Goal: Communication & Community: Answer question/provide support

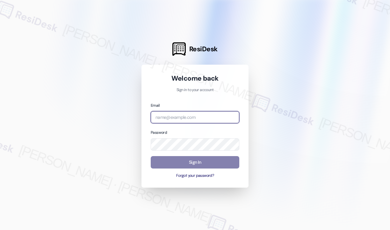
click at [206, 116] on input "email" at bounding box center [195, 117] width 89 height 12
click at [0, 230] on com-1password-button at bounding box center [0, 230] width 0 height 0
click at [200, 118] on input "email" at bounding box center [195, 117] width 89 height 12
type input "automated-surveys-park_properties-john-roy.roles@park_properties.com"
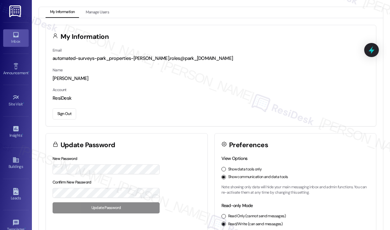
click at [15, 39] on div "Inbox" at bounding box center [16, 41] width 32 height 6
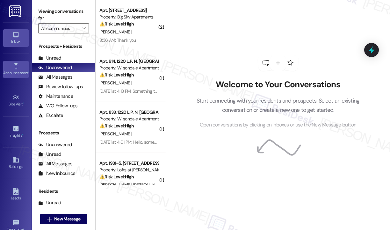
click at [15, 70] on div "Announcement •" at bounding box center [16, 73] width 32 height 6
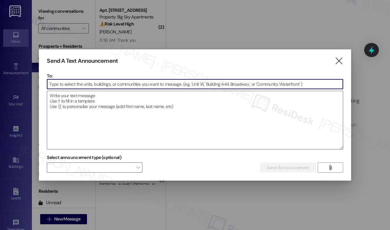
click at [65, 81] on input at bounding box center [194, 84] width 295 height 10
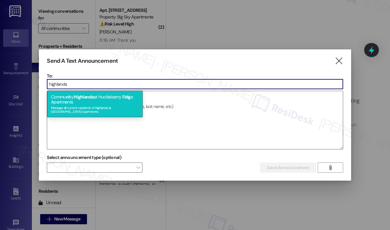
type input "highlands"
click at [96, 94] on div "Commu ni ty: Highlands at Huckleberry R idg e Apartments Message all current re…" at bounding box center [95, 103] width 96 height 27
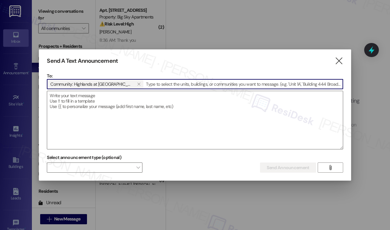
click at [96, 94] on textarea at bounding box center [194, 120] width 295 height 58
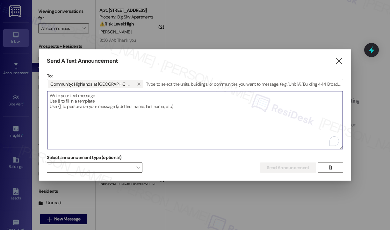
paste textarea "Hi {{first_name}}, Quarterly air filter changes and unit inspections are schedu…"
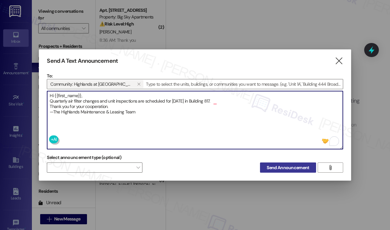
type textarea "Hi {{first_name}}, Quarterly air filter changes and unit inspections are schedu…"
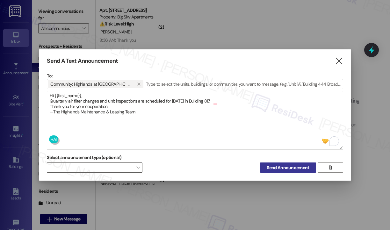
click at [288, 168] on span "Send Announcement" at bounding box center [288, 167] width 42 height 7
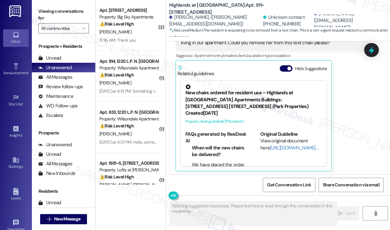
scroll to position [257, 0]
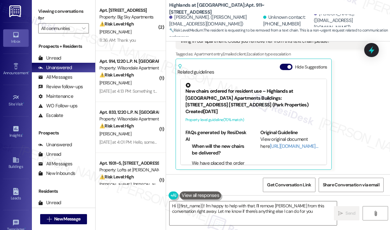
type textarea "Hi {{first_name}}! I'm happy to help with that. I'll remove Kelley from this co…"
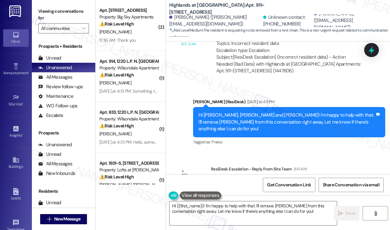
scroll to position [467, 0]
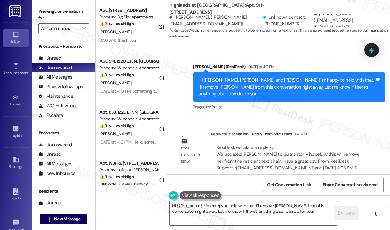
click at [350, 131] on div "ResiDesk Escalation - Reply From Site Team 9:41 AM" at bounding box center [289, 135] width 157 height 9
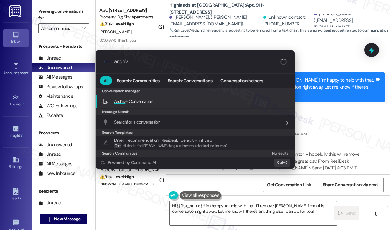
type input "archive"
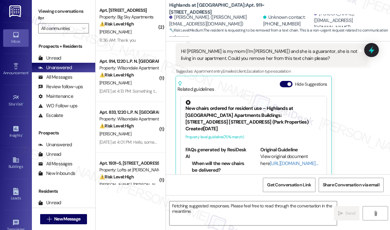
scroll to position [257, 0]
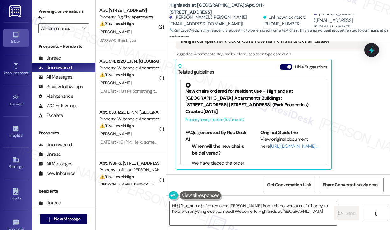
type textarea "Hi {{first_name}}, I've removed [PERSON_NAME] from this conversation. I'm happy…"
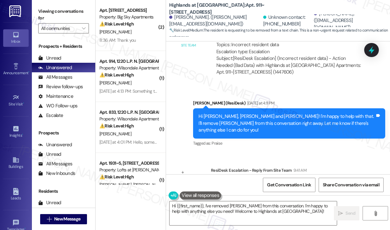
scroll to position [467, 0]
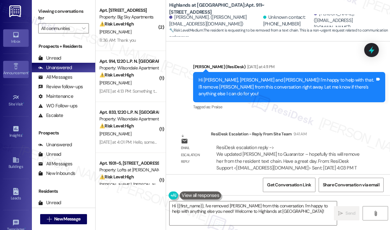
click at [19, 69] on link "Announcement •" at bounding box center [15, 69] width 25 height 17
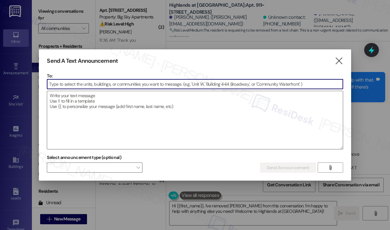
click at [98, 84] on input at bounding box center [194, 84] width 295 height 10
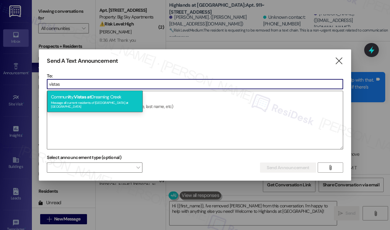
type input "vistas"
click at [102, 103] on div "Message all current residents of Vistas at Dreaming Creek" at bounding box center [95, 103] width 88 height 9
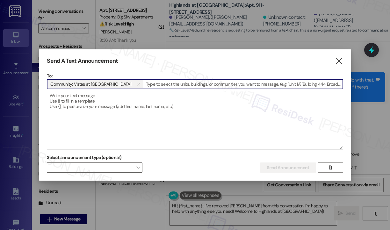
click at [102, 103] on textarea at bounding box center [194, 120] width 295 height 58
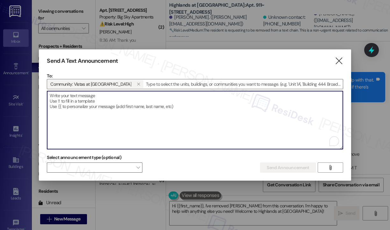
click at [101, 103] on textarea "To enrich screen reader interactions, please activate Accessibility in Grammarl…" at bounding box center [194, 120] width 295 height 58
paste textarea "Hi {{first_name}}! Our office will be closed today due to illness and scheduled…"
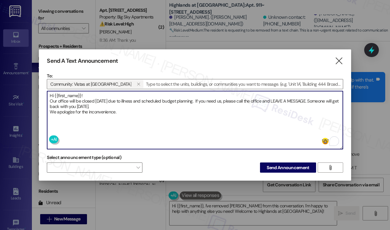
type textarea "Hi {{first_name}}! Our office will be closed today due to illness and scheduled…"
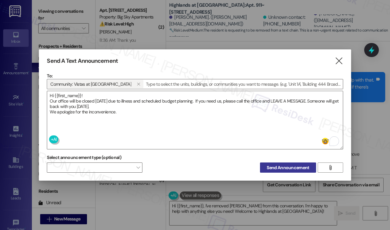
click at [282, 167] on span "Send Announcement" at bounding box center [288, 167] width 42 height 7
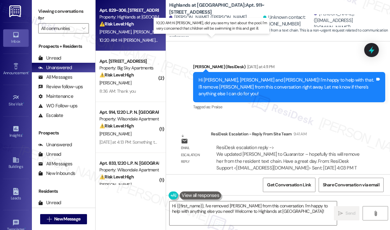
click at [139, 38] on div "10:20 AM: Hi Sarah, did you see my text about the pool. I'm very concerned that…" at bounding box center [222, 40] width 246 height 6
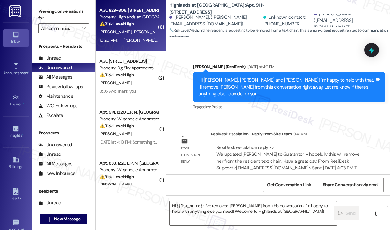
type textarea "Fetching suggested responses. Please feel free to read through the conversation…"
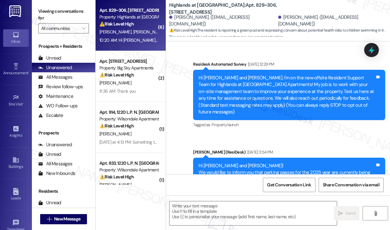
type textarea "Fetching suggested responses. Please feel free to read through the conversation…"
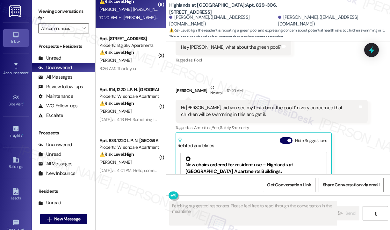
scroll to position [32, 0]
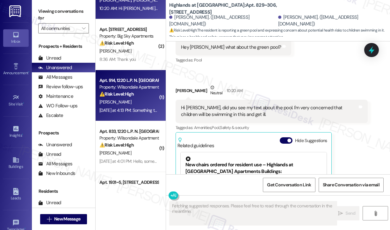
click at [139, 98] on div "[PERSON_NAME]" at bounding box center [129, 102] width 60 height 8
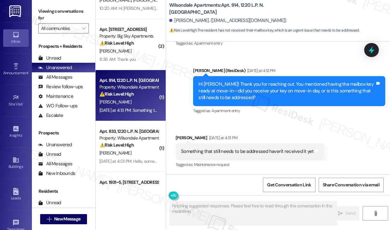
scroll to position [160, 0]
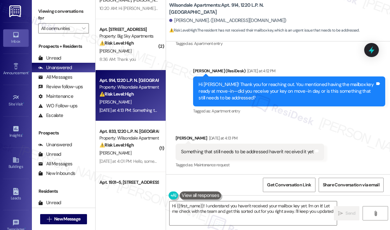
type textarea "Hi {{first_name}}! I understand you haven't received your mailbox key yet. I'm …"
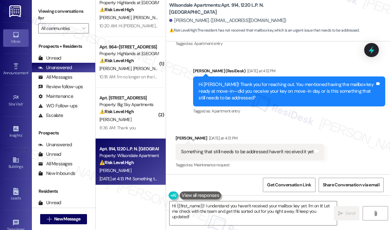
scroll to position [0, 0]
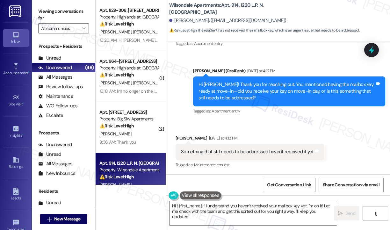
click at [326, 133] on div "Received via SMS Nyasiah Mann Yesterday at 4:13 PM Something that still needs t…" at bounding box center [278, 147] width 224 height 54
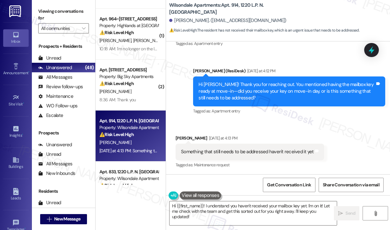
scroll to position [96, 0]
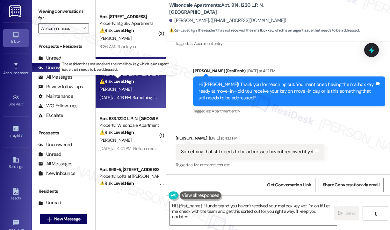
click at [129, 82] on strong "⚠️ Risk Level: High" at bounding box center [116, 81] width 34 height 6
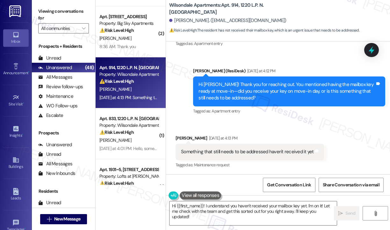
click at [292, 124] on div "Received via SMS Nyasiah Mann Yesterday at 4:13 PM Something that still needs t…" at bounding box center [278, 147] width 224 height 54
click at [297, 112] on div "Tagged as: Apartment entry Click to highlight conversations about Apartment ent…" at bounding box center [289, 110] width 192 height 9
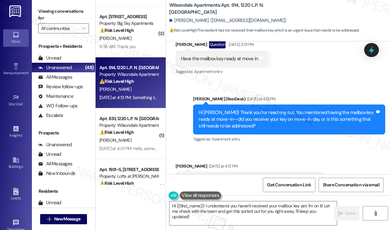
scroll to position [160, 0]
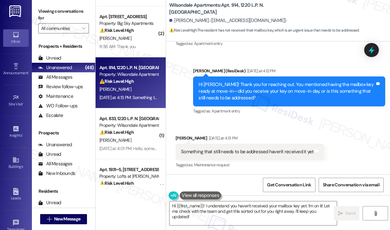
click at [290, 116] on div "Sent via SMS Sarah (ResiDesk) Yesterday at 4:12 PM Hi Nyasiah! Thank you for re…" at bounding box center [289, 92] width 202 height 58
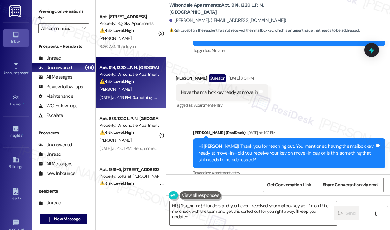
scroll to position [127, 0]
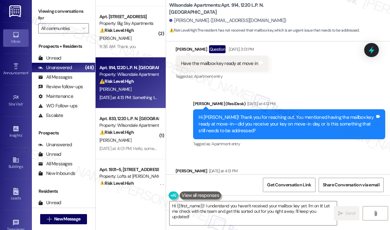
click at [236, 62] on div "Have the mailbox key ready at move in" at bounding box center [219, 63] width 77 height 7
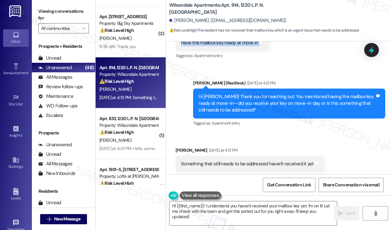
scroll to position [159, 0]
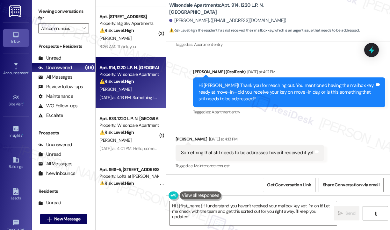
click at [261, 152] on div "Something that still needs to be addressed haven't received it yet" at bounding box center [247, 152] width 133 height 7
copy div "Something that still needs to be addressed haven't received it yet Tags and not…"
click at [318, 61] on div "Sent via SMS Sarah (ResiDesk) Yesterday at 4:12 PM Hi Nyasiah! Thank you for re…" at bounding box center [278, 88] width 224 height 68
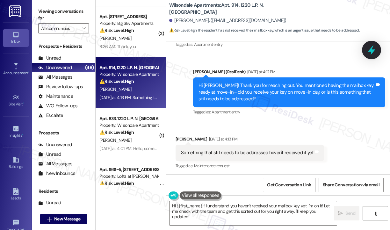
click at [372, 51] on icon at bounding box center [371, 50] width 8 height 10
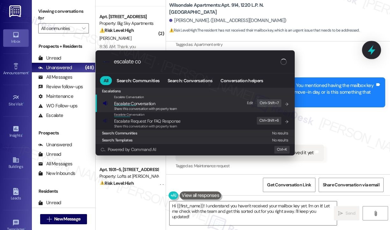
type input "escalate con"
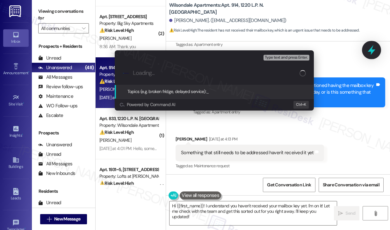
type input "Mailbox Key Not Received at Move-In"
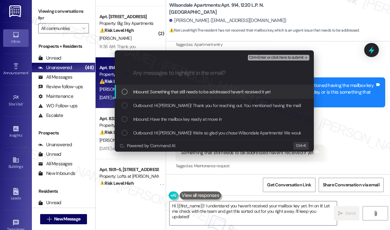
click at [220, 93] on span "Inbound: Something that still needs to be addressed haven't received it yet" at bounding box center [202, 91] width 138 height 7
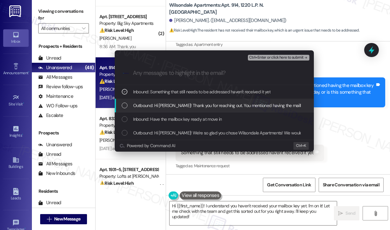
click at [224, 101] on div "Outbound: Hi Nyasiah! Thank you for reaching out. You mentioned having the mail…" at bounding box center [214, 106] width 199 height 14
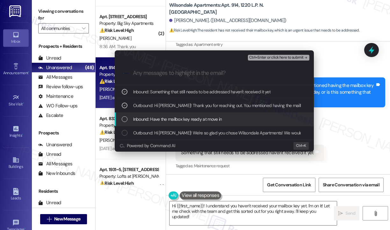
click at [227, 116] on div "Inbound: Have the mailbox key ready at move in" at bounding box center [215, 119] width 186 height 7
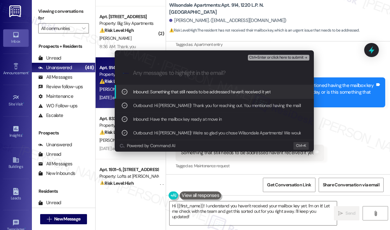
click at [281, 58] on span "Ctrl+Enter or click here to submit" at bounding box center [276, 57] width 54 height 4
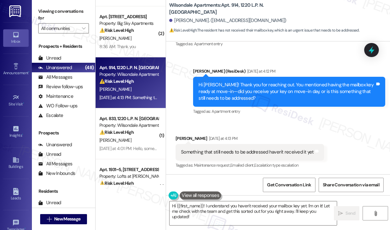
scroll to position [160, 0]
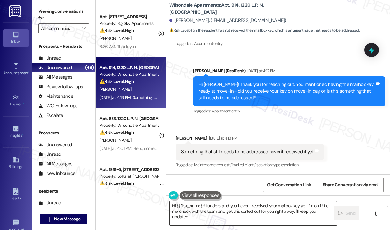
click at [255, 211] on textarea "Hi {{first_name}}! I understand you haven't received your mailbox key yet. I'm …" at bounding box center [252, 213] width 167 height 24
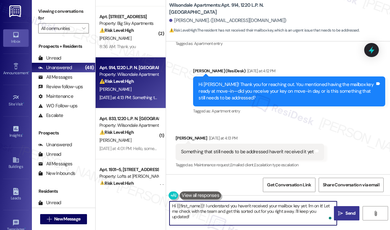
click at [346, 212] on span "Send" at bounding box center [350, 213] width 10 height 7
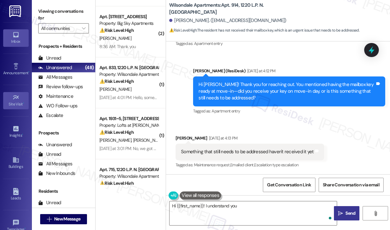
scroll to position [160, 0]
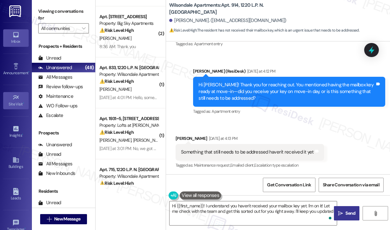
type textarea "Hi {{first_name}}! I understand you haven't received your mailbox key yet. I'm …"
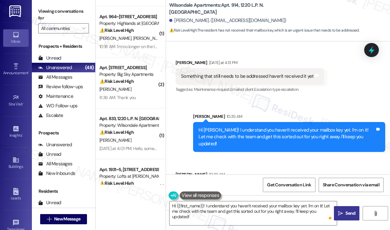
scroll to position [256, 0]
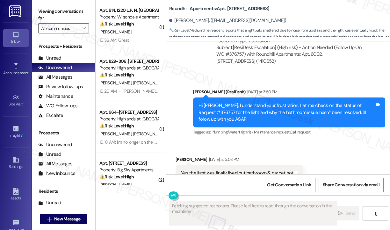
scroll to position [5086, 0]
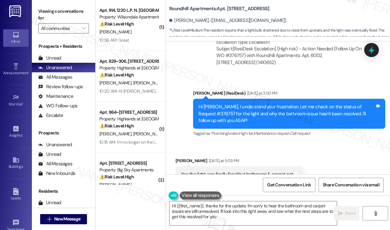
type textarea "Hi {{first_name}}, thanks for the update. I'm sorry to hear the bathroom and ca…"
click at [299, 143] on div "Received via SMS Tiffany Ruffner Yesterday at 5:03 PM Yes the light was finally…" at bounding box center [278, 170] width 224 height 54
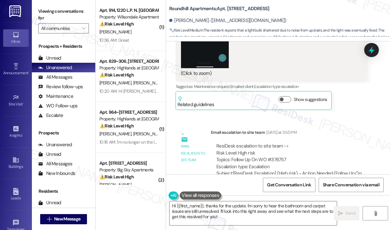
scroll to position [4961, 0]
click at [373, 51] on icon at bounding box center [371, 50] width 8 height 10
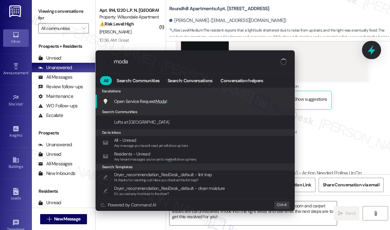
type input "modal"
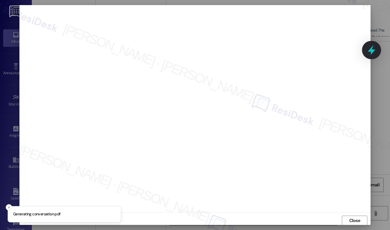
scroll to position [1, 0]
click at [353, 217] on span "Close" at bounding box center [354, 220] width 11 height 7
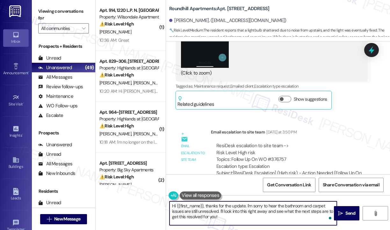
drag, startPoint x: 237, startPoint y: 217, endPoint x: 161, endPoint y: 204, distance: 76.7
click at [161, 204] on div "( 1 ) Apt. 914, 1220 L.P. N. King Street Property: Wilsondale Apartments ⚠️ Ris…" at bounding box center [243, 115] width 294 height 230
paste textarea "The site team asked me to share an update after reviewing the work orders. They…"
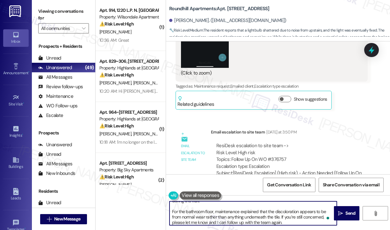
scroll to position [0, 0]
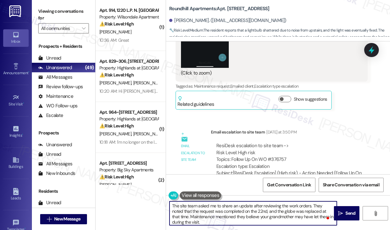
click at [172, 206] on textarea "The site team asked me to share an update after reviewing the work orders. They…" at bounding box center [252, 213] width 167 height 24
type textarea "Hi Tiffany. The site team asked me to share an update after reviewing the work …"
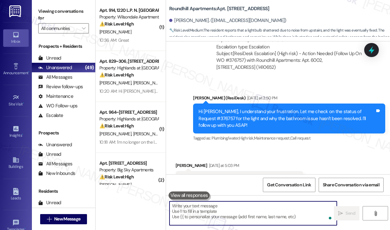
scroll to position [5086, 0]
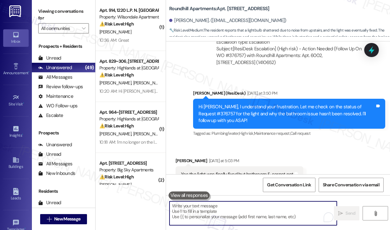
click at [332, 146] on div "Received via SMS Tiffany Ruffner Yesterday at 5:03 PM Yes the light was finally…" at bounding box center [278, 170] width 224 height 54
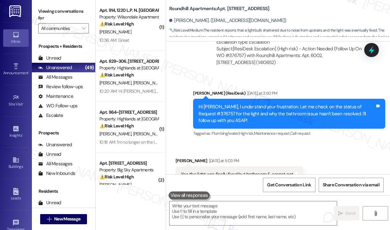
click at [335, 143] on div "Received via SMS Tiffany Ruffner Yesterday at 5:03 PM Yes the light was finally…" at bounding box center [278, 170] width 224 height 54
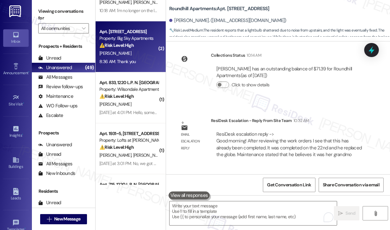
scroll to position [159, 0]
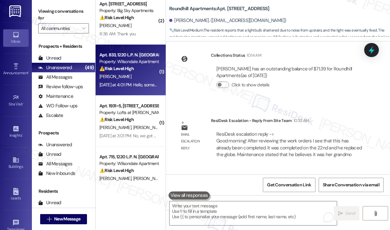
click at [131, 85] on div "Yesterday at 4:01 PM: Hello, someone came and got the trash up but there's stil…" at bounding box center [183, 85] width 168 height 6
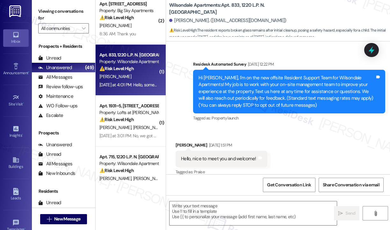
scroll to position [7854, 0]
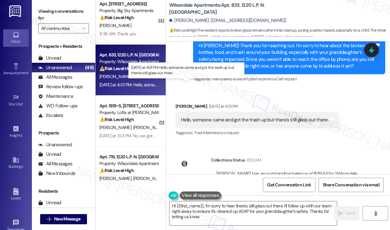
type textarea "Hi {{first_name}}, I'm sorry to hear there's still glass out there. I'll follow…"
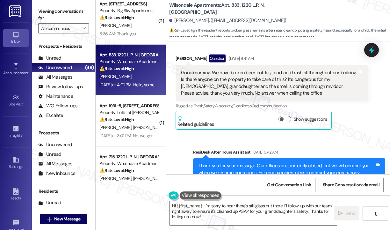
scroll to position [7631, 0]
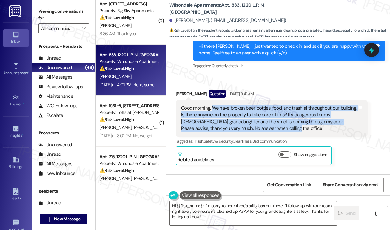
drag, startPoint x: 268, startPoint y: 94, endPoint x: 212, endPoint y: 75, distance: 59.3
click at [212, 105] on div "Good morning. We have broken beer bottles, food, and trash all throughout our b…" at bounding box center [269, 118] width 176 height 27
copy div "We have broken beer bottles, food, and trash all throughout our building. Is th…"
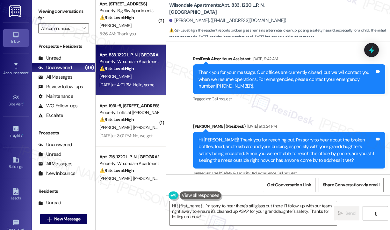
scroll to position [7854, 0]
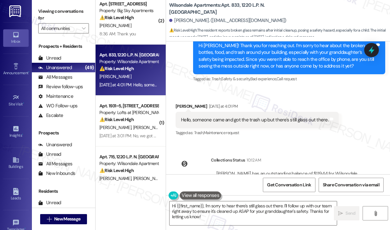
click at [224, 117] on div "Hello, someone came and got the trash up but there's still glass out there." at bounding box center [254, 120] width 147 height 7
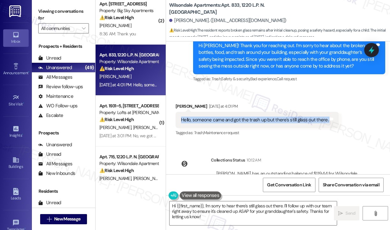
click at [224, 117] on div "Hello, someone came and got the trash up but there's still glass out there." at bounding box center [254, 120] width 147 height 7
copy div "Hello, someone came and got the trash up but there's still glass out there. Tag…"
click at [371, 53] on icon at bounding box center [371, 50] width 8 height 10
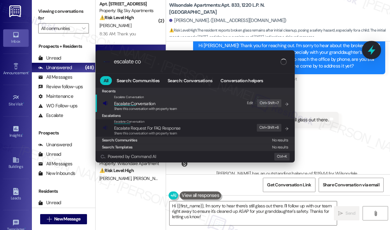
type input "escalate con"
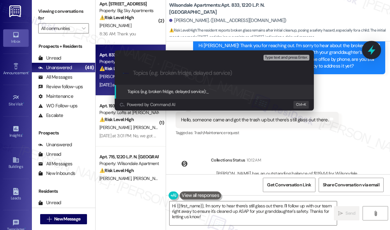
paste input "Urgent: Broken Glass and Trash Cleanup Still Needed in Building"
type input "Urgent: Broken Glass and Trash Cleanup Still Needed in Building"
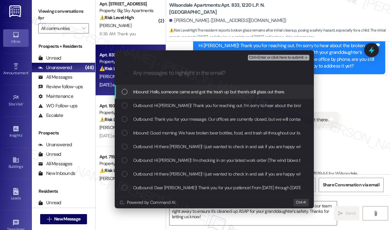
click at [255, 92] on span "Inbound: Hello, someone came and got the trash up but there's still glass out t…" at bounding box center [209, 91] width 152 height 7
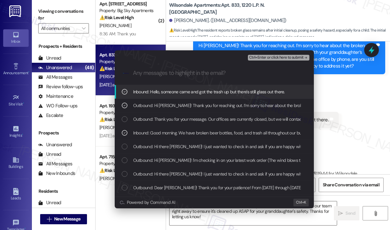
click at [274, 59] on span "Ctrl+Enter or click here to submit" at bounding box center [276, 57] width 54 height 4
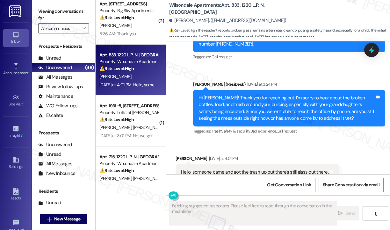
scroll to position [7788, 0]
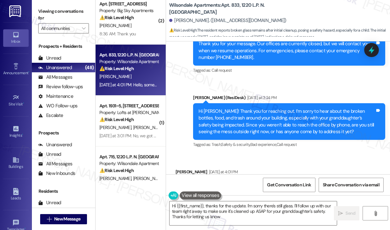
type textarea "Hi {{first_name}}, thanks for the update. I'm sorry there's still glass. I'll f…"
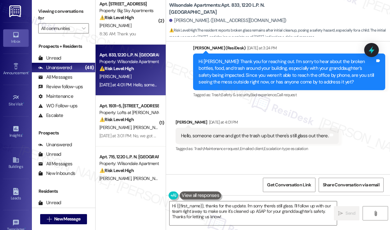
scroll to position [7854, 0]
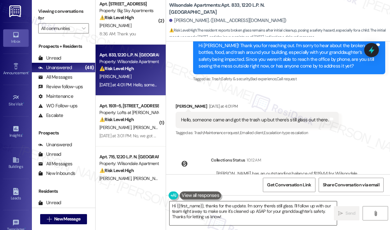
click at [256, 220] on textarea "Hi {{first_name}}, thanks for the update. I'm sorry there's still glass. I'll f…" at bounding box center [252, 213] width 167 height 24
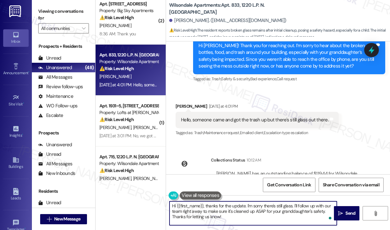
click at [256, 217] on textarea "Hi {{first_name}}, thanks for the update. I'm sorry there's still glass. I'll f…" at bounding box center [252, 213] width 167 height 24
click at [349, 211] on span "Send" at bounding box center [350, 213] width 10 height 7
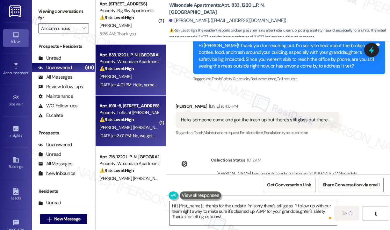
click at [137, 122] on div "⚠️ Risk Level: High The resident states that the exterminator did not show up a…" at bounding box center [128, 119] width 59 height 7
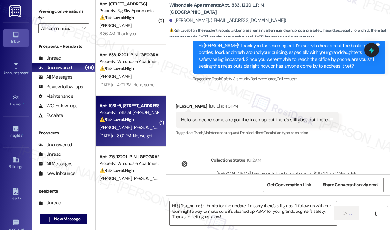
type textarea "Fetching suggested responses. Please feel free to read through the conversation…"
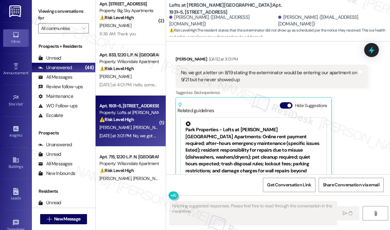
scroll to position [2047, 0]
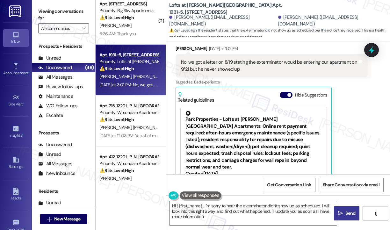
type textarea "Hi {{first_name}}, I'm sorry to hear the exterminator didn't show up as schedul…"
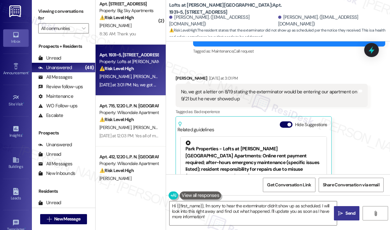
scroll to position [1984, 0]
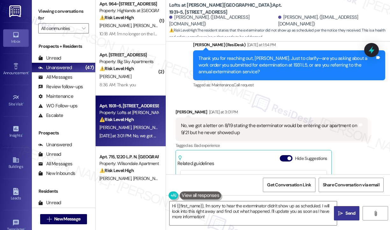
click at [297, 94] on div "Received via SMS Darla Opoku Yesterday at 3:01 PM No, we got a letter on 8/19 s…" at bounding box center [278, 179] width 224 height 171
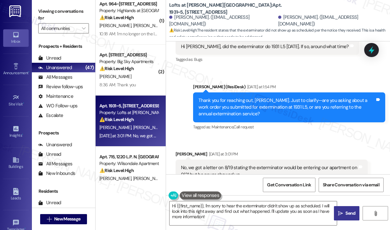
scroll to position [1920, 0]
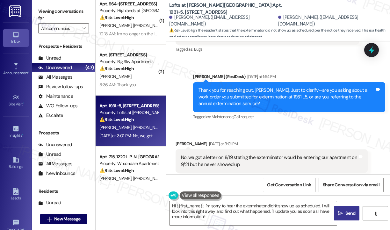
scroll to position [1888, 0]
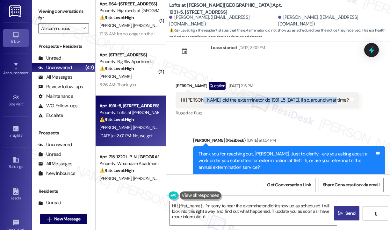
drag, startPoint x: 198, startPoint y: 72, endPoint x: 329, endPoint y: 73, distance: 130.6
click at [329, 97] on div "Hi Sarah, did the exterminator do 1931 L5 yesterday. If so, around what time?" at bounding box center [265, 100] width 168 height 7
copy div "did the exterminator do 1931 L5 yesterday. If so, around what time?"
click at [299, 123] on div "Sent via SMS Sarah (ResiDesk) Yesterday at 1:54 PM Thank you for reaching out, …" at bounding box center [278, 157] width 224 height 68
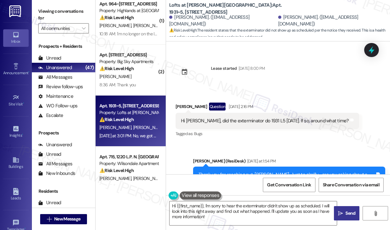
scroll to position [1857, 0]
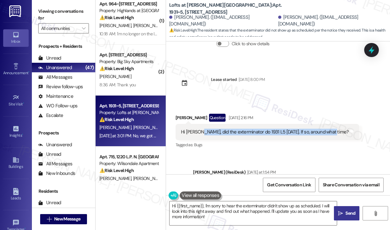
drag, startPoint x: 199, startPoint y: 103, endPoint x: 329, endPoint y: 104, distance: 130.2
click at [329, 129] on div "Hi Sarah, did the exterminator do 1931 L5 yesterday. If so, around what time?" at bounding box center [265, 132] width 168 height 7
copy div "did the exterminator do 1931 L5 yesterday. If so, around what time?"
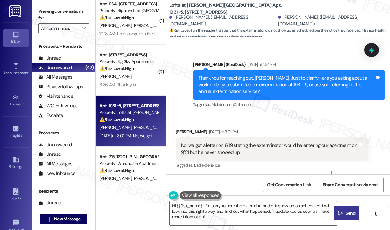
scroll to position [1984, 0]
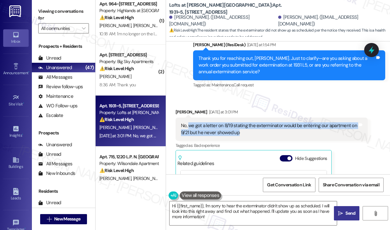
drag, startPoint x: 244, startPoint y: 105, endPoint x: 187, endPoint y: 96, distance: 57.3
click at [188, 122] on div "No, we got a letter on 8/19 stating the exterminator would be entering our apar…" at bounding box center [269, 129] width 176 height 14
copy div "we got a letter on 8/19 stating the exterminator would be entering our apartmen…"
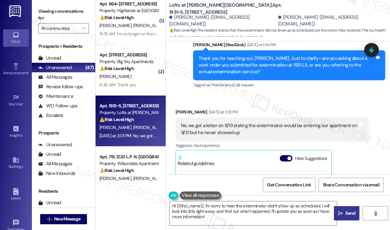
click at [300, 104] on div "Received via SMS Darla Opoku Yesterday at 3:01 PM No, we got a letter on 8/19 s…" at bounding box center [272, 185] width 202 height 162
click at [372, 47] on icon at bounding box center [371, 50] width 8 height 10
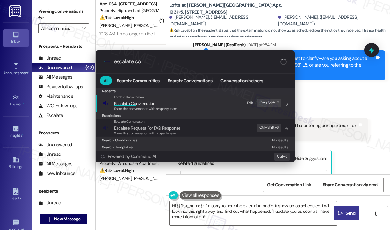
type input "escalate con"
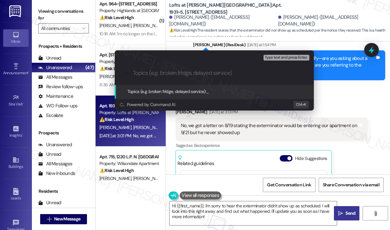
paste input "Missed Extermination Appointment for 1931 L5 on 9/21"
type input "Missed Extermination Appointment for 1931 L5 on 9/21"
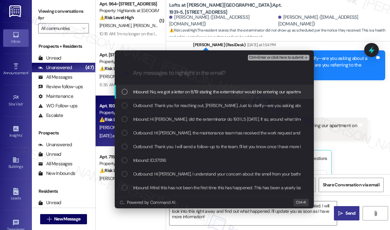
click at [142, 91] on span "Inbound: No, we got a letter on 8/19 stating the exterminator would be entering…" at bounding box center [249, 91] width 233 height 7
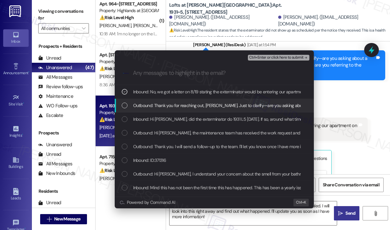
click at [143, 102] on span "Outbound: Thank you for reaching out, Darla. Just to clarify—are you asking abo…" at bounding box center [323, 105] width 380 height 7
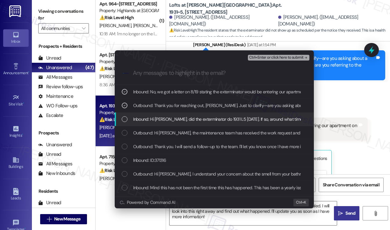
click at [151, 117] on span "Inbound: Hi Sarah, did the exterminator do 1931 L5 yesterday. If so, around wha…" at bounding box center [218, 119] width 171 height 7
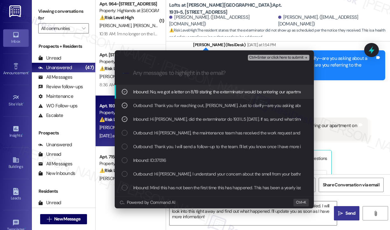
click at [274, 60] on button "Ctrl+Enter or click here to submit" at bounding box center [278, 58] width 61 height 6
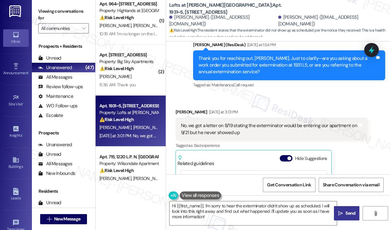
scroll to position [2047, 0]
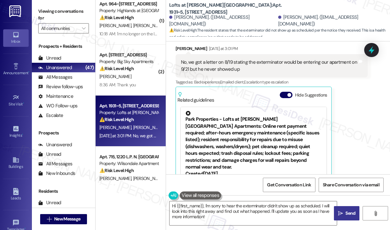
click at [368, 135] on div "Received via SMS Darla Opoku Yesterday at 3:01 PM No, we got a letter on 8/19 s…" at bounding box center [272, 121] width 202 height 162
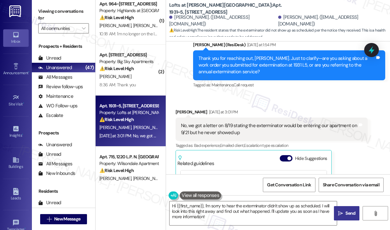
click at [269, 94] on div "Received via SMS Darla Opoku Yesterday at 3:01 PM No, we got a letter on 8/19 s…" at bounding box center [278, 179] width 224 height 171
click at [267, 63] on div "Sent via SMS Sarah (ResiDesk) Yesterday at 1:54 PM Thank you for reaching out, …" at bounding box center [289, 66] width 202 height 58
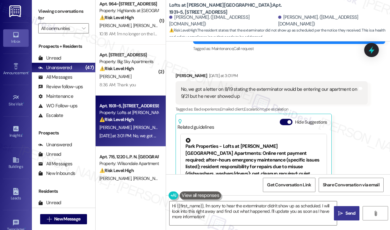
scroll to position [2048, 0]
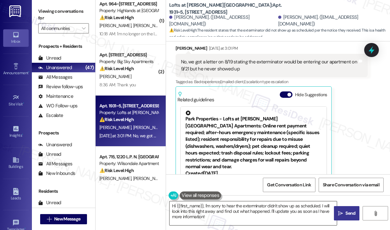
click at [273, 218] on textarea "Hi {{first_name}}, I'm sorry to hear the exterminator didn't show up as schedul…" at bounding box center [252, 213] width 167 height 24
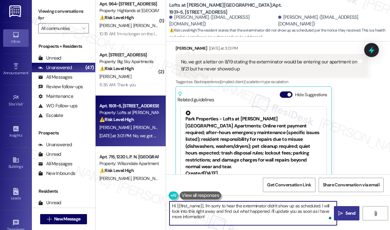
click at [274, 217] on textarea "Hi {{first_name}}, I'm sorry to hear the exterminator didn't show up as schedul…" at bounding box center [252, 213] width 167 height 24
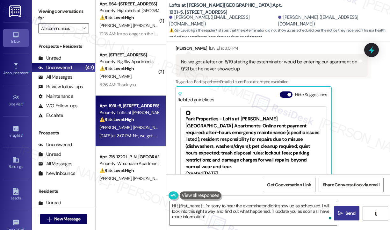
click at [346, 211] on span "Send" at bounding box center [350, 213] width 10 height 7
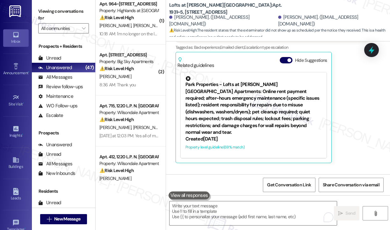
scroll to position [2106, 0]
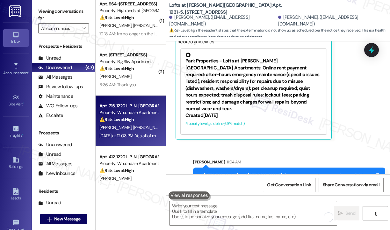
click at [137, 119] on div "⚠️ Risk Level: High The resident is reporting multiple unresolved maintenance i…" at bounding box center [128, 119] width 59 height 7
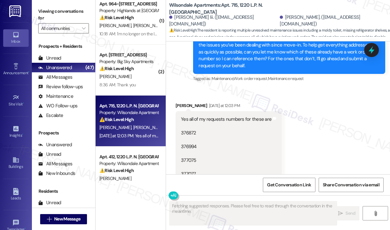
scroll to position [570, 0]
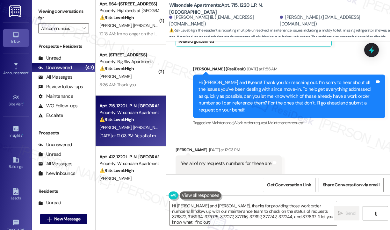
type textarea "Hi Leon and Kyeara, thanks for providing those work order numbers! I'll follow …"
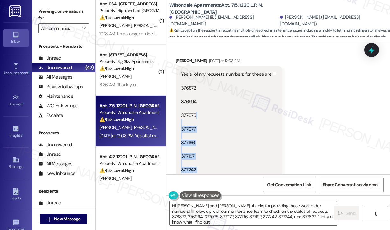
scroll to position [602, 0]
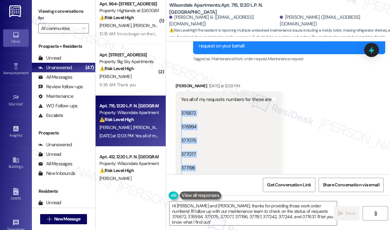
drag, startPoint x: 203, startPoint y: 151, endPoint x: 178, endPoint y: 104, distance: 53.6
click at [178, 104] on div "Yes all of my requests numbers for these are 376872 376994 377075 377077 377196…" at bounding box center [228, 160] width 106 height 139
copy div "376872 376994 377075 377077 377196 377197 377242 377244 377637"
click at [372, 49] on icon at bounding box center [371, 50] width 8 height 10
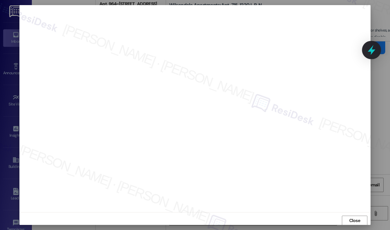
scroll to position [1, 0]
click at [355, 218] on span "Close" at bounding box center [354, 220] width 11 height 7
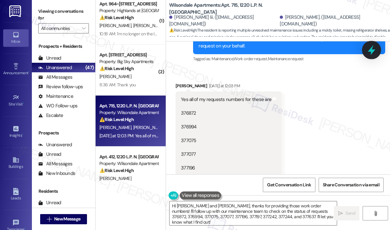
click at [372, 50] on icon at bounding box center [371, 50] width 8 height 10
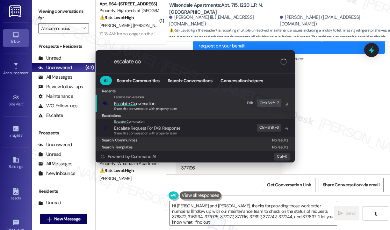
type input "escalate con"
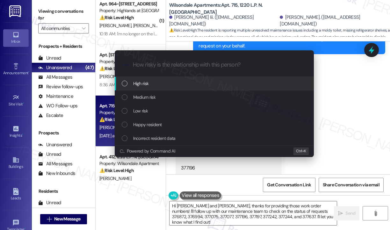
click at [142, 84] on span "High risk" at bounding box center [141, 83] width 16 height 7
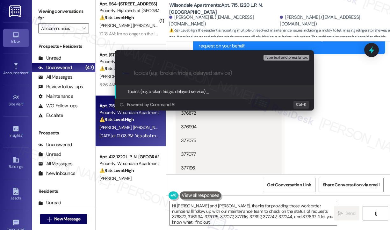
click at [142, 75] on input "Topics (e.g. broken fridge, delayed service)" at bounding box center [219, 73] width 173 height 7
paste input "376872 376994 377075 377077 377196 377197 377242 377244 377637"
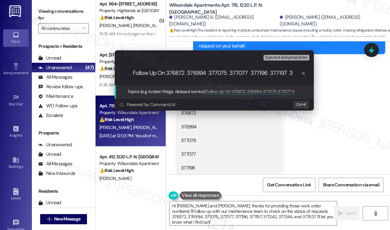
scroll to position [0, 0]
type input "Follow Up On Multiple Work Orders"
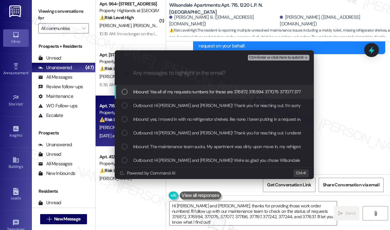
click at [189, 91] on span "Inbound: Yes all of my requests numbers for these are 376872 376994 377075 3770…" at bounding box center [248, 91] width 231 height 7
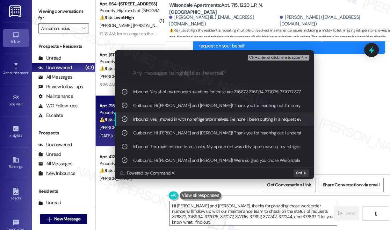
click at [251, 57] on span "Ctrl+Enter or click here to submit" at bounding box center [276, 57] width 54 height 4
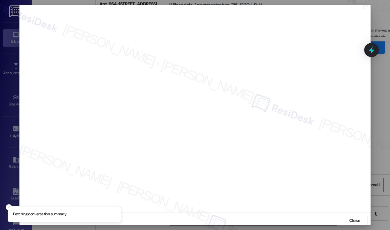
scroll to position [1, 0]
click at [349, 218] on span "Close" at bounding box center [354, 220] width 11 height 7
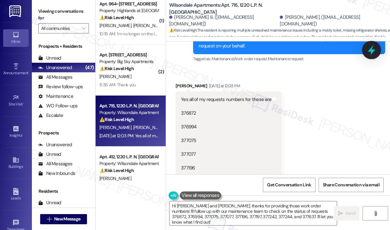
click at [373, 50] on icon at bounding box center [371, 50] width 8 height 10
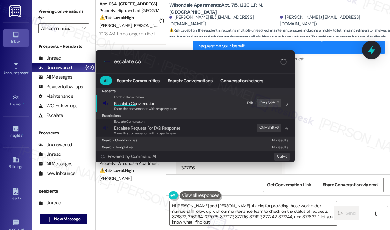
type input "escalate con"
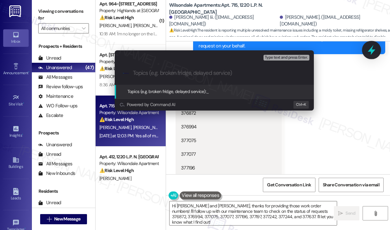
paste input "Follow Up On Multiple Work Orders"
type input "Follow Up On Multiple Work Orders"
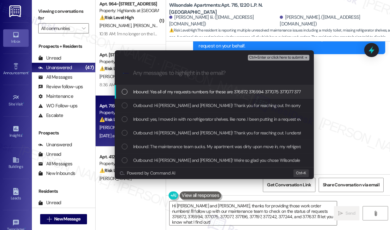
click at [180, 92] on span "Inbound: Yes all of my requests numbers for these are 376872 376994 377075 3770…" at bounding box center [248, 91] width 231 height 7
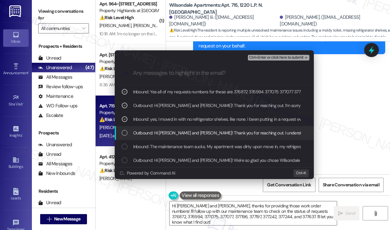
click at [177, 126] on div "Outbound: Hi Leon and Kyeara! Thank you for reaching out. I understand you’ve h…" at bounding box center [214, 133] width 199 height 14
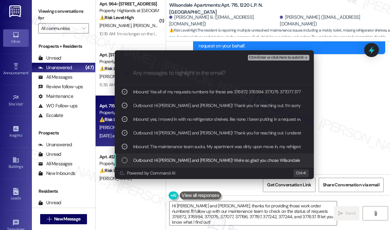
drag, startPoint x: 181, startPoint y: 157, endPoint x: 211, endPoint y: 100, distance: 64.6
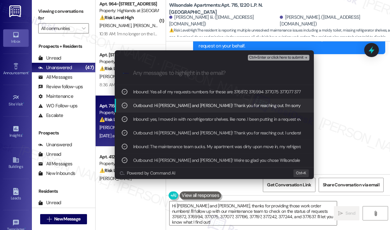
click at [255, 55] on span "Ctrl+Enter or click here to submit" at bounding box center [276, 57] width 54 height 4
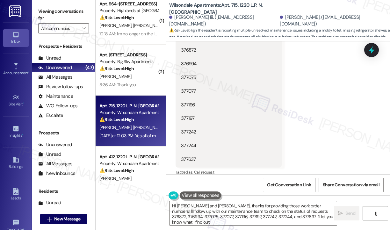
scroll to position [665, 0]
type textarea "Hi Leon and Kyeara, thanks for providing those work order numbers! I'll follow …"
click at [279, 214] on textarea "Hi Leon and Kyeara, thanks for providing those work order numbers! I'll follow …" at bounding box center [252, 213] width 167 height 24
click at [342, 214] on icon "" at bounding box center [340, 213] width 5 height 5
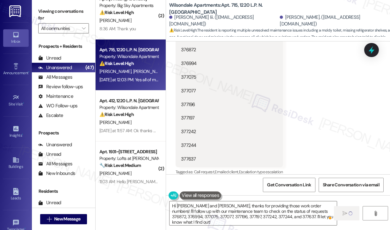
scroll to position [223, 0]
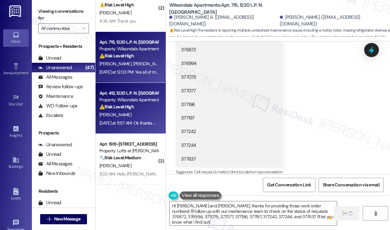
click at [140, 114] on div "S. Jones" at bounding box center [129, 115] width 60 height 8
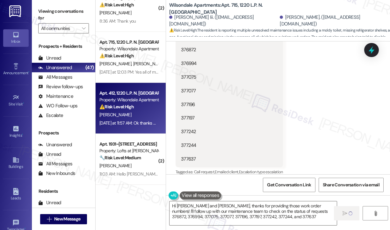
type textarea "Hi Leon and Kyeara, thanks for providing those work order numbers! I'll follow …"
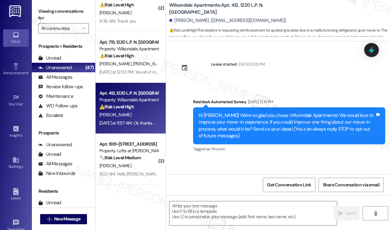
scroll to position [829, 0]
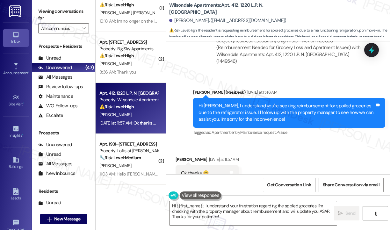
click at [289, 75] on div "Sent via SMS Sarah (ResiDesk) Yesterday at 11:46 AM Hi Syreeta, I understand yo…" at bounding box center [278, 109] width 224 height 68
click at [310, 142] on div "Received via SMS Syreeta Jones Yesterday at 11:57 AM Ok thanks 😊 Tags and notes…" at bounding box center [278, 169] width 224 height 54
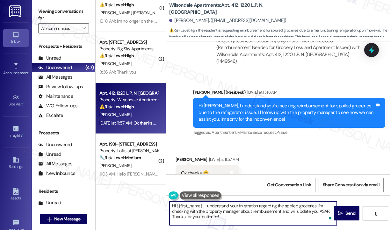
drag, startPoint x: 228, startPoint y: 217, endPoint x: 167, endPoint y: 198, distance: 63.6
click at [167, 198] on div "Hi {{first_name}}, I understand your frustration regarding the spoiled grocerie…" at bounding box center [278, 219] width 224 height 48
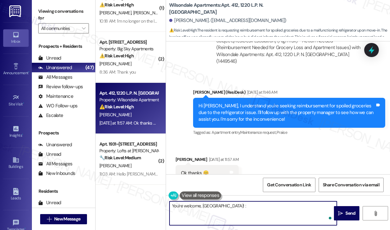
type textarea "You're welcome, Syreeta! :)"
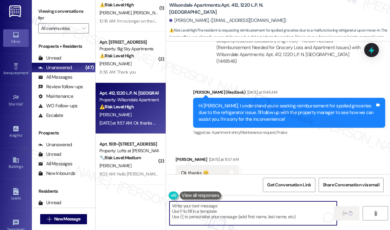
scroll to position [828, 0]
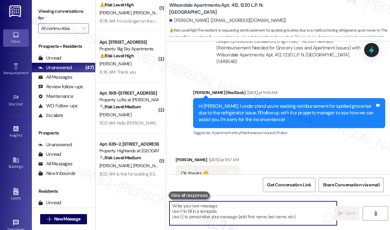
click at [301, 142] on div "Received via SMS Syreeta Jones Yesterday at 11:57 AM Ok thanks 😊 Tags and notes…" at bounding box center [278, 169] width 224 height 54
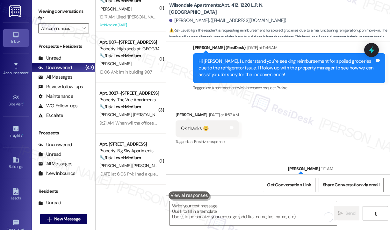
scroll to position [510, 0]
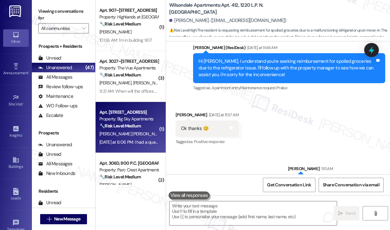
click at [145, 133] on div "E. Garcia Deleon" at bounding box center [129, 134] width 60 height 8
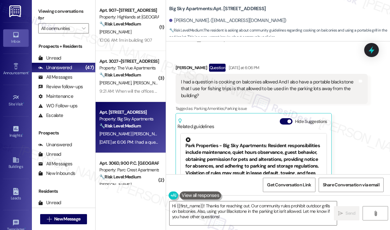
scroll to position [247, 0]
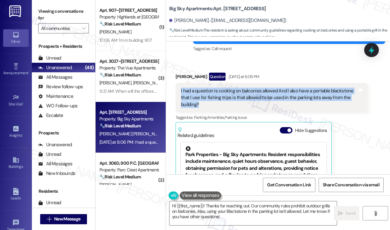
drag, startPoint x: 199, startPoint y: 103, endPoint x: 181, endPoint y: 90, distance: 22.5
click at [181, 90] on div "I had a question is cooking on balconies allowed And I also have a portable bla…" at bounding box center [269, 98] width 176 height 20
copy div "I had a question is cooking on balconies allowed And I also have a portable bla…"
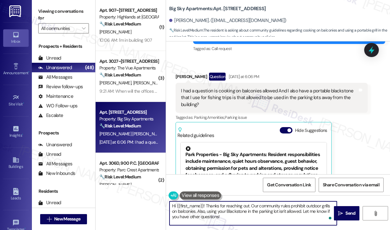
drag, startPoint x: 225, startPoint y: 216, endPoint x: 207, endPoint y: 204, distance: 21.0
click at [206, 204] on textarea "Hi {{first_name}}! Thanks for reaching out. Our community rules prohibit outdoo…" at bounding box center [252, 213] width 167 height 24
paste textarea "you for reaching out. Just to clarify your question—are you asking specifically…"
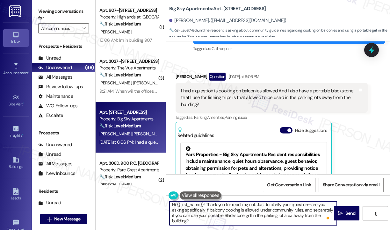
scroll to position [1, 0]
type textarea "Hi {{first_name}}! Thank you for reaching out. Just to clarify your question—ar…"
click at [348, 212] on span "Send" at bounding box center [350, 213] width 10 height 7
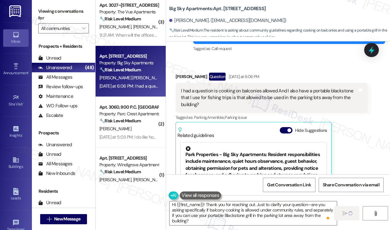
scroll to position [573, 0]
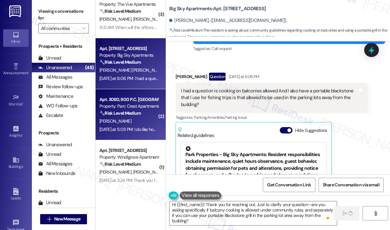
click at [136, 116] on div "🔧 Risk Level: Medium The resident is expressing dissatisfaction with the age of…" at bounding box center [128, 113] width 59 height 7
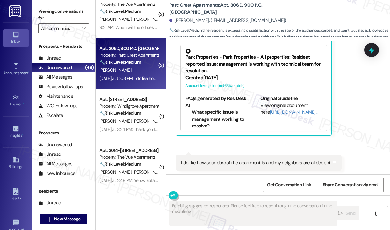
scroll to position [453, 0]
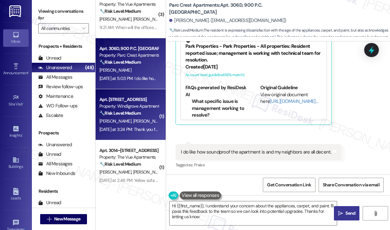
type textarea "Hi {{first_name}}, I understand your concern about the appliances, carpet, and …"
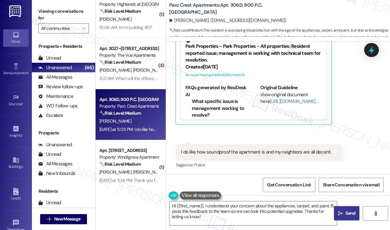
click at [359, 121] on div "Rebecca Gieseler Yesterday at 5:00 PM Yes ma'am, all appliances are over 16 yea…" at bounding box center [271, 45] width 192 height 159
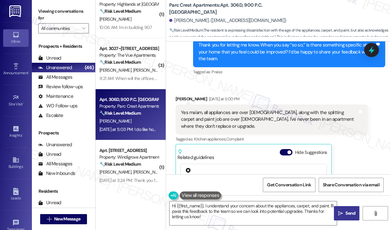
scroll to position [326, 0]
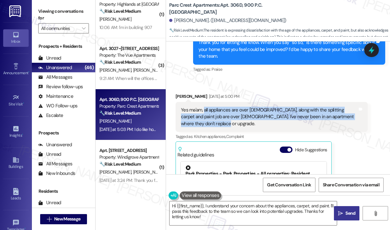
drag, startPoint x: 215, startPoint y: 124, endPoint x: 203, endPoint y: 109, distance: 18.8
click at [203, 109] on div "Yes ma'am, all appliances are over 16 years old, along with the splitting carpe…" at bounding box center [269, 117] width 176 height 20
copy div "all appliances are over 16 years old, along with the splitting carpet and paint…"
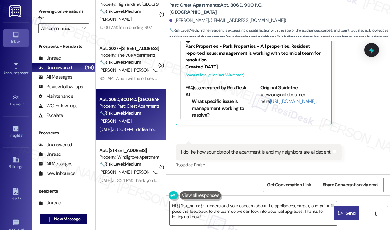
click at [242, 150] on div "I do like how soundproof the apartment is and my neighbors are all decent." at bounding box center [256, 152] width 150 height 7
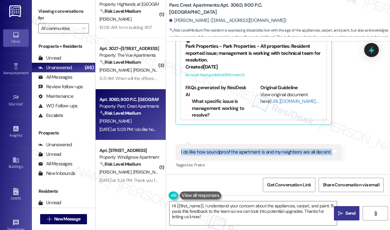
click at [242, 150] on div "I do like how soundproof the apartment is and my neighbors are all decent." at bounding box center [256, 152] width 150 height 7
click at [366, 50] on icon at bounding box center [371, 50] width 11 height 11
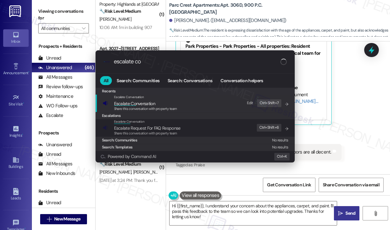
type input "escalate con"
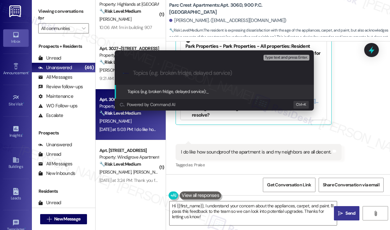
paste input "Request for Appliance and Interior Upgrades"
type input "Request for Appliance and Interior Upgrades"
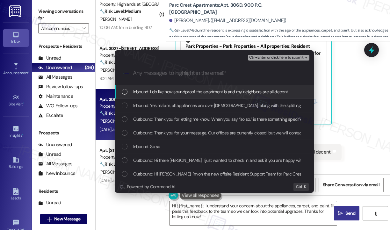
click at [201, 91] on span "Inbound: I do like how soundproof the apartment is and my neighbors are all dec…" at bounding box center [210, 91] width 155 height 7
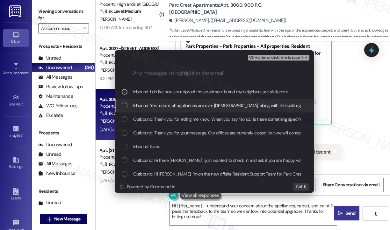
click at [200, 101] on div "Inbound: Yes ma'am, all appliances are over 16 years old, along with the splitt…" at bounding box center [214, 106] width 199 height 14
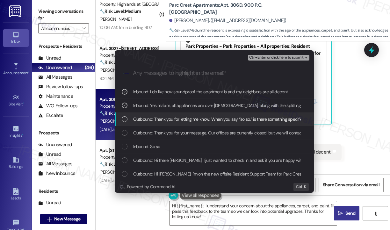
click at [202, 118] on span "Outbound: Thank you for letting me know. When you say “so so,” is there somethi…" at bounding box center [313, 119] width 360 height 7
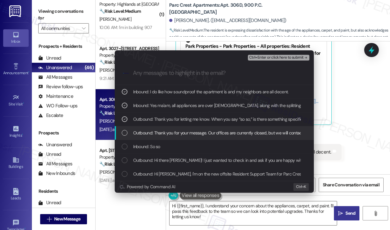
click at [204, 129] on span "Outbound: Thank you for your message. Our offices are currently closed, but we …" at bounding box center [321, 132] width 377 height 7
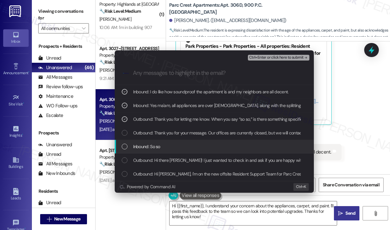
click at [197, 147] on div "Inbound: So so" at bounding box center [215, 146] width 186 height 7
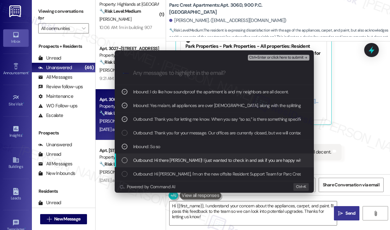
click at [198, 161] on span "Outbound: Hi there Rebecca! I just wanted to check in and ask if you are happy …" at bounding box center [263, 160] width 261 height 7
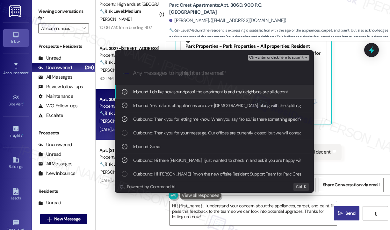
click at [273, 58] on span "Ctrl+Enter or click here to submit" at bounding box center [276, 57] width 54 height 4
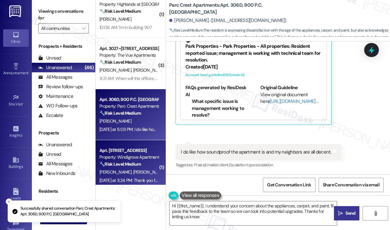
type textarea "Hi {{first_name}}, I understand your concern about the appliances, carpet, and …"
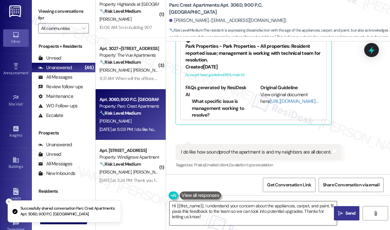
click at [246, 214] on textarea "Hi {{first_name}}, I understand your concern about the appliances, carpet, and …" at bounding box center [252, 213] width 167 height 24
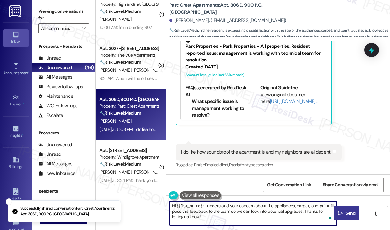
click at [246, 215] on textarea "Hi {{first_name}}, I understand your concern about the appliances, carpet, and …" at bounding box center [252, 213] width 167 height 24
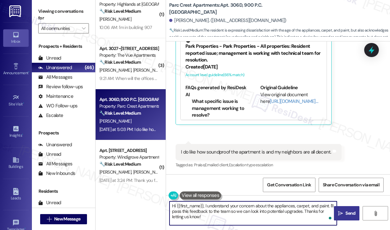
click at [345, 212] on span "Send" at bounding box center [350, 213] width 10 height 7
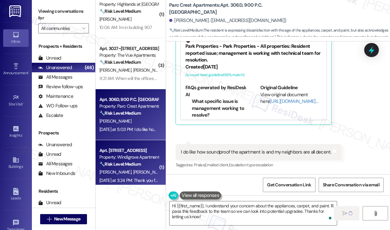
click at [153, 163] on div "🔧 Risk Level: Medium The resident is inquiring about their past payments after …" at bounding box center [128, 164] width 59 height 7
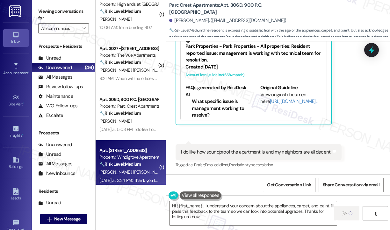
type textarea "Hi {{first_name}}, I understand your concern about the appliances, carpet, and …"
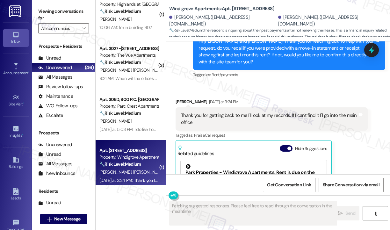
scroll to position [2124, 0]
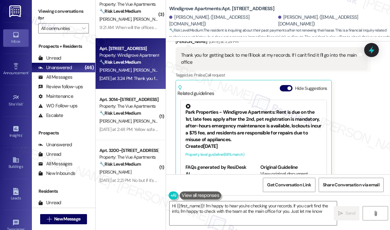
type textarea "Hi {{first_name}}! I'm happy to hear you're checking your records. If you can't…"
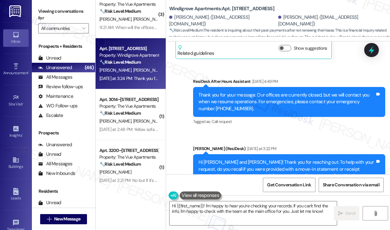
scroll to position [1871, 0]
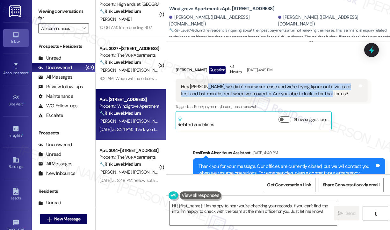
drag, startPoint x: 327, startPoint y: 78, endPoint x: 203, endPoint y: 71, distance: 124.1
click at [203, 83] on div "Hey [PERSON_NAME], we didn't renew are lease and we're trying figure out if we …" at bounding box center [269, 90] width 176 height 14
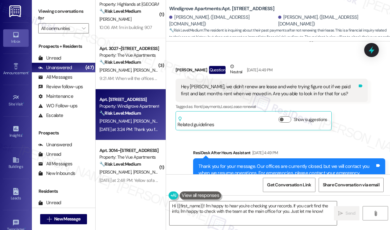
drag, startPoint x: 359, startPoint y: 109, endPoint x: 357, endPoint y: 79, distance: 30.4
click at [359, 109] on div "Kyle Spradlin Question Neutral Aug 23, 2025 at 4:49 PM Hey Sarah, we didn't ren…" at bounding box center [271, 96] width 192 height 67
click at [372, 49] on icon at bounding box center [371, 50] width 8 height 10
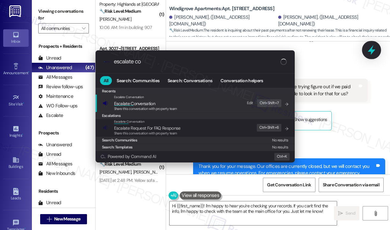
type input "escalate con"
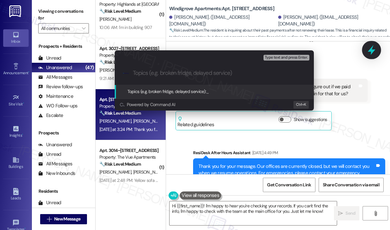
paste input "Question About First and Last Month’s Rent Payment at Move-In"
type input "Question About First and Last Month’s Rent Payment at Move-In"
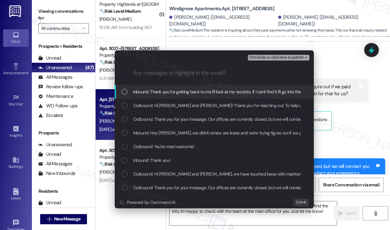
click at [233, 94] on span "Inbound: Thank you for getting back to me I'll look at my records. If I can't f…" at bounding box center [227, 91] width 189 height 7
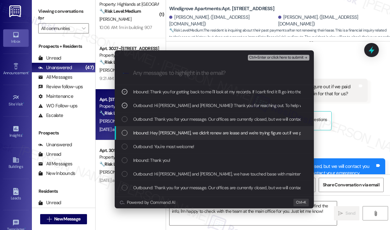
click at [233, 132] on span "Inbound: Hey Sarah, we didn't renew are lease and we're trying figure out if we…" at bounding box center [297, 132] width 328 height 7
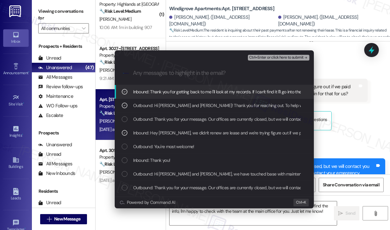
click at [273, 57] on span "Ctrl+Enter or click here to submit" at bounding box center [276, 57] width 54 height 4
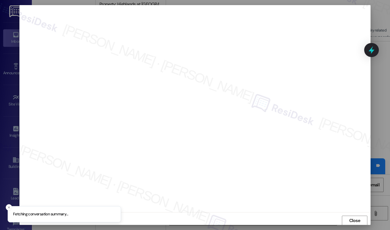
scroll to position [1, 0]
click at [360, 217] on button "Close" at bounding box center [354, 220] width 25 height 10
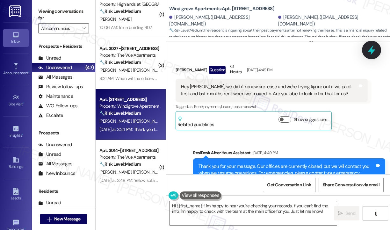
click at [370, 50] on icon at bounding box center [371, 50] width 8 height 10
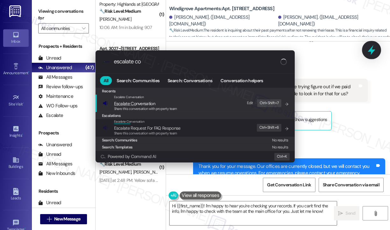
type input "escalate con"
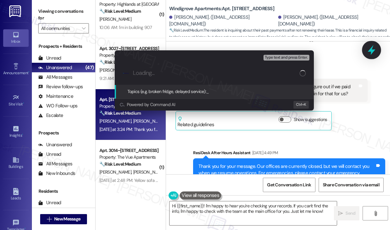
paste input "Question About First and Last Month’s Rent Payment at Move-In"
type input "Question About First and Last Month’s Rent Payment at Move-In"
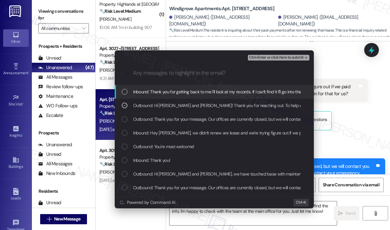
click at [193, 91] on span "Inbound: Thank you for getting back to me I'll look at my records. If I can't f…" at bounding box center [227, 91] width 189 height 7
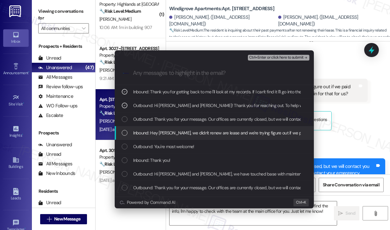
click at [189, 133] on span "Inbound: Hey Sarah, we didn't renew are lease and we're trying figure out if we…" at bounding box center [297, 132] width 328 height 7
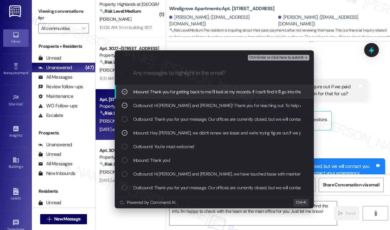
click at [260, 58] on span "Ctrl+Enter or click here to submit" at bounding box center [276, 57] width 54 height 4
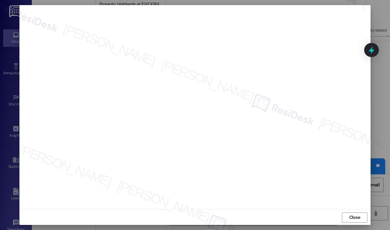
scroll to position [4, 0]
click at [349, 214] on span "Close" at bounding box center [354, 216] width 11 height 7
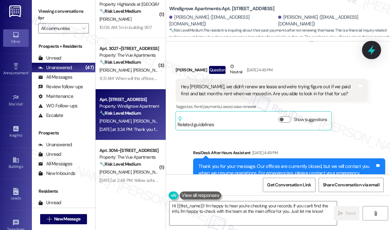
click at [373, 49] on icon at bounding box center [371, 50] width 11 height 11
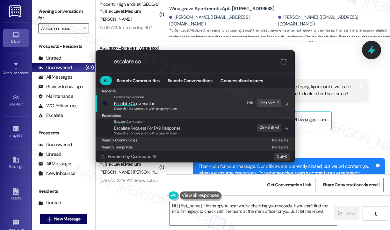
type input "escalate con"
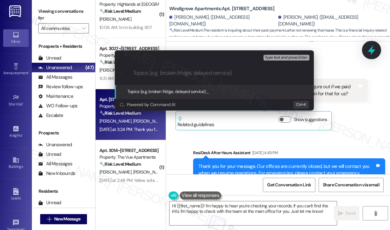
paste input "Question About First and Last Month’s Rent Payment at Move-In"
type input "Question About First and Last Month’s Rent Payment at Move-In"
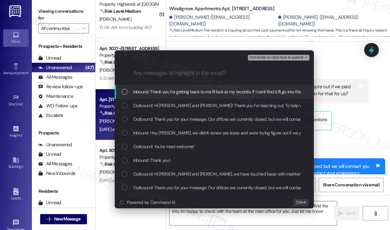
click at [203, 91] on span "Inbound: Thank you for getting back to me I'll look at my records. If I can't f…" at bounding box center [227, 91] width 189 height 7
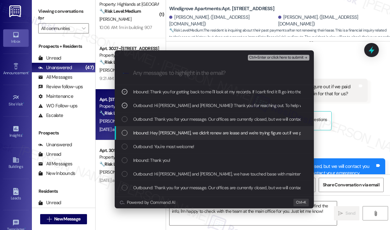
click at [213, 129] on span "Inbound: Hey Sarah, we didn't renew are lease and we're trying figure out if we…" at bounding box center [297, 132] width 328 height 7
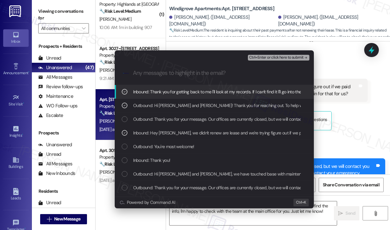
click at [268, 59] on span "Ctrl+Enter or click here to submit" at bounding box center [276, 57] width 54 height 4
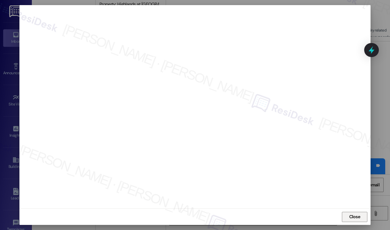
click at [355, 216] on span "Close" at bounding box center [354, 216] width 11 height 7
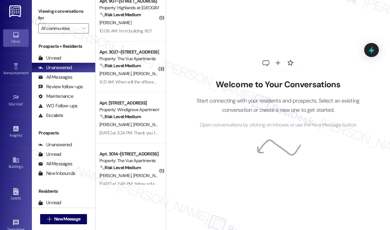
scroll to position [637, 0]
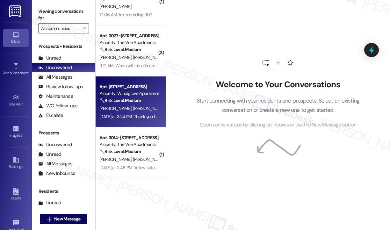
click at [138, 117] on div "Yesterday at 3:24 PM: Thank you for getting back to me I'll look at my records.…" at bounding box center [202, 117] width 207 height 6
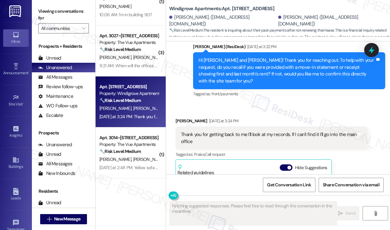
scroll to position [2028, 0]
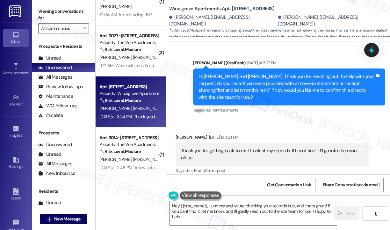
type textarea "Hey {{first_name}}, I understand you're checking your records first, and that's…"
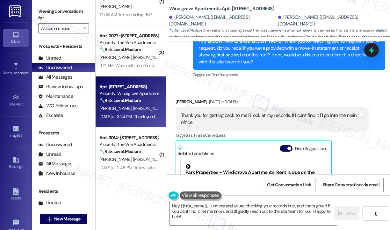
scroll to position [2062, 0]
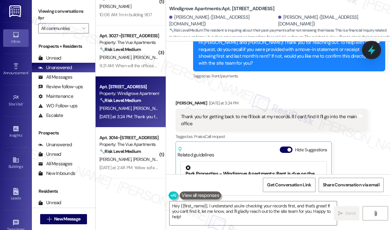
click at [370, 47] on icon at bounding box center [371, 50] width 11 height 11
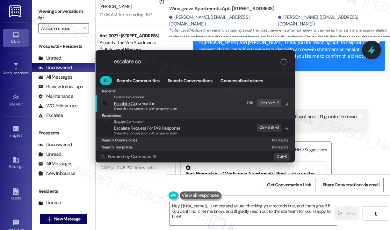
type input "escalate con"
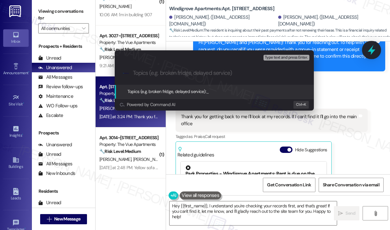
paste input "Question About First and Last Month’s Rent Payment at Move-In"
type input "Question About First and Last Month’s Rent Payment at Move-In"
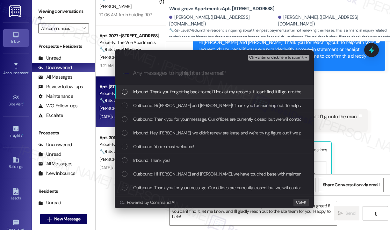
click at [231, 93] on span "Inbound: Thank you for getting back to me I'll look at my records. If I can't f…" at bounding box center [227, 91] width 189 height 7
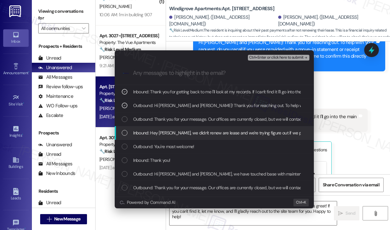
click at [232, 131] on span "Inbound: Hey Sarah, we didn't renew are lease and we're trying figure out if we…" at bounding box center [297, 132] width 328 height 7
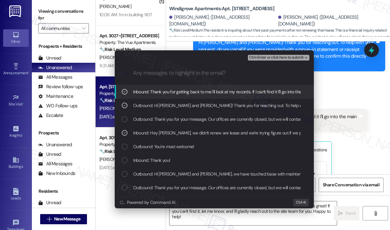
click at [268, 59] on span "Ctrl+Enter or click here to submit" at bounding box center [276, 57] width 54 height 4
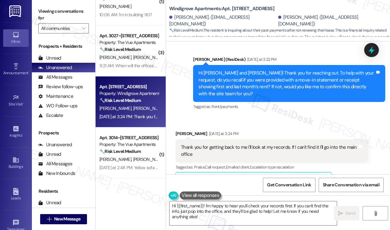
scroll to position [2030, 0]
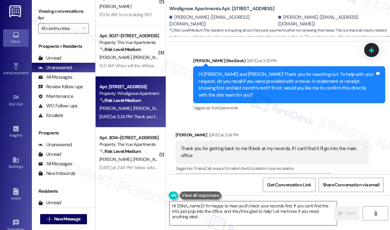
click at [291, 212] on textarea "Hi {{first_name}}! I'm happy to hear you'll check your records first. If you ca…" at bounding box center [252, 213] width 167 height 24
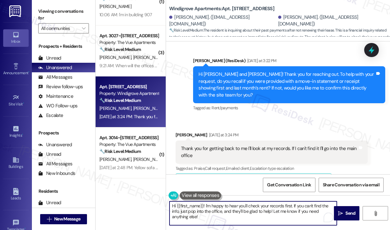
click at [253, 218] on textarea "Hi {{first_name}}! I'm happy to hear you'll check your records first. If you ca…" at bounding box center [252, 213] width 167 height 24
drag, startPoint x: 217, startPoint y: 219, endPoint x: 209, endPoint y: 210, distance: 12.4
click at [206, 207] on textarea "Hi {{first_name}}! I'm happy to hear you'll check your records first. If you ca…" at bounding box center [252, 213] width 167 height 24
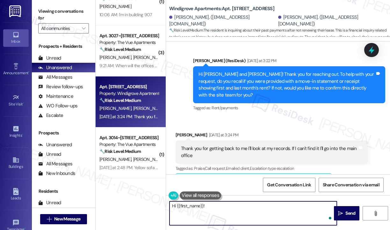
paste textarea "Thank you for reaching out. I’ve checked on this and also asked the leasing tea…"
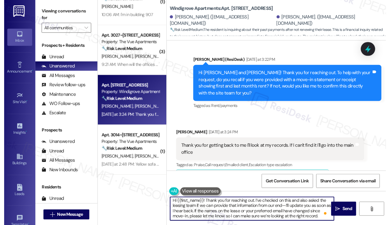
scroll to position [1, 0]
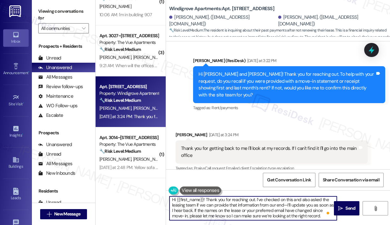
click at [295, 211] on textarea "Hi {{first_name}}! Thank you for reaching out. I’ve checked on this and also as…" at bounding box center [252, 208] width 167 height 24
click at [279, 213] on textarea "Hi {{first_name}}! Thank you for reaching out. I’ve checked on this and also as…" at bounding box center [252, 208] width 167 height 24
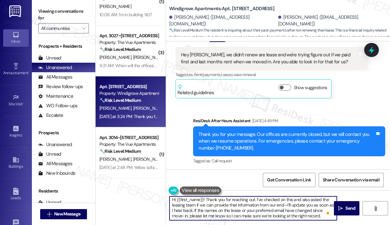
scroll to position [2030, 0]
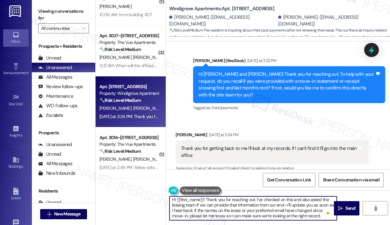
drag, startPoint x: 199, startPoint y: 209, endPoint x: 321, endPoint y: 214, distance: 122.1
click at [321, 214] on textarea "Hi {{first_name}}! Thank you for reaching out. I’ve checked on this and also as…" at bounding box center [252, 208] width 167 height 24
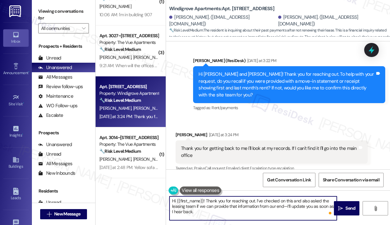
scroll to position [0, 0]
type textarea "Hi {{first_name}}! Thank you for reaching out. I’ve checked on this and also as…"
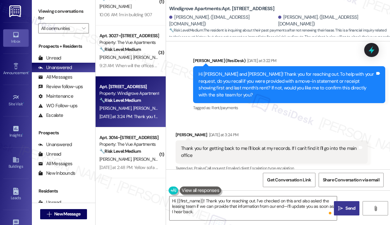
click at [350, 205] on span "Send" at bounding box center [350, 208] width 10 height 7
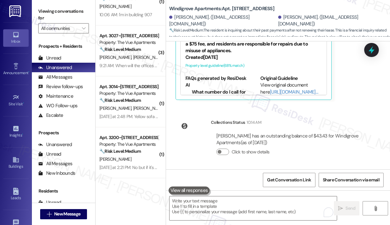
scroll to position [2250, 0]
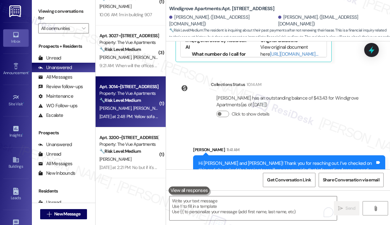
click at [130, 98] on strong "🔧 Risk Level: Medium" at bounding box center [119, 100] width 41 height 6
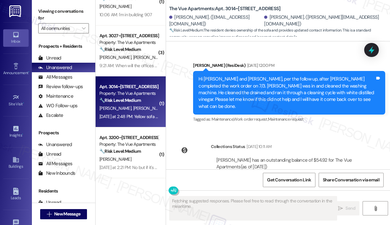
scroll to position [1006, 0]
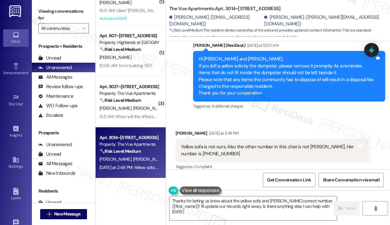
type textarea "Thanks for letting us know about the yellow sofa and Lacey's correct number, {{…"
click at [276, 125] on div "Received via SMS Hannah Maupin Yesterday at 2:48 PM Yellow sofa is not ours. Al…" at bounding box center [272, 150] width 202 height 51
click at [274, 104] on div "Announcement, sent via SMS Sarah (ResiDesk) Yesterday at 10:57 AM Hi Lacey and …" at bounding box center [289, 76] width 202 height 78
click at [276, 116] on div "Received via SMS Hannah Maupin Yesterday at 2:48 PM Yellow sofa is not ours. Al…" at bounding box center [278, 146] width 224 height 61
click at [372, 52] on icon at bounding box center [371, 50] width 8 height 10
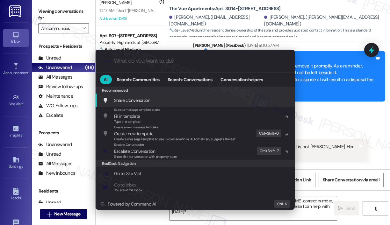
click at [141, 63] on input "What do you want to do?" at bounding box center [200, 61] width 173 height 7
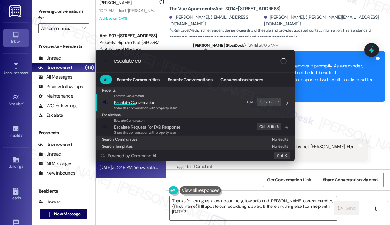
type input "escalate con"
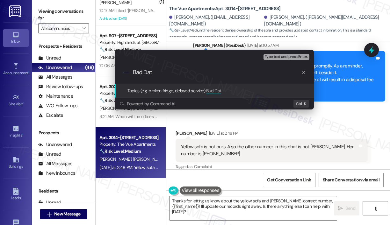
type input "Bad Data"
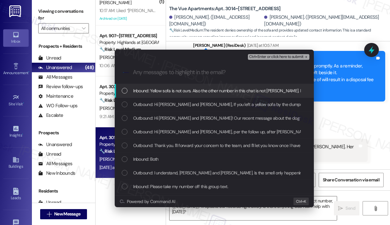
click at [134, 91] on span "Inbound: Yellow sofa is not ours. Also the other number in this chat is not Lac…" at bounding box center [247, 90] width 229 height 7
click at [267, 57] on span "Ctrl+Enter or click here to submit" at bounding box center [276, 57] width 54 height 4
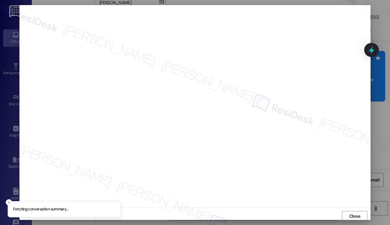
scroll to position [1, 0]
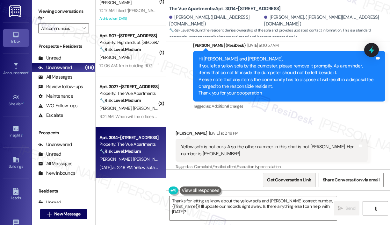
click at [294, 177] on span "Get Conversation Link" at bounding box center [289, 180] width 44 height 7
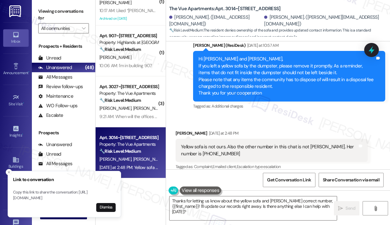
scroll to position [1006, 0]
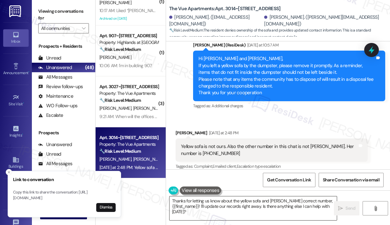
click at [237, 213] on textarea "Thanks for letting us know about the yellow sofa and Lacey's correct number, {{…" at bounding box center [252, 208] width 167 height 24
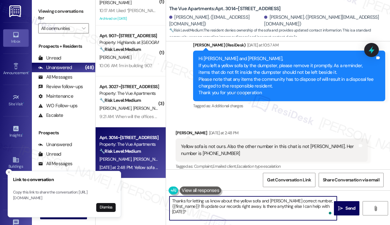
click at [237, 213] on textarea "Thanks for letting us know about the yellow sofa and Lacey's correct number, {{…" at bounding box center [252, 208] width 167 height 24
drag, startPoint x: 261, startPoint y: 206, endPoint x: 262, endPoint y: 216, distance: 10.2
click at [262, 216] on textarea "Thanks for letting us know about the yellow sofa and Lacey's correct number, {{…" at bounding box center [252, 208] width 167 height 24
type textarea "Thanks for letting us know about the yellow sofa and Lacey's correct number, {{…"
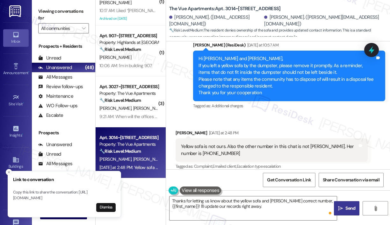
click at [343, 210] on span " Send" at bounding box center [347, 208] width 20 height 7
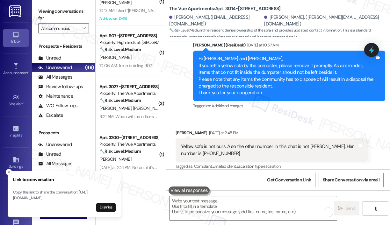
scroll to position [1006, 0]
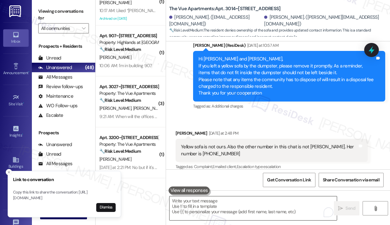
click at [204, 208] on textarea "To enrich screen reader interactions, please activate Accessibility in Grammarl…" at bounding box center [252, 208] width 167 height 24
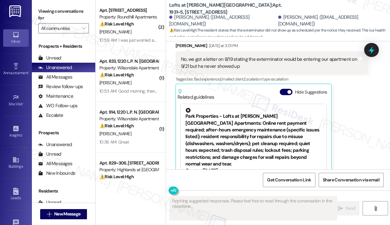
scroll to position [2178, 0]
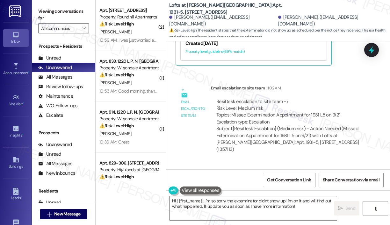
click at [303, 162] on div "Sent via SMS [PERSON_NAME] (ResiDesk) 11:04 AM Hi [PERSON_NAME] and [PERSON_NAM…" at bounding box center [278, 196] width 224 height 68
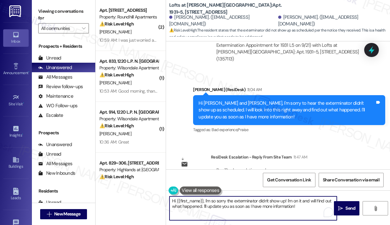
drag, startPoint x: 288, startPoint y: 207, endPoint x: 205, endPoint y: 201, distance: 83.4
click at [205, 201] on textarea "Hi {{first_name}}, I'm so sorry the exterminator didn't show up! I'm on it and …" at bounding box center [252, 208] width 167 height 24
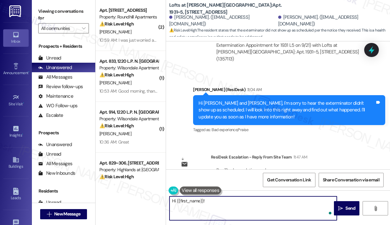
paste textarea "The site team asked me to share that the exterminator was out sick, and they we…"
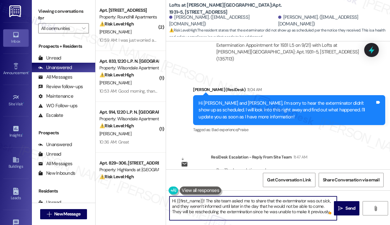
click at [314, 208] on textarea "Hi {{first_name}}! The site team asked me to share that the exterminator was ou…" at bounding box center [252, 208] width 167 height 24
type textarea "Hi {{first_name}}! The site team asked me to share that the exterminator was ou…"
click at [341, 206] on icon "" at bounding box center [340, 208] width 5 height 5
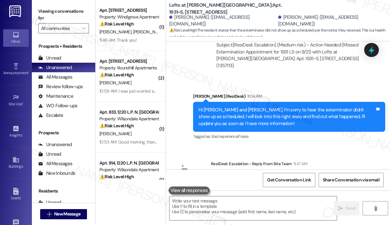
scroll to position [2326, 0]
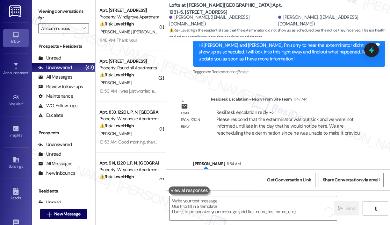
click at [324, 156] on div "Sent via SMS [PERSON_NAME] 11:54 AM Hi [PERSON_NAME] and [PERSON_NAME]! The sit…" at bounding box center [289, 183] width 202 height 55
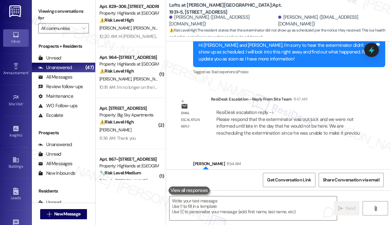
scroll to position [223, 0]
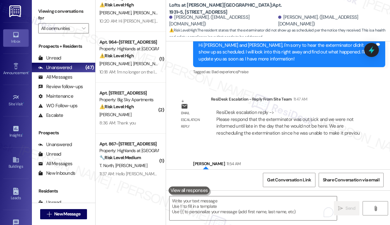
click at [330, 146] on div "Sent via SMS [PERSON_NAME] 11:54 AM Hi [PERSON_NAME] and [PERSON_NAME]! The sit…" at bounding box center [278, 178] width 224 height 65
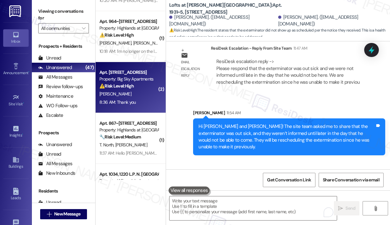
scroll to position [287, 0]
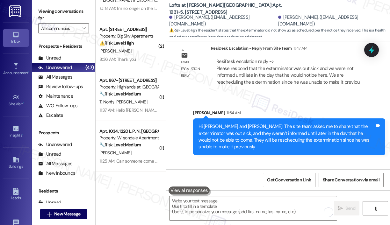
click at [288, 175] on div "[PERSON_NAME] 11:57 AM" at bounding box center [271, 179] width 192 height 9
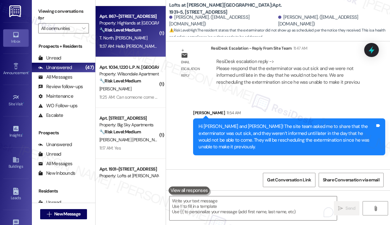
scroll to position [382, 0]
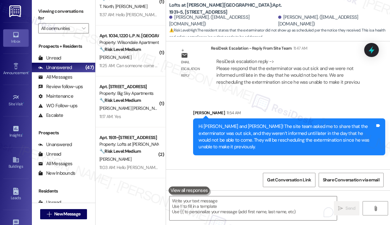
drag, startPoint x: 236, startPoint y: 157, endPoint x: 181, endPoint y: 147, distance: 55.4
click at [181, 188] on div "Thanks for the follow-up. Tiffany did inform me that he is coming this week. Is…" at bounding box center [269, 195] width 176 height 14
copy div "Thanks for the follow-up. Tiffany did inform me that he is coming this week. Is…"
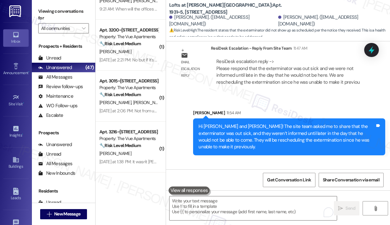
scroll to position [828, 0]
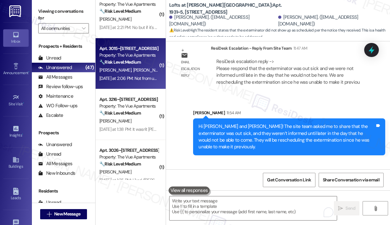
click at [144, 75] on div "Yesterday at 2:06 PM: Not from us. :) Yesterday at 2:06 PM: Not from us. :)" at bounding box center [129, 79] width 60 height 8
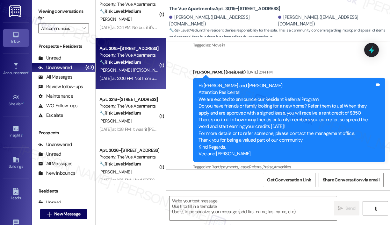
type textarea "Fetching suggested responses. Please feel free to read through the conversation…"
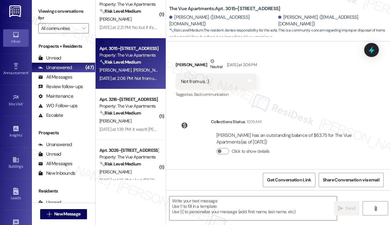
scroll to position [398, 0]
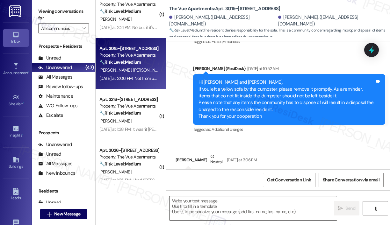
click at [201, 205] on textarea at bounding box center [252, 208] width 167 height 24
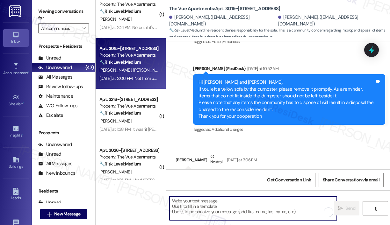
paste textarea "Thank you for reaching out. Please disregard the announcement you received—it w…"
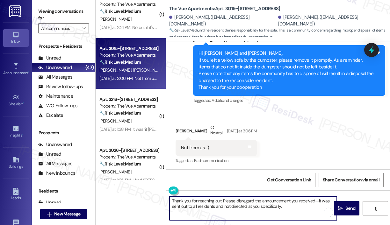
scroll to position [493, 0]
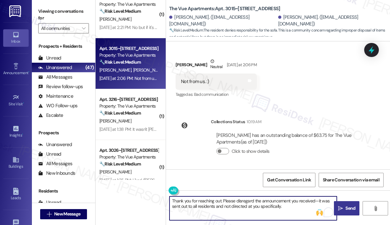
type textarea "Thank you for reaching out. Please disregard the announcement you received—it w…"
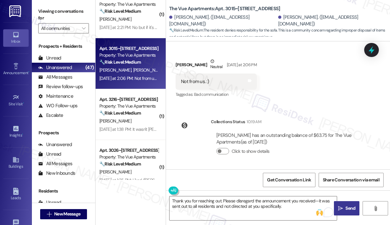
click at [345, 210] on span "Send" at bounding box center [350, 208] width 10 height 7
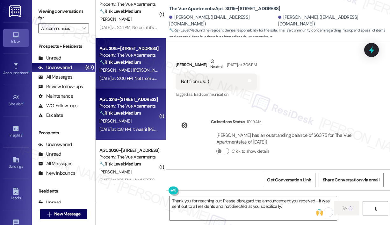
click at [135, 128] on div "Yesterday at 1:38 PM: It wasn't Connie. Thank you. Yesterday at 1:38 PM: It was…" at bounding box center [150, 129] width 102 height 6
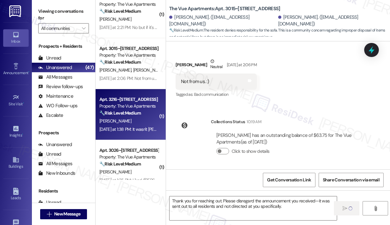
type textarea "Fetching suggested responses. Please feel free to read through the conversation…"
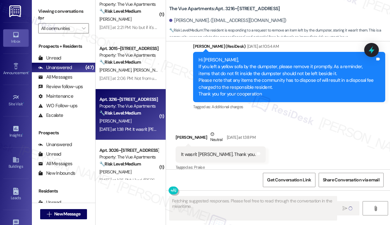
scroll to position [662, 0]
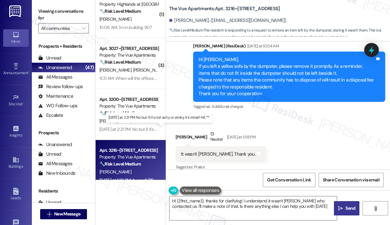
type textarea "Hi {{first_name}}, thanks for clarifying! I understand it wasn't Connie who con…"
click at [333, 123] on div "Received via SMS Connie Skaggs Neutral Yesterday at 1:38 PM It wasn't Connie. T…" at bounding box center [278, 146] width 224 height 61
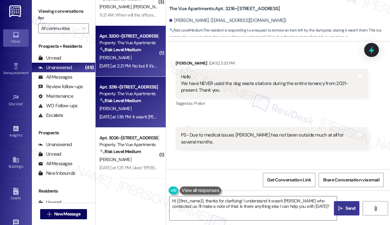
scroll to position [892, 0]
click at [140, 66] on div "Yesterday at 2:21 PM: No but if it's not ratty or stinky, It's mine!! HA ** Yes…" at bounding box center [158, 66] width 118 height 6
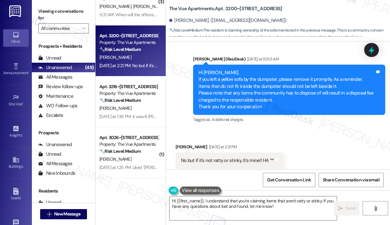
scroll to position [550, 0]
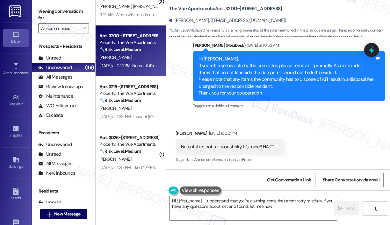
click at [308, 126] on div "Received via SMS Barbara Chandler Yesterday at 2:21 PM No but if it's not ratty…" at bounding box center [278, 143] width 224 height 54
click at [296, 207] on textarea "Hi {{first_name}}, I understand that you're claiming items that aren't ratty or…" at bounding box center [252, 208] width 167 height 24
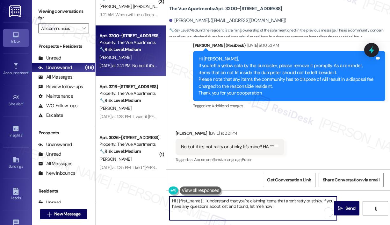
click at [323, 202] on textarea "Hi {{first_name}}, I understand that you're claiming items that aren't ratty or…" at bounding box center [252, 208] width 167 height 24
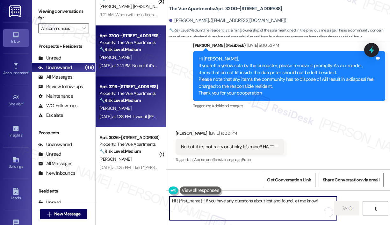
type textarea "Hi {{first_name}}! If you have any questions about lost and found, let me know!"
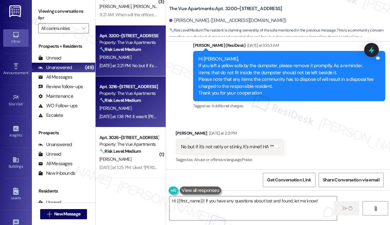
click at [147, 116] on div "Yesterday at 1:38 PM: It wasn't Connie. Thank you. Yesterday at 1:38 PM: It was…" at bounding box center [150, 117] width 102 height 6
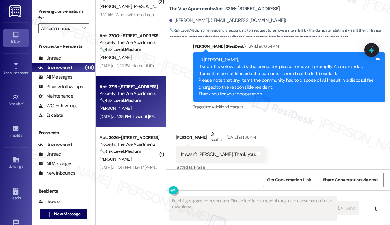
scroll to position [662, 0]
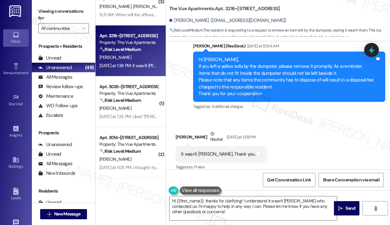
click at [318, 146] on div "Received via SMS Connie Skaggs Neutral Yesterday at 1:38 PM It wasn't Connie. T…" at bounding box center [278, 146] width 224 height 61
click at [318, 145] on div "Received via SMS Connie Skaggs Neutral Yesterday at 1:38 PM It wasn't Connie. T…" at bounding box center [278, 146] width 224 height 61
click at [318, 144] on div "Received via SMS Connie Skaggs Neutral Yesterday at 1:38 PM It wasn't Connie. T…" at bounding box center [278, 146] width 224 height 61
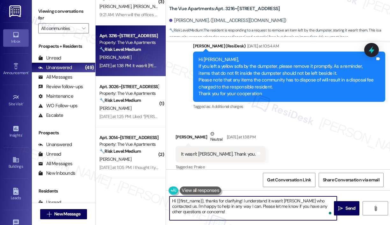
drag, startPoint x: 202, startPoint y: 213, endPoint x: 204, endPoint y: 202, distance: 11.8
click at [204, 202] on textarea "Hi {{first_name}}, thanks for clarifying! I understand it wasn't Connie who con…" at bounding box center [252, 208] width 167 height 24
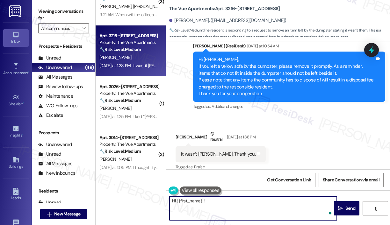
paste textarea "Thank you for reaching out. Please disregard the announcement you received—it w…"
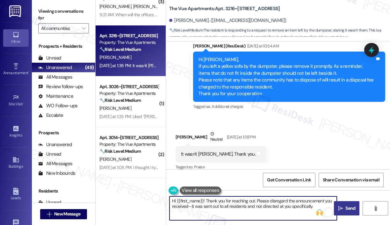
type textarea "Hi {{first_name}}! Thank you for reaching out. Please disregard the announcemen…"
click at [345, 204] on button " Send" at bounding box center [346, 208] width 25 height 14
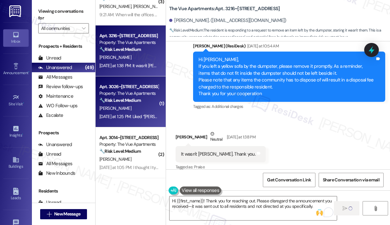
click at [146, 108] on div "[PERSON_NAME]" at bounding box center [129, 108] width 60 height 8
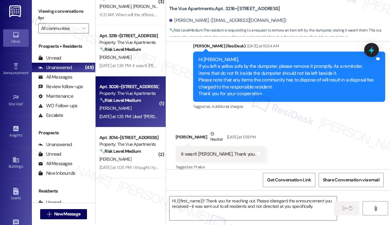
type textarea "Fetching suggested responses. Please feel free to read through the conversation…"
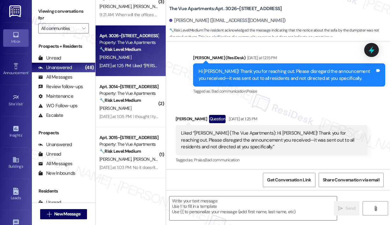
scroll to position [516, 0]
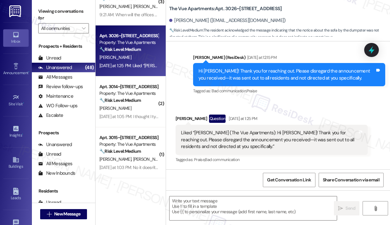
click at [314, 105] on div "Received via SMS Richard Fulks Sr Question Yesterday at 1:25 PM Liked “Sarah (T…" at bounding box center [278, 134] width 224 height 69
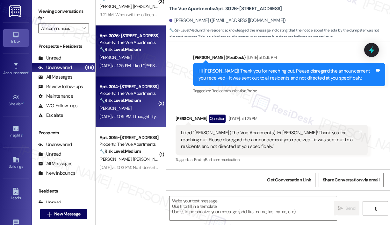
click at [141, 100] on strong "🔧 Risk Level: Medium" at bounding box center [119, 100] width 41 height 6
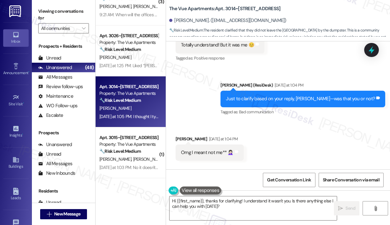
scroll to position [911, 0]
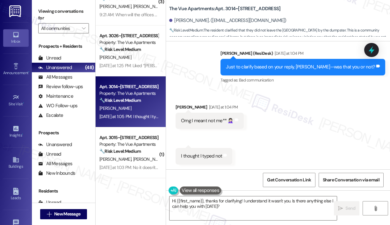
click at [320, 153] on div "Received via SMS Ana Oakes Yesterday at 1:04 PM Omg I meant not me** 🤦🏻‍♀️ Tags…" at bounding box center [278, 129] width 224 height 80
click at [274, 215] on textarea "Hi {{first_name}}, thanks for clarifying! I understand it wasn't you. Is there …" at bounding box center [252, 208] width 167 height 24
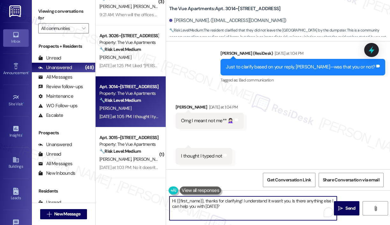
click at [295, 215] on textarea "Hi {{first_name}}, thanks for clarifying! I understand it wasn't you. Is there …" at bounding box center [252, 208] width 167 height 24
drag, startPoint x: 290, startPoint y: 202, endPoint x: 295, endPoint y: 214, distance: 12.9
click at [295, 214] on textarea "Hi {{first_name}}, thanks for clarifying! I understand it wasn't you. Is there …" at bounding box center [252, 208] width 167 height 24
type textarea "Hi {{first_name}}, thanks for clarifying! I understand it wasn't you."
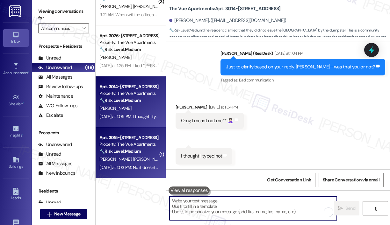
scroll to position [911, 0]
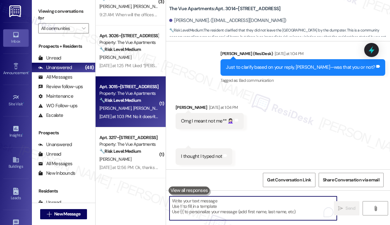
click at [132, 113] on div "Yesterday at 1:03 PM: No it doesn't belong to us. I saw it there when we took o…" at bounding box center [129, 117] width 60 height 8
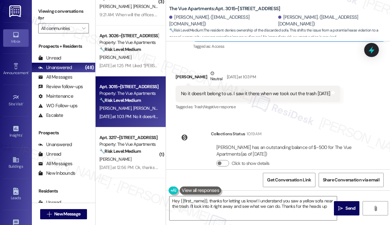
type textarea "Hey {{first_name}}, thanks for letting us know! I understand you saw a yellow s…"
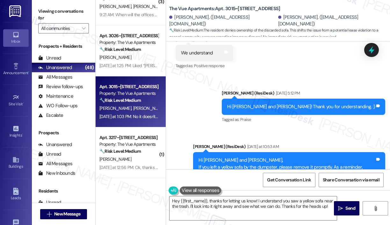
scroll to position [561, 0]
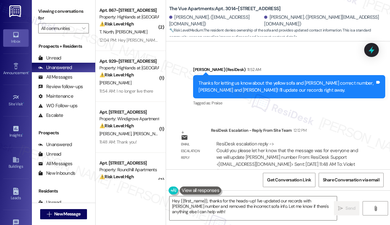
scroll to position [1224, 0]
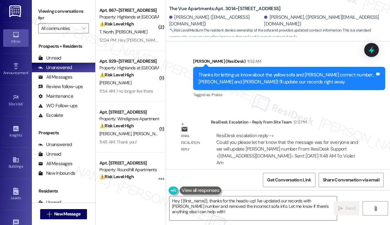
click at [240, 95] on div "Sent via SMS [PERSON_NAME] (ResiDesk) 11:52 AM Thanks for letting us know about…" at bounding box center [289, 78] width 202 height 51
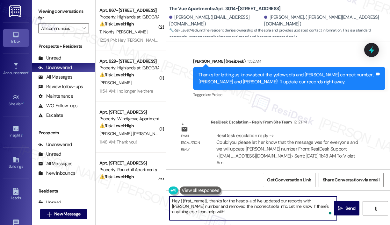
drag, startPoint x: 209, startPoint y: 214, endPoint x: 170, endPoint y: 198, distance: 42.0
click at [170, 198] on textarea "Hey {{first_name}}, thanks for the heads-up! I've updated our records with [PER…" at bounding box center [252, 208] width 167 height 24
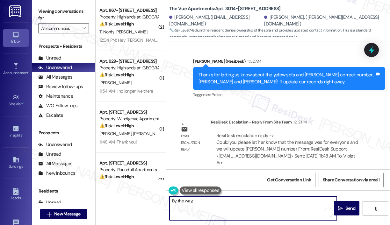
paste textarea "Thank you for reaching out. Please disregard the announcement you received—it w…"
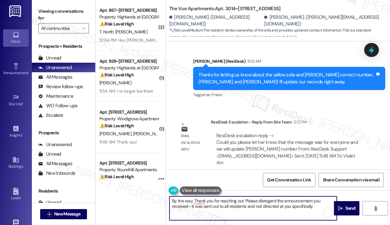
click at [246, 201] on textarea "By the way, Thank you for reaching out. Please disregard the announcement you r…" at bounding box center [252, 208] width 167 height 24
click at [283, 203] on textarea "By the way, please disregard the announcement you received—it was sent out to a…" at bounding box center [252, 208] width 167 height 24
type textarea "By the way, please disregard the announcement you received—it was sent out to a…"
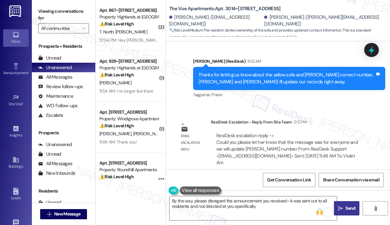
click at [340, 206] on icon "" at bounding box center [340, 208] width 5 height 5
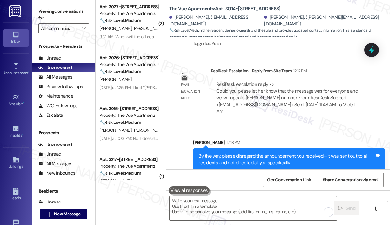
scroll to position [923, 0]
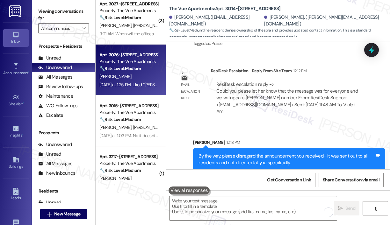
click at [140, 85] on div "[DATE] at 1:25 PM: Liked “[PERSON_NAME] (The Vue Apartments): Hi [PERSON_NAME]!…" at bounding box center [313, 85] width 429 height 6
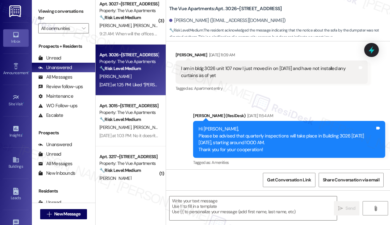
type textarea "Fetching suggested responses. Please feel free to read through the conversation…"
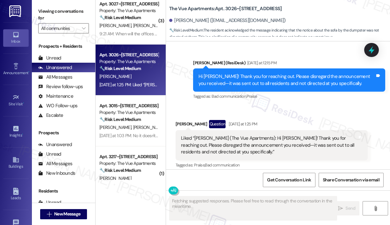
scroll to position [516, 0]
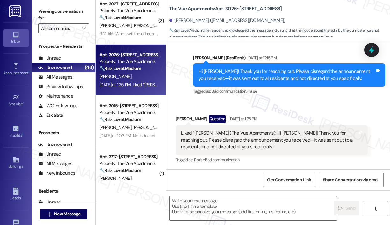
click at [310, 108] on div "Received via SMS [PERSON_NAME] Question [DATE] at 1:25 PM Liked “[PERSON_NAME] …" at bounding box center [278, 135] width 224 height 69
click at [307, 108] on div "Received via SMS [PERSON_NAME] Question [DATE] at 1:25 PM Liked “[PERSON_NAME] …" at bounding box center [278, 135] width 224 height 69
click at [221, 199] on textarea at bounding box center [252, 208] width 167 height 24
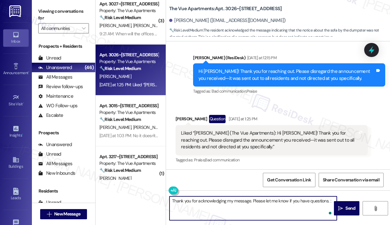
type textarea "Thank you for acknowledging my message. Please let me know if you have question…"
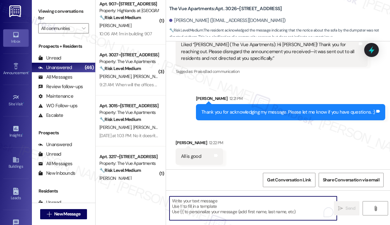
scroll to position [604, 0]
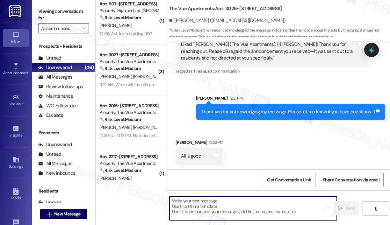
click at [210, 201] on textarea "To enrich screen reader interactions, please activate Accessibility in Grammarl…" at bounding box center [252, 208] width 167 height 24
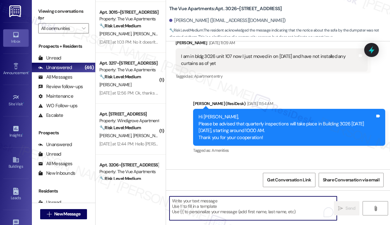
scroll to position [1019, 0]
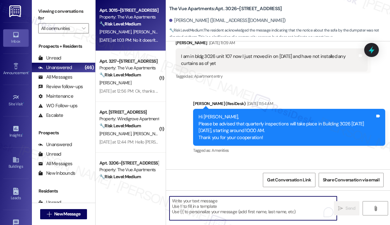
click at [143, 42] on div "[DATE] at 1:03 PM: No it doesn't belong to us. I saw it there when we took out …" at bounding box center [183, 40] width 169 height 6
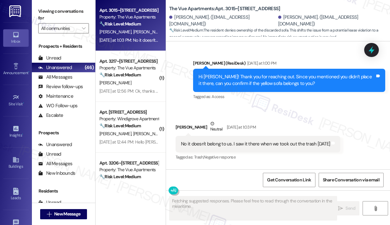
scroll to position [865, 0]
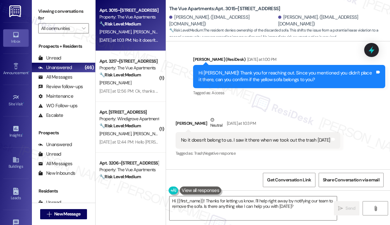
click at [316, 118] on div "Received via SMS [PERSON_NAME] Neutral [DATE] at 1:03 PM No it doesn't belong t…" at bounding box center [258, 137] width 174 height 51
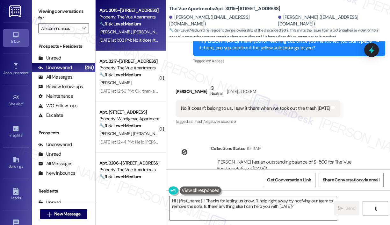
scroll to position [930, 0]
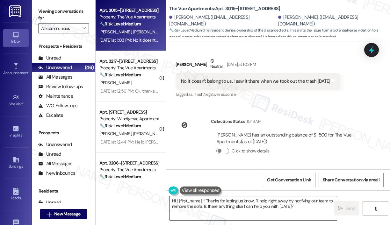
click at [222, 207] on textarea "Hi {{first_name}}! Thanks for letting us know. I'll help right away by notifyin…" at bounding box center [252, 208] width 167 height 24
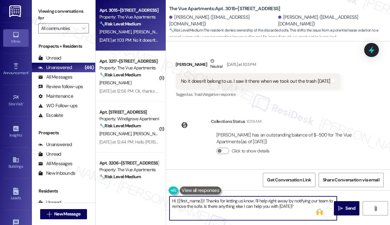
drag, startPoint x: 301, startPoint y: 207, endPoint x: 209, endPoint y: 202, distance: 91.8
click at [205, 200] on textarea "Hi {{first_name}}! Thanks for letting us know. I'll help right away by notifyin…" at bounding box center [252, 208] width 167 height 24
paste textarea "you for reaching out. Please disregard the announcement you received—it was sen…"
type textarea "Hi {{first_name}}! Thank you for reaching out. Please disregard the announcemen…"
click at [343, 207] on span " Send" at bounding box center [347, 208] width 20 height 7
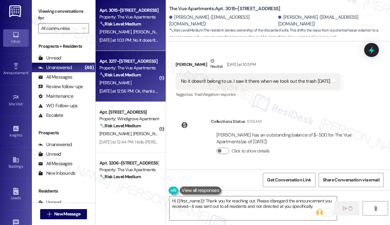
click at [146, 98] on div "Apt. 3217~109, 3000 Vue Avenue Property: The Vue Apartments 🔧 Risk Level: Mediu…" at bounding box center [131, 76] width 70 height 51
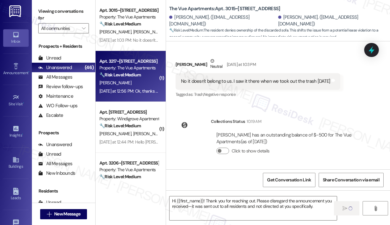
type textarea "Fetching suggested responses. Please feel free to read through the conversation…"
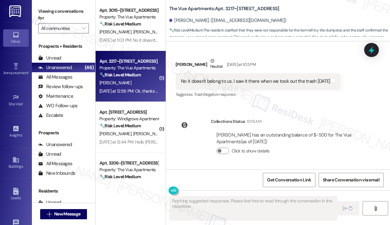
scroll to position [843, 0]
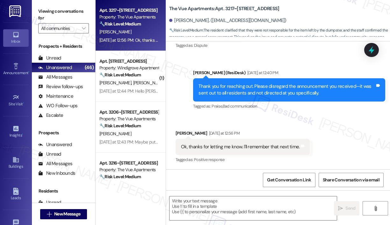
click at [298, 120] on div "Received via SMS Wendelyn Cooper Yesterday at 12:56 PM Ok, thanks for letting m…" at bounding box center [278, 143] width 224 height 54
click at [234, 210] on textarea at bounding box center [252, 208] width 167 height 24
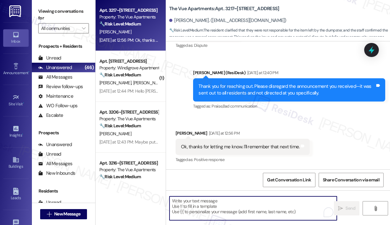
click at [235, 209] on textarea "To enrich screen reader interactions, please activate Accessibility in Grammarl…" at bounding box center [252, 208] width 167 height 24
click at [264, 203] on textarea "To enrich screen reader interactions, please activate Accessibility in Grammarl…" at bounding box center [252, 208] width 167 height 24
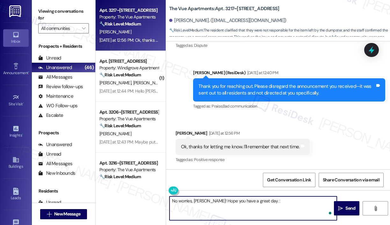
type textarea "No worries, Wendelyn! Hope you have a great day. :)"
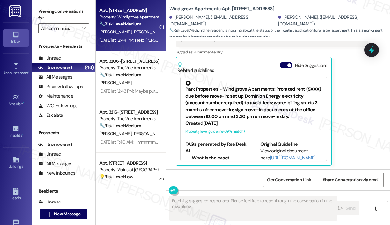
scroll to position [206, 0]
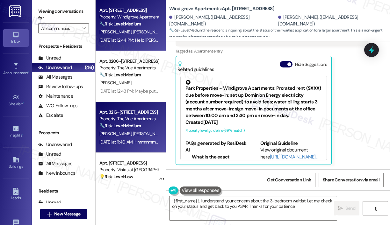
type textarea "{{first_name}}, I understand your concern about the 3-bedroom waitlist. Let me …"
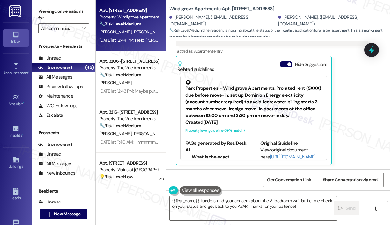
click at [352, 125] on div "Teresa Laplante Neutral Yesterday at 12:44 PM Hello Sarah. We were told back in…" at bounding box center [271, 69] width 192 height 191
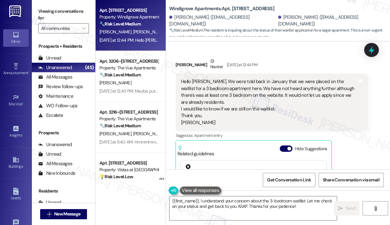
scroll to position [110, 0]
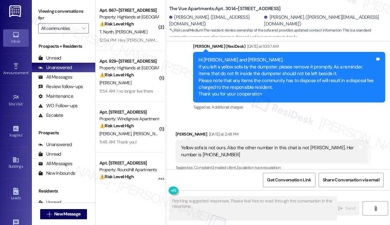
scroll to position [1006, 0]
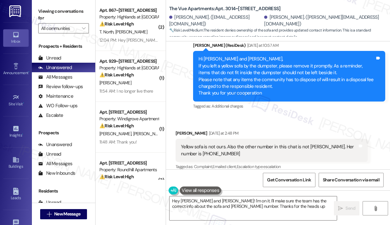
type textarea "Hey [PERSON_NAME] and [PERSON_NAME]! I'm on it. I'll make sure the team has the…"
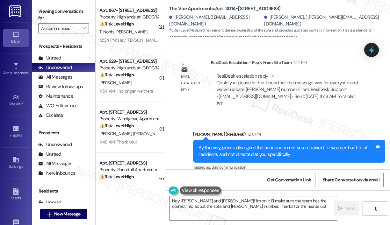
scroll to position [1284, 0]
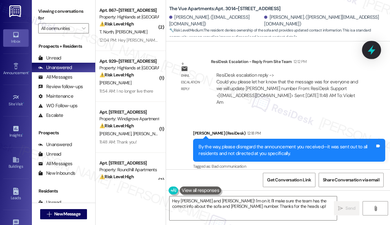
click at [374, 48] on icon at bounding box center [371, 50] width 11 height 11
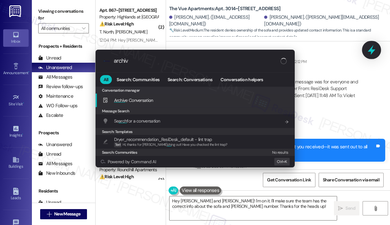
type input "archive"
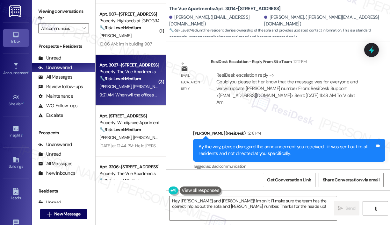
scroll to position [923, 0]
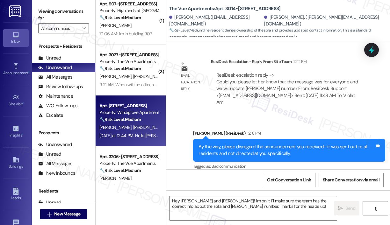
type textarea "Fetching suggested responses. Please feel free to read through the conversation…"
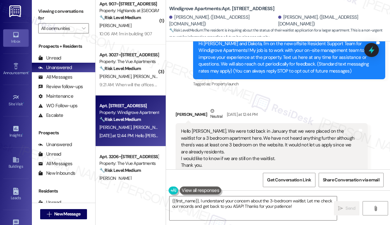
scroll to position [96, 0]
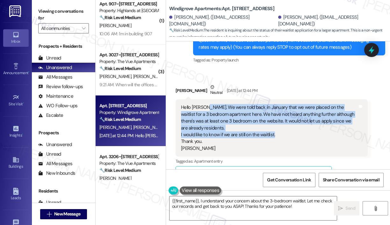
drag, startPoint x: 279, startPoint y: 135, endPoint x: 206, endPoint y: 109, distance: 76.9
click at [206, 109] on div "Hello [PERSON_NAME]. We were told back in January that we were placed on the wa…" at bounding box center [269, 128] width 176 height 48
copy div "We were told back in January that we were placed on the waitlist for a 3 bedroo…"
click at [257, 197] on textarea "{{first_name}}, I understand your concern about the 3-bedroom waitlist. Let me …" at bounding box center [252, 208] width 167 height 24
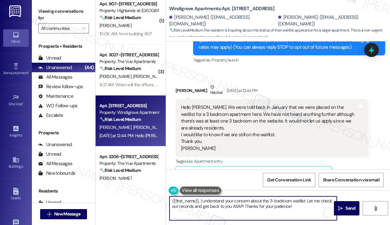
drag, startPoint x: 299, startPoint y: 207, endPoint x: 199, endPoint y: 199, distance: 100.7
click at [199, 199] on textarea "{{first_name}}, I understand your concern about the 3-bedroom waitlist. Let me …" at bounding box center [252, 208] width 167 height 24
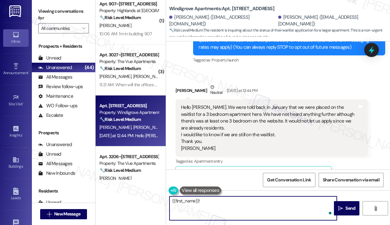
paste textarea "Thank you for reaching out. To help follow up, do you remember if you received …"
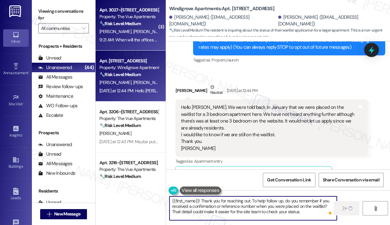
scroll to position [987, 0]
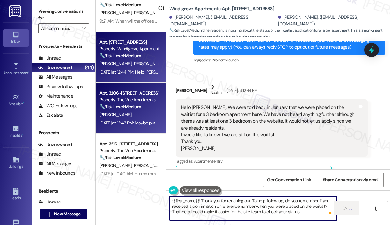
type textarea "{{first_name}}! Thank you for reaching out. To help follow up, do you remember …"
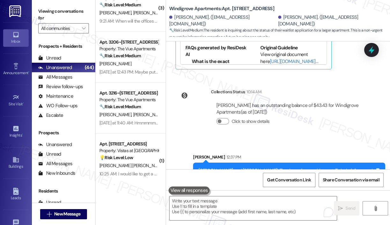
scroll to position [329, 0]
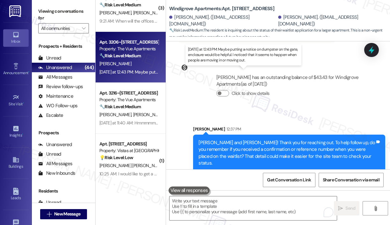
click at [140, 71] on div "[DATE] at 12:43 PM: Maybe putting a notice on dumpster on the gate, enclosure w…" at bounding box center [258, 72] width 318 height 6
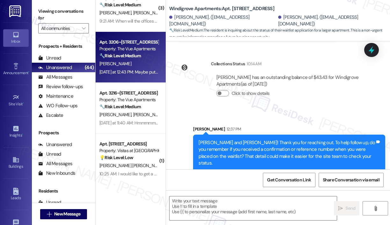
type textarea "Fetching suggested responses. Please feel free to read through the conversation…"
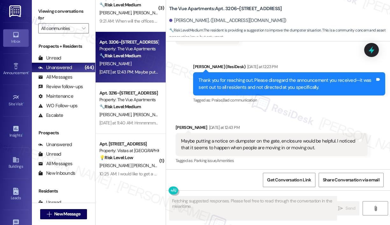
scroll to position [604, 0]
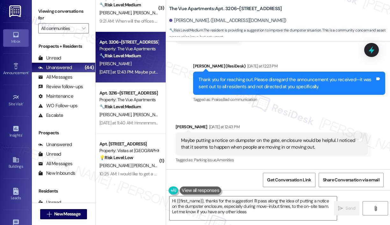
type textarea "Hi {{first_name}}, thanks for the suggestion! I'll pass along the idea of putti…"
click at [267, 117] on div "Received via SMS [PERSON_NAME] [DATE] at 12:43 PM Maybe putting a notice on dum…" at bounding box center [278, 139] width 224 height 61
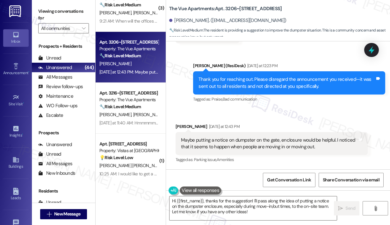
click at [325, 146] on div "Maybe putting a notice on dumpster on the gate, enclosure would be helpful. I n…" at bounding box center [269, 144] width 176 height 14
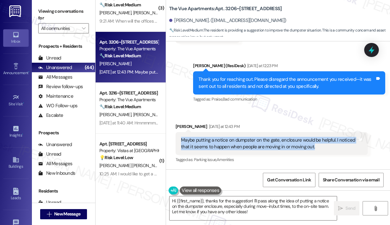
drag, startPoint x: 321, startPoint y: 149, endPoint x: 180, endPoint y: 140, distance: 141.4
click at [180, 140] on div "Maybe putting a notice on dumpster on the gate, enclosure would be helpful. I n…" at bounding box center [269, 144] width 178 height 14
copy div "Maybe putting a notice on dumpster on the gate, enclosure would be helpful. I n…"
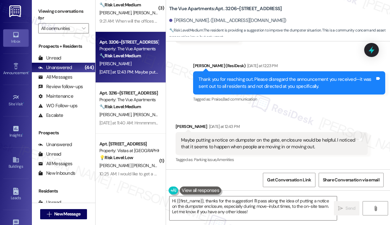
click at [322, 110] on div "Received via SMS Joann Auger Yesterday at 12:43 PM Maybe putting a notice on du…" at bounding box center [278, 139] width 224 height 61
click at [316, 44] on div "Received via SMS Joann Auger Yesterday at 11:04 AM Not me..... Tags and notes" at bounding box center [278, 26] width 224 height 44
click at [307, 114] on div "Received via SMS Joann Auger Yesterday at 12:43 PM Maybe putting a notice on du…" at bounding box center [278, 139] width 224 height 61
click at [372, 50] on icon at bounding box center [371, 50] width 8 height 10
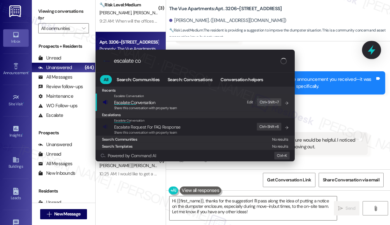
type input "escalate con"
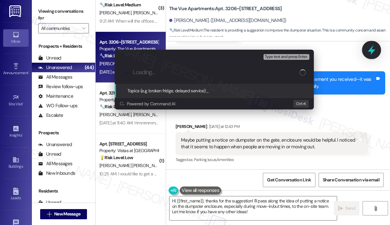
paste input "Add Notice on Dumpster Gate/Enclosure"
type input "Add Notice on Dumpster Gate/Enclosure"
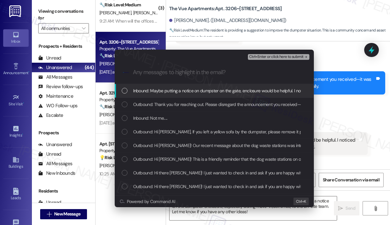
click at [241, 90] on span "Inbound: Maybe putting a notice on dumpster on the gate, enclosure would be hel…" at bounding box center [283, 90] width 300 height 7
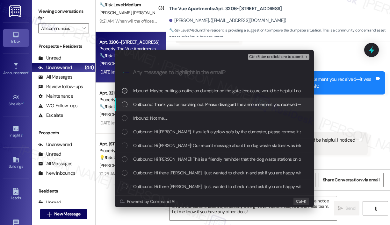
click at [240, 103] on span "Outbound: Thank you for reaching out. Please disregard the announcement you rec…" at bounding box center [277, 104] width 289 height 7
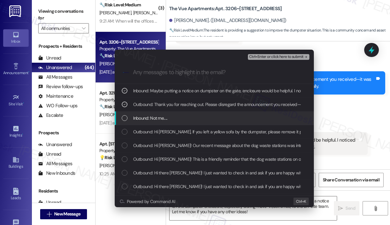
click at [220, 121] on div "Inbound: Not me....." at bounding box center [215, 118] width 186 height 7
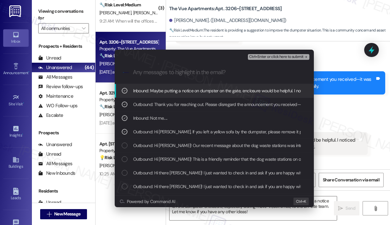
click at [269, 58] on span "Ctrl+Enter or click here to submit" at bounding box center [276, 57] width 54 height 4
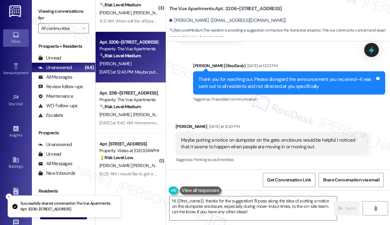
scroll to position [604, 0]
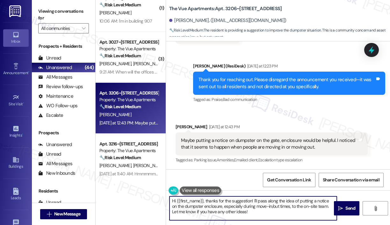
click at [264, 215] on textarea "Hi {{first_name}}, thanks for the suggestion! I'll pass along the idea of putti…" at bounding box center [252, 208] width 167 height 24
click at [297, 211] on textarea "Hi {{first_name}}, thanks for the suggestion! I'll pass along the idea of putti…" at bounding box center [252, 208] width 167 height 24
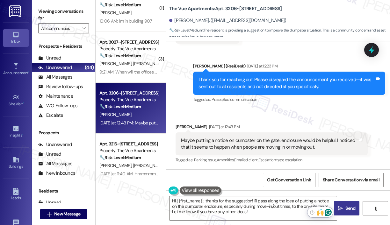
click at [349, 208] on span "Send" at bounding box center [350, 208] width 10 height 7
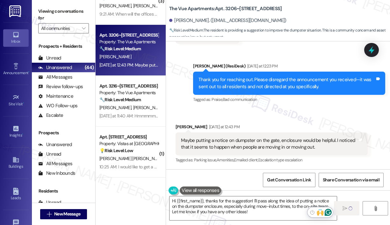
scroll to position [1051, 0]
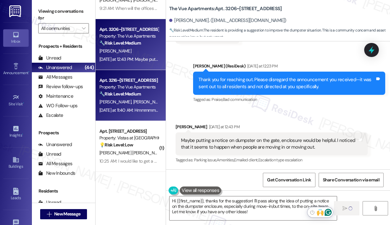
click at [146, 109] on div "Yesterday at 11:40 AM: Hmmmmmm Yesterday at 11:40 AM: Hmmmmmm" at bounding box center [129, 110] width 60 height 6
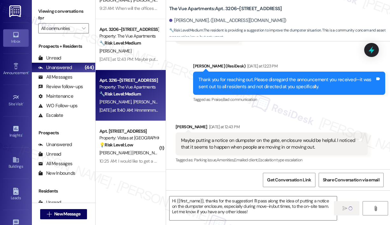
type textarea "Fetching suggested responses. Please feel free to read through the conversation…"
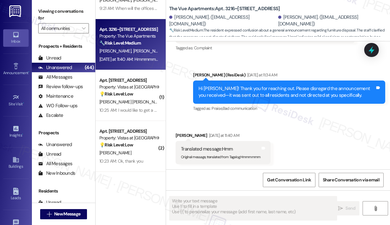
scroll to position [1704, 0]
click at [289, 128] on div "Received via SMS Earl Potts Yesterday at 11:40 AM Translated message: Hmm Origi…" at bounding box center [278, 143] width 224 height 51
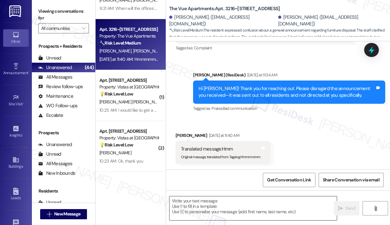
click at [238, 206] on textarea at bounding box center [252, 208] width 167 height 24
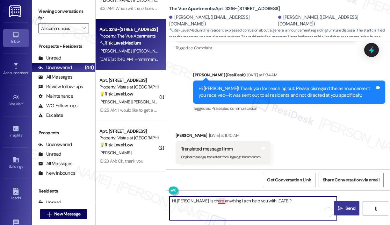
click at [225, 203] on textarea "Hi Earl. Is there anything I acn help you with today?" at bounding box center [252, 208] width 167 height 24
click at [282, 205] on textarea "Hi Earl. Is there anything I can help you with today?" at bounding box center [252, 208] width 167 height 24
click at [281, 205] on textarea "Hi Earl. Is there anything I can help you with today?" at bounding box center [252, 208] width 167 height 24
type textarea "Hi Earl. Is there anything I can help you with today?"
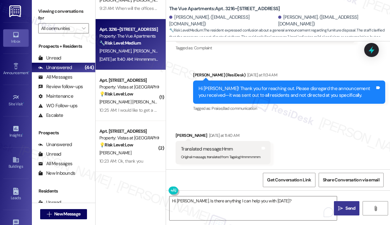
click at [344, 208] on span "Send" at bounding box center [350, 208] width 12 height 7
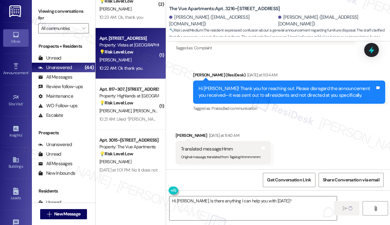
scroll to position [1210, 0]
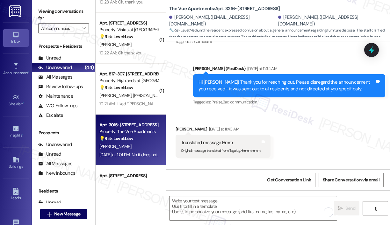
click at [137, 150] on div "S. Taylor" at bounding box center [129, 147] width 60 height 8
type textarea "Fetching suggested responses. Please feel free to read through the conversation…"
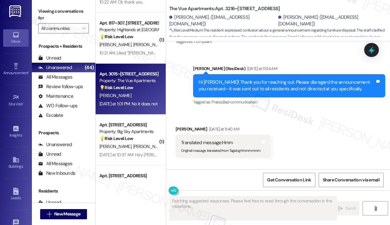
scroll to position [1040, 0]
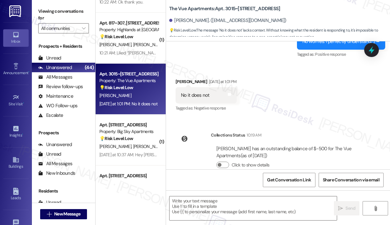
click at [293, 89] on div "Received via SMS Stephanie Taylor Yesterday at 1:01 PM No it does not Tags and …" at bounding box center [278, 91] width 224 height 54
click at [234, 206] on textarea at bounding box center [252, 208] width 167 height 24
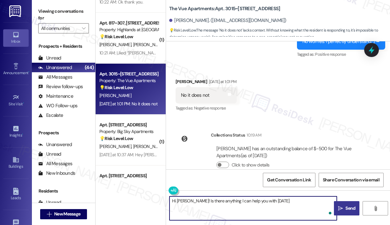
type textarea "Hi Stephanie! Is there anything I can help you with today?"
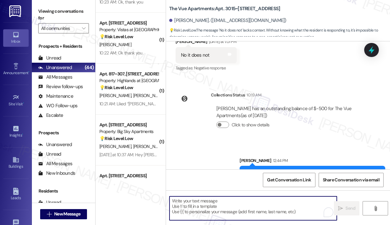
scroll to position [1084, 0]
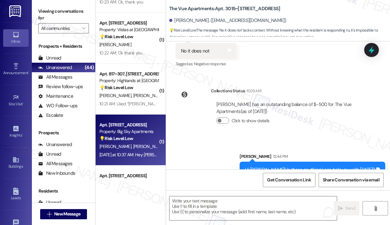
click at [144, 137] on div "💡 Risk Level: Low The resident is asking for recommendations for junk pick-up, …" at bounding box center [128, 138] width 59 height 7
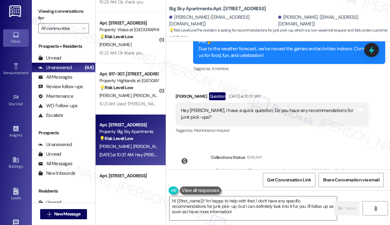
scroll to position [574, 0]
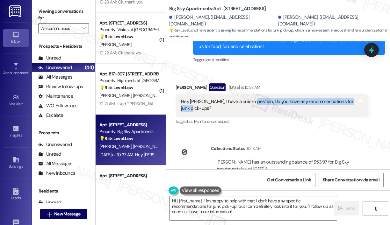
drag, startPoint x: 224, startPoint y: 114, endPoint x: 248, endPoint y: 107, distance: 25.2
click at [248, 107] on div "Hey Sarah, I have a quick question, Do you have any recommendations for junk pi…" at bounding box center [269, 105] width 176 height 14
copy div "Do you have any recommendations for junk pick-ups?"
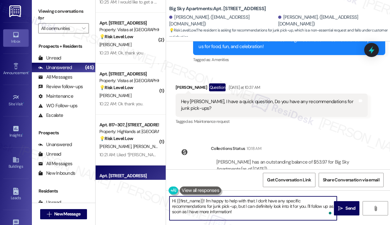
drag, startPoint x: 242, startPoint y: 214, endPoint x: 205, endPoint y: 200, distance: 39.0
click at [205, 200] on textarea "Hi {{first_name}}! I'm happy to help with that. I don't have any specific recom…" at bounding box center [252, 208] width 167 height 24
paste textarea "Thank you for reaching out. Are you asking if the site team offers junk pick-up…"
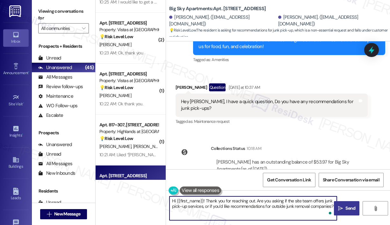
type textarea "Hi {{first_name}}! Thank you for reaching out. Are you asking if the site team …"
click at [345, 207] on span "Send" at bounding box center [350, 208] width 10 height 7
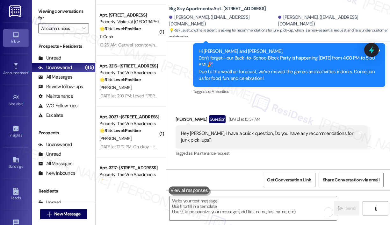
scroll to position [1465, 0]
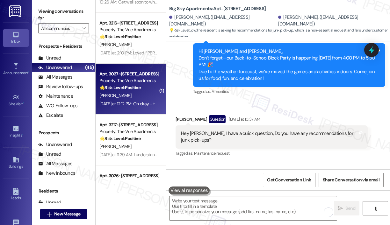
click at [139, 106] on div "Yesterday at 12:12 PM: Oh okay - thank you! I clearly read it the wrong way😂 Ye…" at bounding box center [166, 104] width 135 height 6
type textarea "Fetching suggested responses. Please feel free to read through the conversation…"
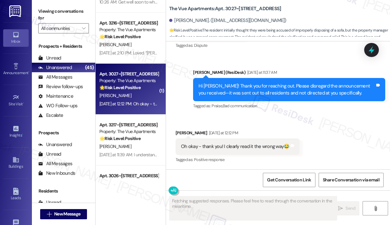
scroll to position [1754, 0]
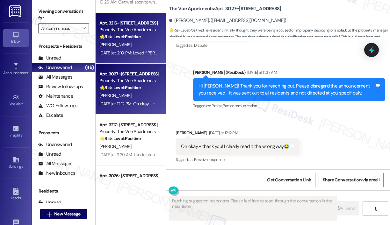
click at [142, 53] on div "Yesterday at 2:10 PM: Loved “Sarah (The Vue Apartments): Thank you for reaching…" at bounding box center [295, 53] width 392 height 6
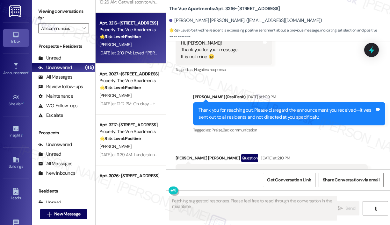
scroll to position [692, 0]
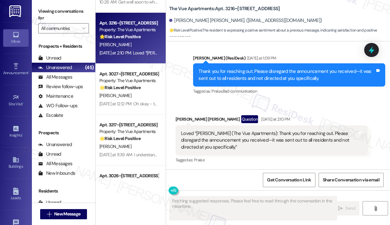
click at [297, 103] on div "Received via SMS Yoon Hwa Choi Question Yesterday at 2:10 PM Loved “Sarah (The …" at bounding box center [278, 135] width 224 height 69
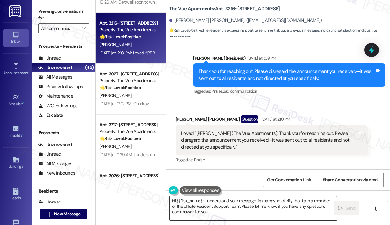
click at [237, 216] on textarea "Hi {{first_name}}, I understand your message. I'm happy to clarify that I am a …" at bounding box center [252, 208] width 167 height 24
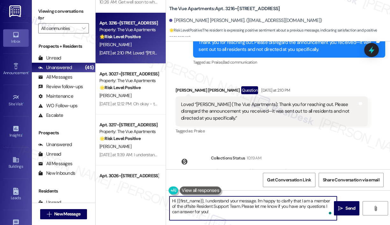
scroll to position [758, 0]
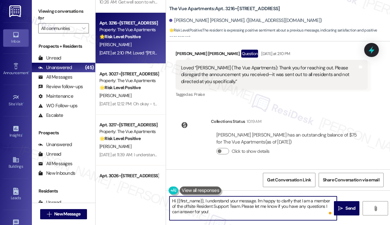
click at [218, 213] on textarea "Hi {{first_name}}, I understand your message. I'm happy to clarify that I am a …" at bounding box center [252, 208] width 167 height 24
click at [219, 211] on textarea "Hi {{first_name}}, I understand your message. I'm happy to clarify that I am a …" at bounding box center [252, 208] width 167 height 24
click at [236, 207] on textarea "Hi {{first_name}}, I understand your message. I'm happy to clarify that I am a …" at bounding box center [252, 208] width 167 height 24
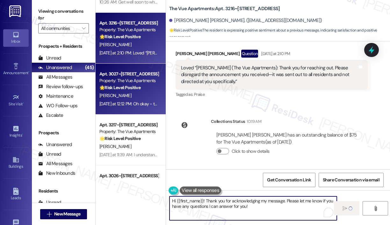
type textarea "Hi {{first_name}}! Thank you for acknowledging my message. Please let me know i…"
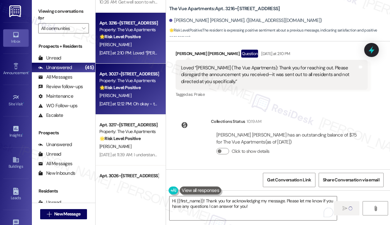
click at [153, 98] on div "S. Jordan" at bounding box center [129, 96] width 60 height 8
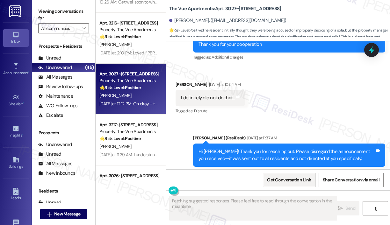
scroll to position [1754, 0]
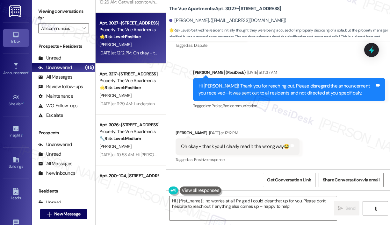
type textarea "Hi {{first_name}}, no worries at all! I'm glad I could clear that up for you. P…"
click at [326, 128] on div "Received via SMS Sheila Jordan Yesterday at 12:12 PM Oh okay - thank you! I cle…" at bounding box center [278, 142] width 224 height 54
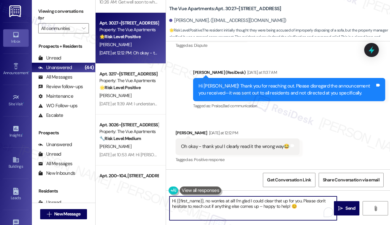
click at [305, 209] on textarea "Hi {{first_name}}, no worries at all! I'm glad I could clear that up for you. P…" at bounding box center [252, 208] width 167 height 24
click at [340, 207] on icon "" at bounding box center [340, 208] width 5 height 5
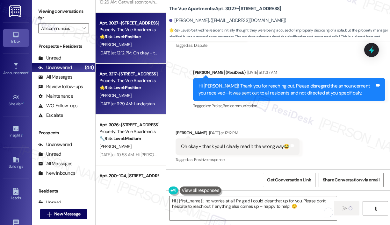
click at [149, 98] on div "D. Jackson" at bounding box center [129, 96] width 60 height 8
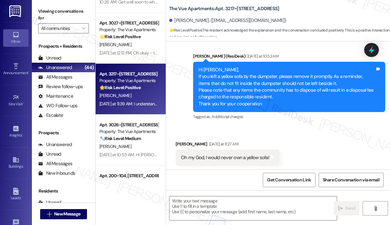
type textarea "Fetching suggested responses. Please feel free to read through the conversation…"
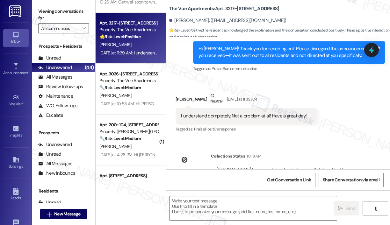
scroll to position [591, 0]
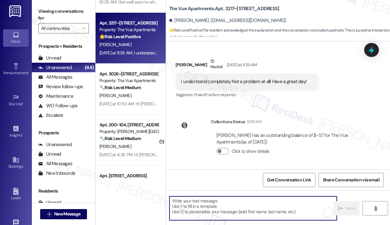
click at [237, 206] on textarea "To enrich screen reader interactions, please activate Accessibility in Grammarl…" at bounding box center [252, 208] width 167 height 24
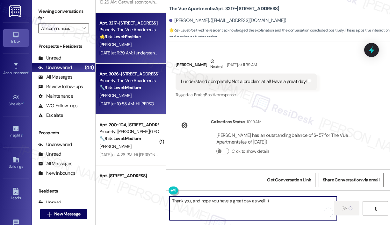
type textarea "Thank you, and hope you have a great day as well! :)"
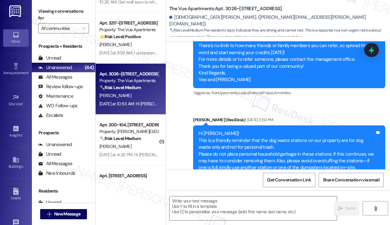
type textarea "Fetching suggested responses. Please feel free to read through the conversation…"
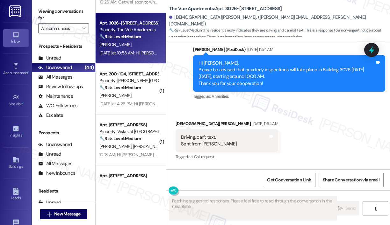
scroll to position [805, 0]
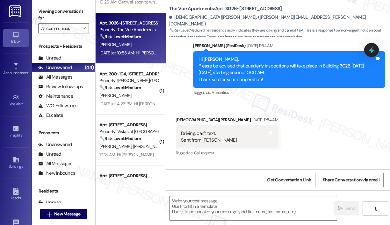
click at [304, 139] on div "Received via SMS Christian Gutu Aug 22, 2025 at 11:54 AM Driving, can't text. S…" at bounding box center [278, 132] width 224 height 61
click at [305, 139] on div "Received via SMS Christian Gutu Aug 22, 2025 at 11:54 AM Driving, can't text. S…" at bounding box center [278, 132] width 224 height 61
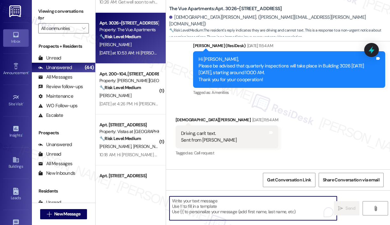
click at [247, 206] on textarea "To enrich screen reader interactions, please activate Accessibility in Grammarl…" at bounding box center [252, 208] width 167 height 24
click at [298, 142] on div "Received via SMS Christian Gutu Aug 22, 2025 at 11:54 AM Driving, can't text. S…" at bounding box center [278, 132] width 224 height 61
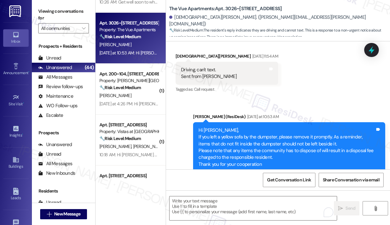
scroll to position [893, 0]
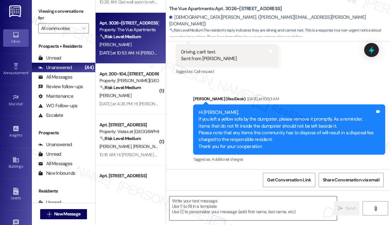
click at [215, 207] on textarea "To enrich screen reader interactions, please activate Accessibility in Grammarl…" at bounding box center [252, 208] width 167 height 24
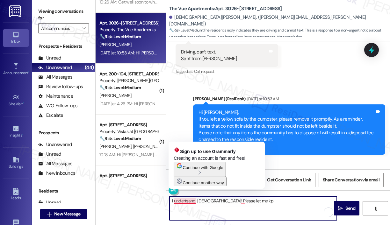
click at [187, 199] on textarea "I undertsand, Christian! Please let me kp" at bounding box center [252, 208] width 167 height 24
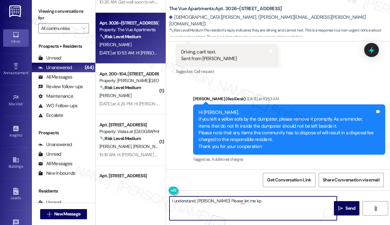
click at [261, 200] on textarea "I understand, Christian! Please let me kp" at bounding box center [252, 208] width 167 height 24
type textarea "I understand, Christian! Please let me know if you have"
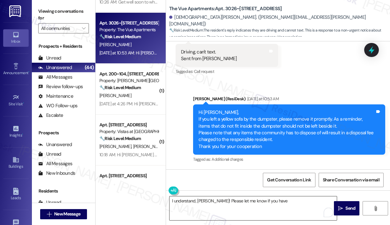
click at [168, 187] on button at bounding box center [173, 191] width 10 height 8
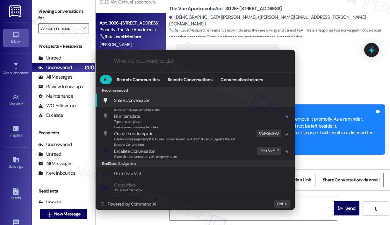
click at [304, 201] on div ".cls-1{fill:#0a055f;}.cls-2{fill:#0cc4c4;} resideskLogoBlueOrange All Search: C…" at bounding box center [195, 112] width 390 height 225
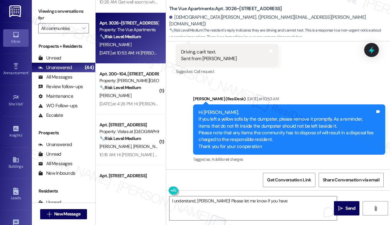
click at [304, 201] on textarea "I understand, Christian! Please let me know if you have" at bounding box center [252, 208] width 167 height 24
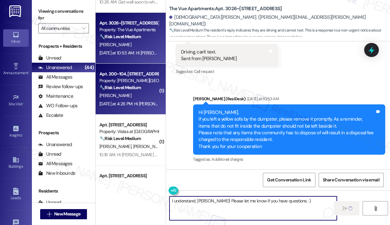
type textarea "I understand, Christian! Please let me know if you have questions. :)"
click at [152, 106] on div "Yesterday at 4:26 PM: Hi Lauren, Thank you to all who participated in our Resid…" at bounding box center [373, 104] width 549 height 6
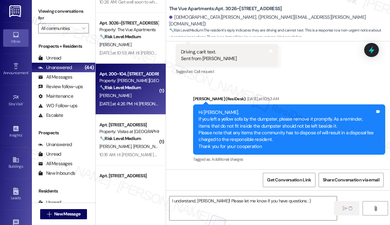
type textarea "Fetching suggested responses. Please feel free to read through the conversation…"
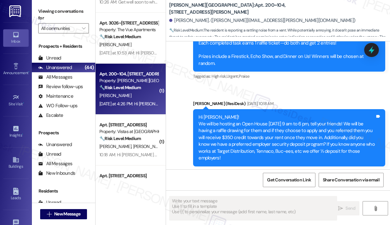
scroll to position [2039, 0]
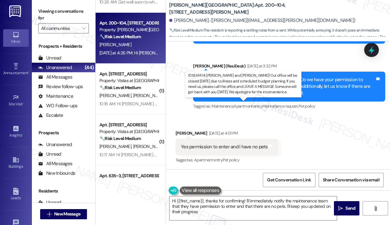
type textarea "Hi {{first_name}}, thanks for confirming! I'll immediately notify the maintenan…"
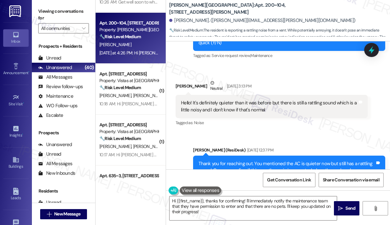
scroll to position [1594, 0]
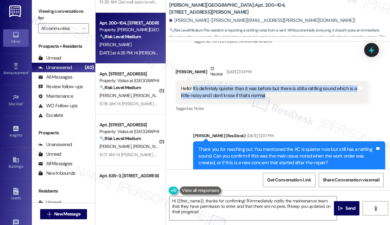
drag, startPoint x: 286, startPoint y: 97, endPoint x: 192, endPoint y: 89, distance: 93.9
click at [192, 89] on div "Hello! It's definitely quieter than it was before but there is still a rattling…" at bounding box center [269, 92] width 176 height 14
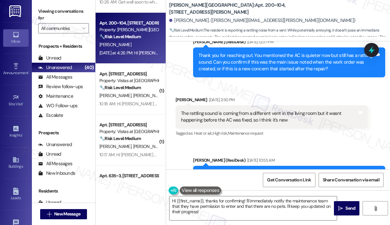
scroll to position [1689, 0]
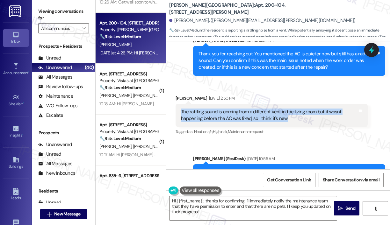
drag, startPoint x: 289, startPoint y: 119, endPoint x: 180, endPoint y: 112, distance: 109.8
click at [180, 111] on div "The rattling sound is coming from a different vent in the living room but it wa…" at bounding box center [271, 115] width 192 height 23
copy div "The rattling sound is coming from a different vent in the living room but it wa…"
click at [373, 53] on icon at bounding box center [371, 50] width 8 height 8
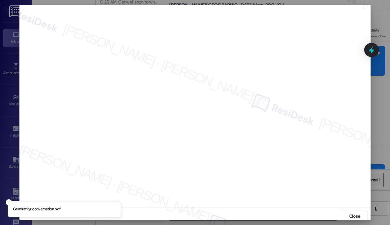
scroll to position [1, 0]
click at [351, 211] on span "Close" at bounding box center [355, 215] width 14 height 10
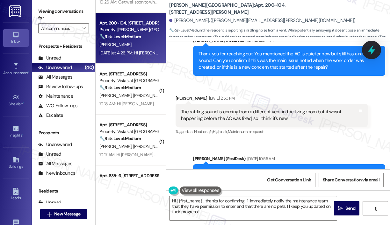
click at [370, 49] on icon at bounding box center [371, 50] width 8 height 10
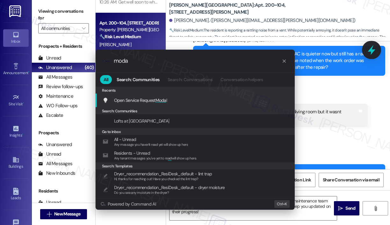
type input "modal"
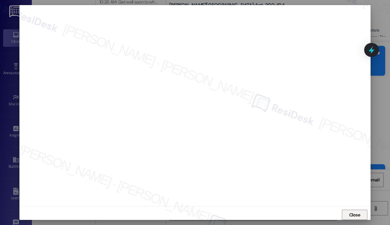
click at [352, 215] on span "Close" at bounding box center [354, 215] width 11 height 7
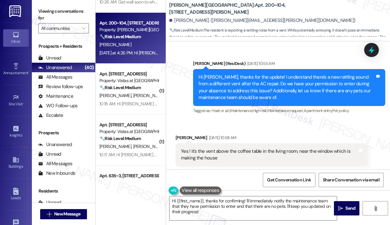
scroll to position [1785, 0]
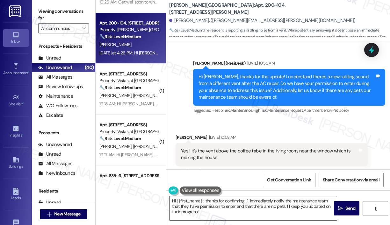
click at [261, 207] on textarea "Hi {{first_name}}, thanks for confirming! I'll immediately notify the maintenan…" at bounding box center [252, 208] width 167 height 24
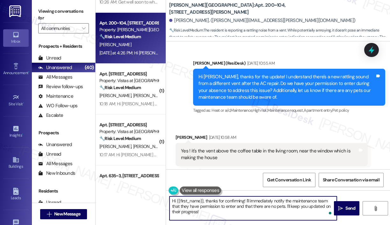
click at [262, 210] on textarea "Hi {{first_name}}, thanks for confirming! I'll immediately notify the maintenan…" at bounding box center [252, 208] width 167 height 24
click at [274, 211] on textarea "Hi {{first_name}}, thanks for confirming! I'll immediately notify the maintenan…" at bounding box center [252, 208] width 167 height 24
drag, startPoint x: 287, startPoint y: 206, endPoint x: 289, endPoint y: 214, distance: 7.9
click at [289, 214] on textarea "Hi {{first_name}}, thanks for confirming! I'll immediately notify the maintenan…" at bounding box center [252, 208] width 167 height 24
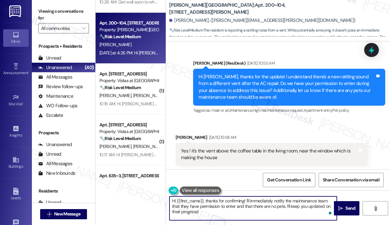
type textarea "Hi {{first_name}}, thanks for confirming! I'll immediately notify the maintenan…"
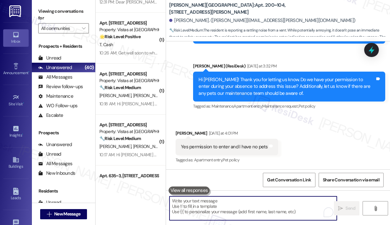
scroll to position [1465, 0]
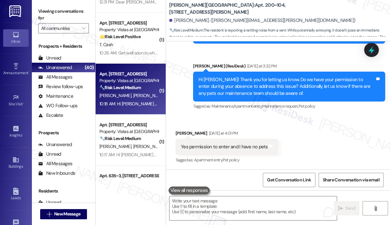
click at [138, 99] on div "M. Baca J. Baca" at bounding box center [129, 96] width 60 height 8
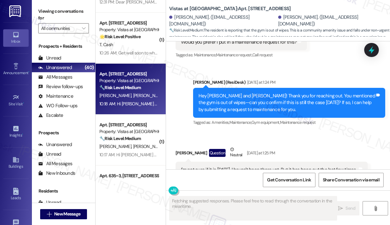
scroll to position [3095, 0]
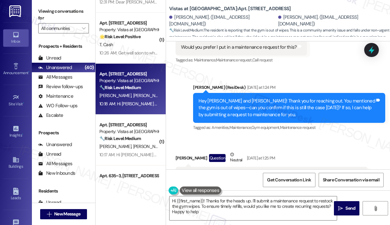
type textarea "Hi {{first_name}}! Thanks for the heads up. I'll submit a maintenance request t…"
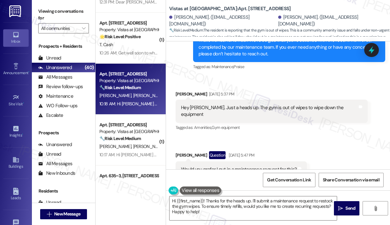
scroll to position [2968, 0]
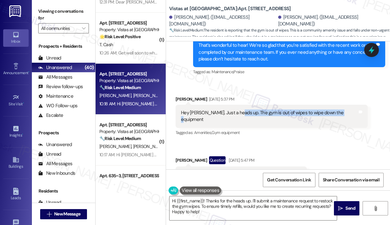
drag, startPoint x: 236, startPoint y: 71, endPoint x: 332, endPoint y: 72, distance: 96.2
click at [341, 110] on div "Hey Sarah. Just a heads up. The gym is out of wipes to wipe down the equipment" at bounding box center [269, 117] width 178 height 14
copy div "The gym is out of wipes to wipe down the equipment"
click at [373, 51] on icon at bounding box center [371, 50] width 8 height 10
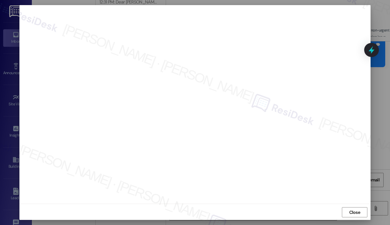
scroll to position [4, 0]
click at [355, 212] on span "Close" at bounding box center [354, 212] width 11 height 7
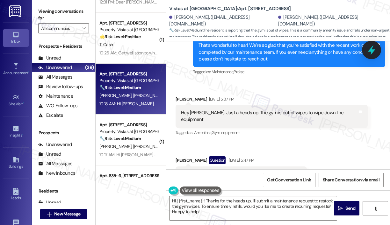
click at [368, 50] on icon at bounding box center [371, 50] width 11 height 11
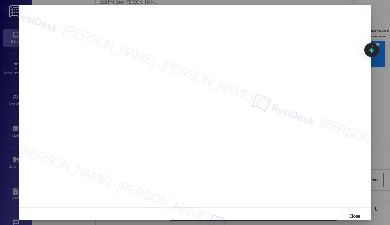
scroll to position [1, 0]
click at [351, 215] on span "Close" at bounding box center [354, 215] width 11 height 7
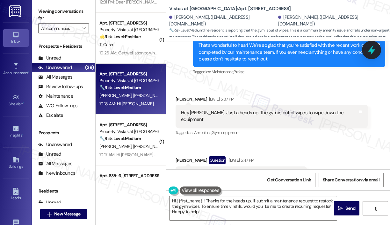
click at [370, 45] on icon at bounding box center [371, 50] width 11 height 11
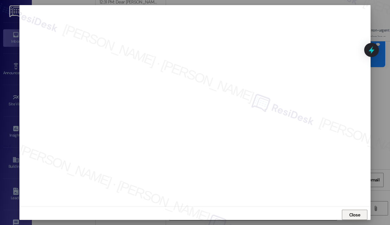
click at [358, 214] on span "Close" at bounding box center [354, 215] width 11 height 7
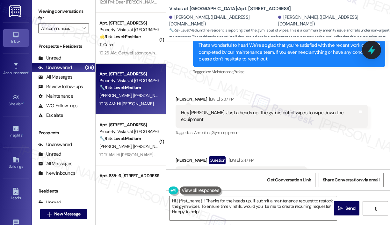
click at [371, 47] on icon at bounding box center [371, 50] width 8 height 10
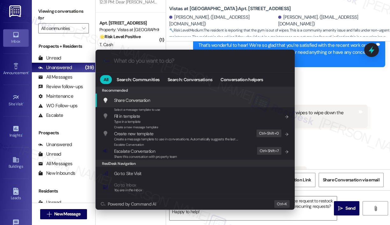
click at [208, 64] on input "What do you want to do?" at bounding box center [200, 61] width 173 height 7
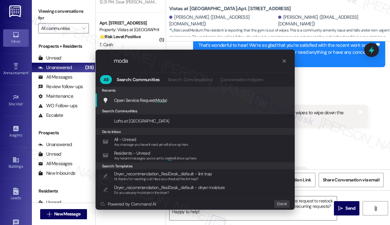
type input "modal"
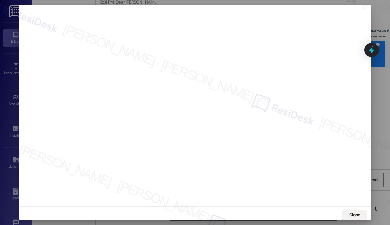
click at [349, 216] on span "Close" at bounding box center [354, 215] width 11 height 7
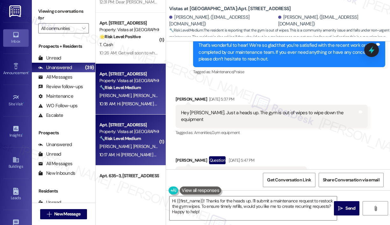
click at [144, 135] on div "🔧 Risk Level: Medium The resident confirms that the AC issue was addressed and …" at bounding box center [128, 138] width 59 height 7
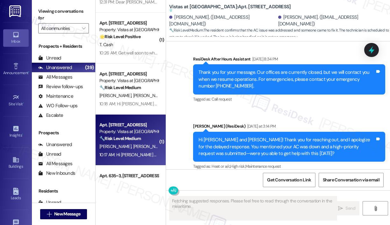
scroll to position [1467, 0]
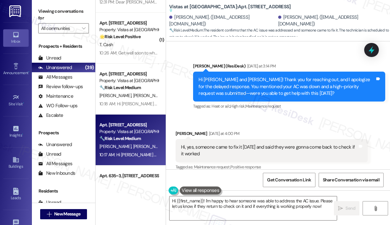
click at [307, 79] on div "Hi Jordyn and Leah! Thank you for reaching out, and I apologize for the delayed…" at bounding box center [286, 86] width 176 height 20
click at [289, 125] on div "Received via SMS Leah Wood Yesterday at 4:00 PM Hi, yes, someone came to fix it…" at bounding box center [272, 150] width 202 height 51
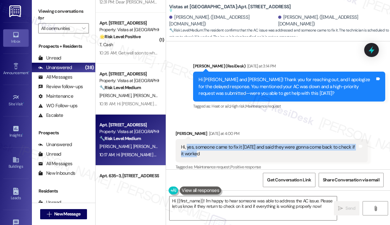
drag, startPoint x: 224, startPoint y: 150, endPoint x: 186, endPoint y: 139, distance: 39.3
click at [186, 144] on div "Hi, yes, someone came to fix it today and said they were gonna come back to che…" at bounding box center [269, 151] width 176 height 14
copy div "yes, someone came to fix it today and said they were gonna come back to check i…"
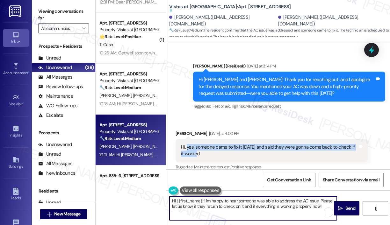
click at [230, 207] on textarea "Hi {{first_name}}! I'm happy to hear someone was able to address the AC issue. …" at bounding box center [252, 208] width 167 height 24
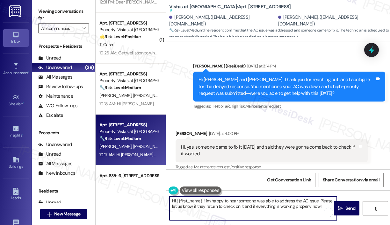
click at [321, 209] on div "Hi {{first_name}}! I'm happy to hear someone was able to address the AC issue. …" at bounding box center [253, 208] width 168 height 25
paste textarea "Thank you for letting me know. Did maintenance come back yet to check if everyt…"
type textarea "Hi {{first_name}}! Thank you for letting me know. Did maintenance come back yet…"
click at [343, 209] on span " Send" at bounding box center [347, 208] width 20 height 7
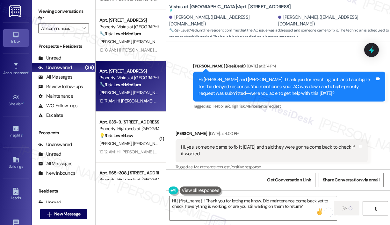
scroll to position [1529, 0]
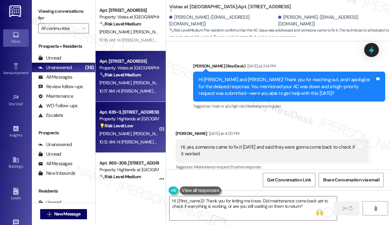
click at [127, 129] on div "💡 Risk Level: Low The resident is simply confirming their question about the ca…" at bounding box center [128, 126] width 59 height 7
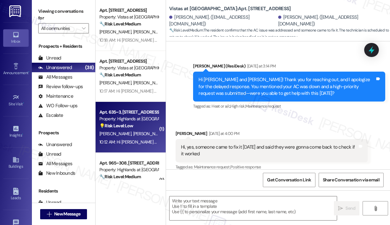
type textarea "Fetching suggested responses. Please feel free to read through the conversation…"
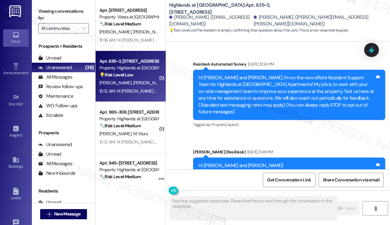
scroll to position [8666, 0]
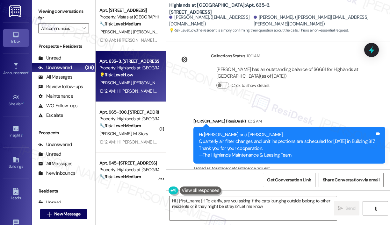
type textarea "Hi {{first_name}}! To clarify, are you asking if the cats lounging outside belo…"
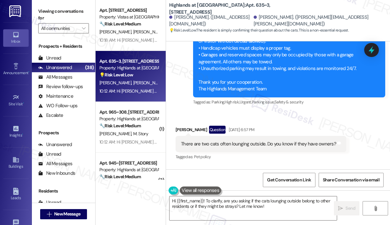
scroll to position [8188, 0]
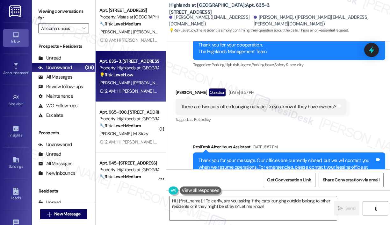
click at [229, 103] on div "There are two cats often lounging outside. Do you know if they have owners?" at bounding box center [258, 106] width 155 height 7
copy div "There are two cats often lounging outside. Do you know if they have owners? Tag…"
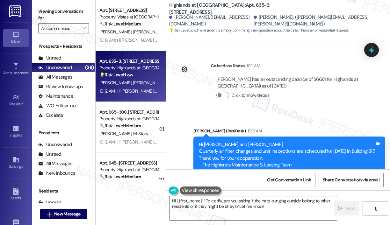
scroll to position [8666, 0]
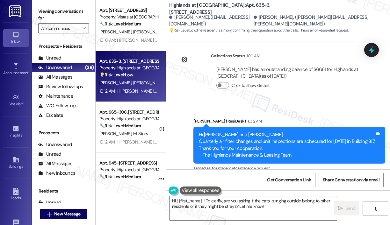
click at [260, 113] on div "Announcement, sent via SMS Sarah (ResiDesk) 10:12 AM Hi Emma and Andrew, Quarte…" at bounding box center [289, 145] width 201 height 65
click at [369, 50] on icon at bounding box center [371, 50] width 8 height 10
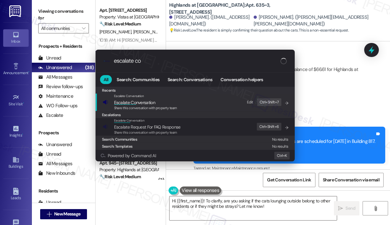
type input "escalate con"
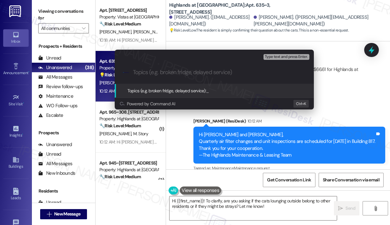
paste input "Question About Cats Frequently Seen Outside"
type input "Question About Cats Frequently Seen Outside"
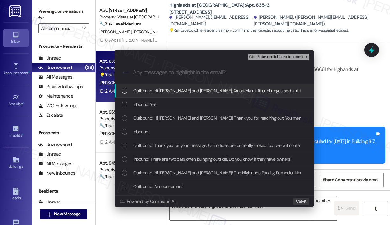
click at [209, 89] on span "Outbound: Hi Emma and Andrew, Quarterly air filter changes and unit inspections…" at bounding box center [336, 90] width 407 height 7
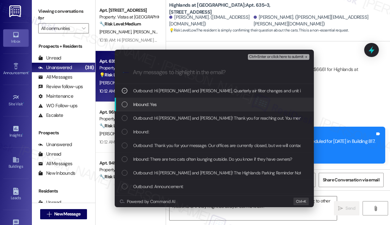
click at [201, 103] on div "Inbound: Yes" at bounding box center [215, 104] width 186 height 7
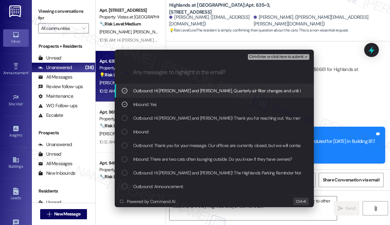
click at [211, 90] on span "Outbound: Hi Emma and Andrew, Quarterly air filter changes and unit inspections…" at bounding box center [336, 90] width 407 height 7
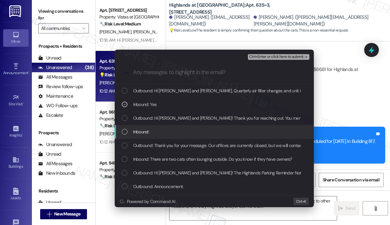
click at [194, 132] on div "Inbound:" at bounding box center [215, 131] width 186 height 7
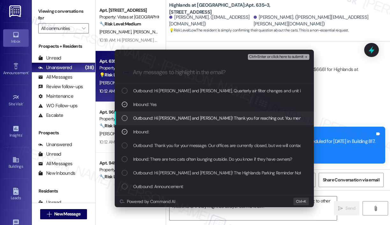
click at [196, 118] on span "Outbound: Hi Emma and Andrew! Thank you for reaching out. You mentioned seeing …" at bounding box center [329, 118] width 392 height 7
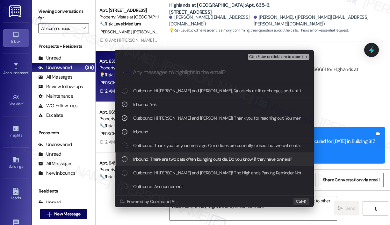
click at [195, 157] on span "Inbound: There are two cats often lounging outside. Do you know if they have ow…" at bounding box center [212, 159] width 159 height 7
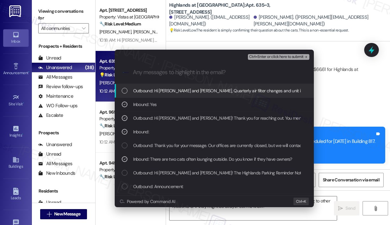
click at [256, 59] on span "Ctrl+Enter or click here to submit" at bounding box center [276, 57] width 54 height 4
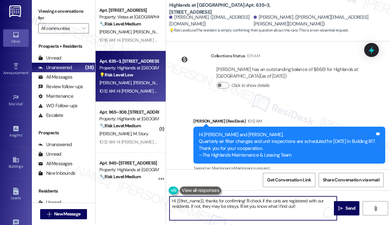
click at [308, 207] on textarea "Hi {{first_name}}, thanks for confirming! I'll check if the cats are registered…" at bounding box center [252, 208] width 167 height 24
drag, startPoint x: 301, startPoint y: 208, endPoint x: 190, endPoint y: 205, distance: 111.5
click at [190, 205] on textarea "Hi {{first_name}}, thanks for confirming! I'll check if the cats are registered…" at bounding box center [252, 208] width 167 height 24
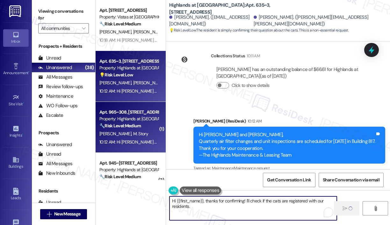
type textarea "Hi {{first_name}}, thanks for confirming! I'll check if the cats are registered…"
click at [119, 140] on div "10:12 AM: Hi Mason and Jordan, Quarterly air filter changes and unit inspection…" at bounding box center [300, 142] width 403 height 6
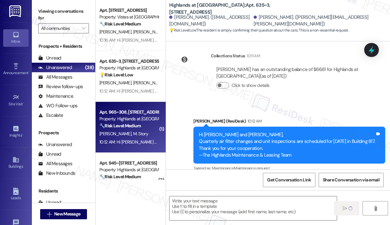
type textarea "Fetching suggested responses. Please feel free to read through the conversation…"
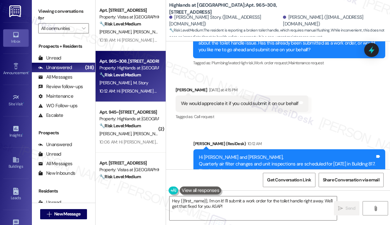
scroll to position [8146, 0]
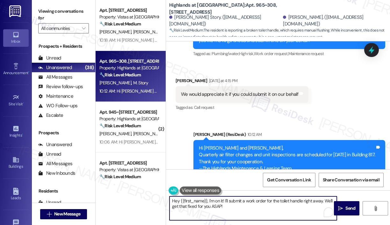
click at [324, 200] on textarea "Hey {{first_name}}, I'm on it! I'll submit a work order for the toilet handle r…" at bounding box center [252, 208] width 167 height 24
click at [296, 206] on textarea "Hey {{first_name}}, I'm on it! I'll submit a work order for the toilet handle r…" at bounding box center [252, 208] width 167 height 24
drag, startPoint x: 324, startPoint y: 201, endPoint x: 324, endPoint y: 209, distance: 8.0
click at [324, 209] on div "Hey {{first_name}}, I'm on it! I'll submit a work order for the toilet handle r…" at bounding box center [253, 208] width 168 height 25
paste textarea "Do we have your permission to enter during your absence to address this issue? …"
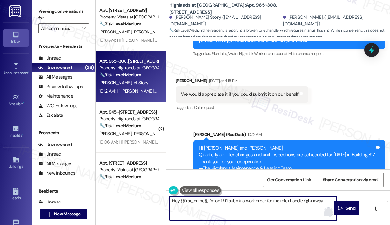
type textarea "Hey {{first_name}}, I'm on it! I'll submit a work order for the toilet handle r…"
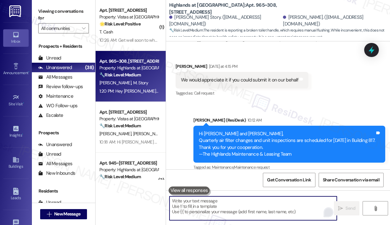
scroll to position [8204, 0]
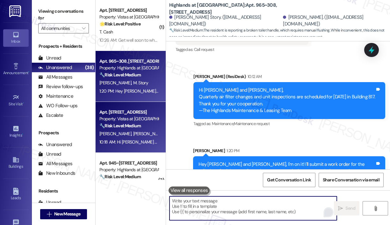
click at [143, 132] on div "M. Baca J. Baca" at bounding box center [129, 134] width 60 height 8
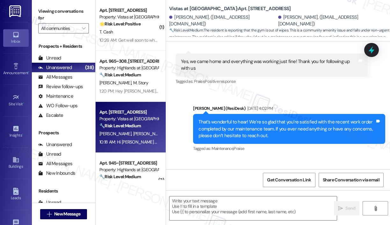
scroll to position [3191, 0]
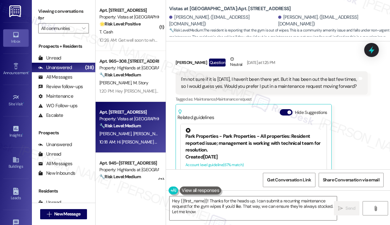
type textarea "Hey {{first_name}}! Thanks for the heads up. I can submit a recurring maintenan…"
click at [346, 105] on div "Joseph Baca Question Neutral Yesterday at 1:25 PM I'm not sure if it is today, …" at bounding box center [271, 134] width 192 height 157
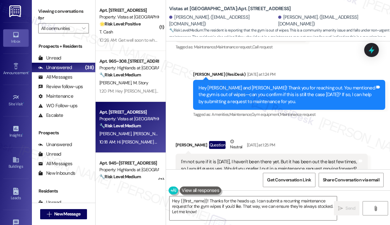
scroll to position [3108, 0]
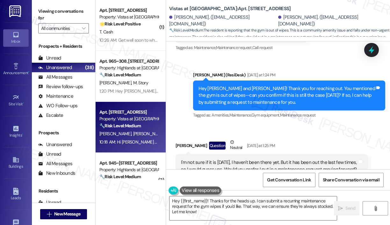
click at [352, 125] on div "Received via SMS Joseph Baca Question Neutral Yesterday at 1:25 PM I'm not sure…" at bounding box center [278, 213] width 224 height 176
click at [370, 52] on icon at bounding box center [371, 50] width 11 height 11
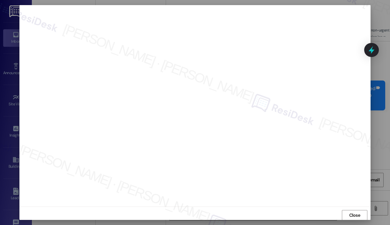
scroll to position [0, 0]
click at [351, 213] on span "Close" at bounding box center [354, 216] width 11 height 7
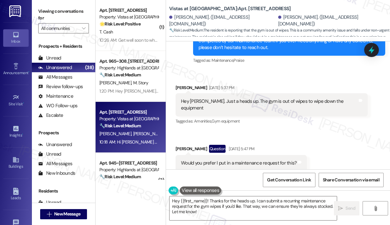
scroll to position [2917, 0]
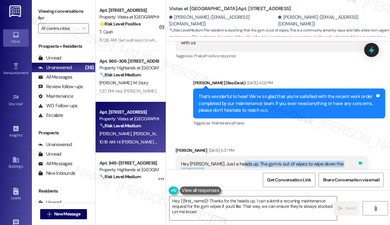
drag, startPoint x: 235, startPoint y: 122, endPoint x: 342, endPoint y: 123, distance: 106.4
click at [342, 156] on div "Hey Sarah. Just a heads up. The gym is out of wipes to wipe down the equipment …" at bounding box center [271, 167] width 192 height 23
copy div "The gym is out of wipes to wipe down the equipment Tags and notes"
click at [372, 49] on icon at bounding box center [371, 50] width 8 height 10
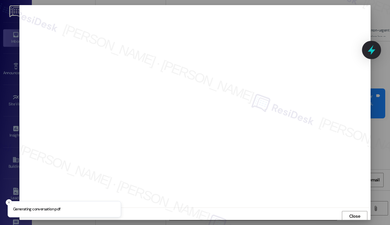
scroll to position [1, 0]
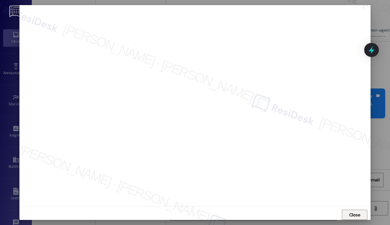
click at [349, 213] on span "Close" at bounding box center [354, 215] width 11 height 7
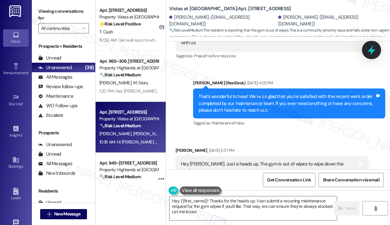
click at [370, 51] on icon at bounding box center [371, 50] width 8 height 10
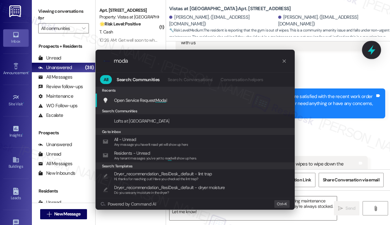
type input "modal"
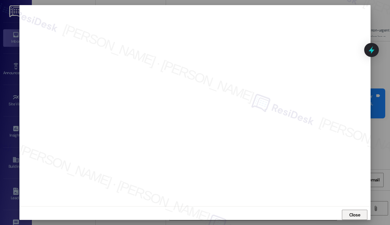
click at [349, 212] on span "Close" at bounding box center [354, 215] width 11 height 7
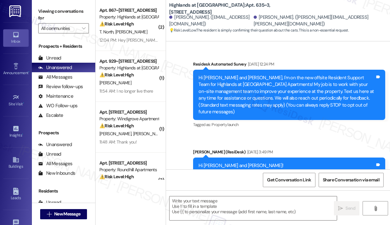
scroll to position [8877, 0]
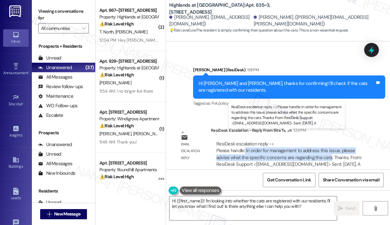
drag, startPoint x: 328, startPoint y: 149, endPoint x: 245, endPoint y: 142, distance: 83.7
click at [245, 142] on div "ResiDesk escalation reply -> Please handle: In order for management to address …" at bounding box center [288, 154] width 145 height 27
copy div "In order for management to address this issue, please advise what the specific …"
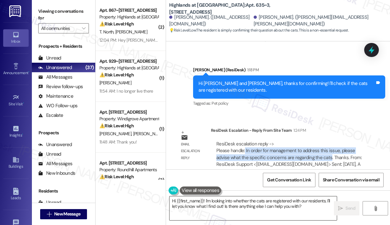
click at [281, 208] on textarea "Hi {{first_name}}! I'm looking into whether the cats are registered with our re…" at bounding box center [252, 208] width 167 height 24
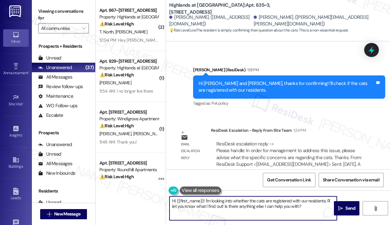
drag, startPoint x: 311, startPoint y: 207, endPoint x: 205, endPoint y: 202, distance: 105.9
click at [205, 202] on textarea "Hi {{first_name}}! I'm looking into whether the cats are registered with our re…" at bounding box center [252, 208] width 167 height 24
paste textarea "The site team asked me to share that, in order for management to address this, …"
type textarea "Hi {{first_name}}! The site team asked me to share that, in order for managemen…"
click at [350, 207] on span "Send" at bounding box center [350, 208] width 10 height 7
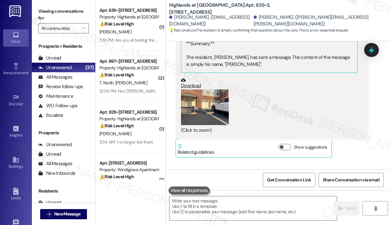
scroll to position [8374, 0]
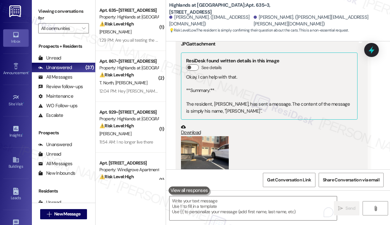
click at [210, 144] on button "Zoom image" at bounding box center [205, 154] width 48 height 36
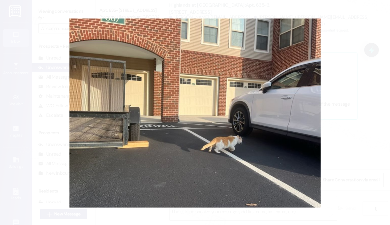
click at [355, 101] on button "Unzoom image" at bounding box center [195, 112] width 390 height 225
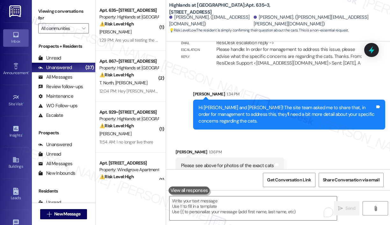
scroll to position [8979, 0]
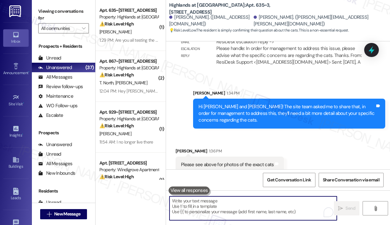
click at [204, 202] on textarea "To enrich screen reader interactions, please activate Accessibility in Grammarl…" at bounding box center [252, 208] width 167 height 24
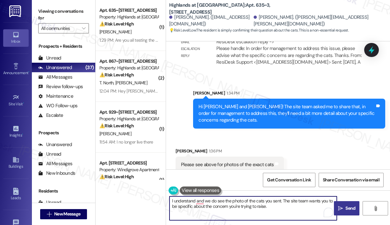
click at [195, 200] on textarea "I understand and we do see the photo of the cats you sent. The site team wants …" at bounding box center [252, 208] width 167 height 24
type textarea "I understand, and we do see the photo of the cats you sent. The site team wants…"
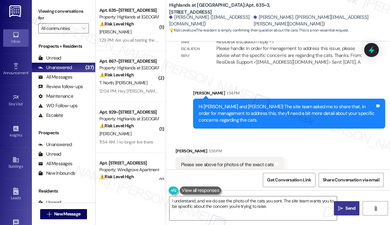
click at [346, 206] on span "Send" at bounding box center [350, 208] width 10 height 7
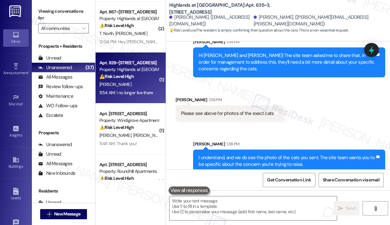
scroll to position [64, 0]
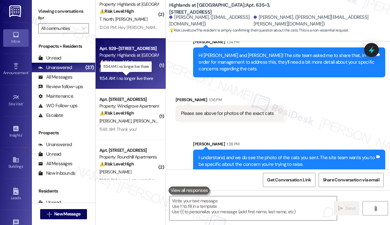
click at [143, 79] on div "11:54 AM: I no longer live there 11:54 AM: I no longer live there" at bounding box center [126, 78] width 54 height 6
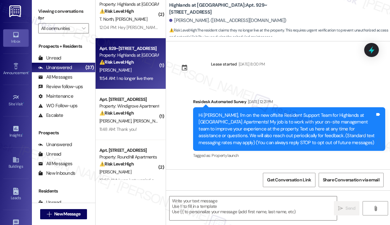
scroll to position [5276, 0]
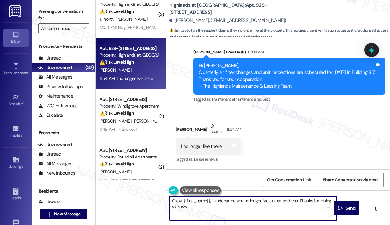
drag, startPoint x: 217, startPoint y: 209, endPoint x: 163, endPoint y: 203, distance: 53.9
click at [163, 203] on div "( 1 ) Apt. 635~301, 535 I Blackrock Drive Property: Highlands at Huckleberry Ri…" at bounding box center [243, 112] width 294 height 225
paste textarea "Sorry to bother you! Please reply STOP (all in capital letters) to opt-out of t…"
type textarea "Sorry to bother you! Please reply STOP (all in capital letters) to opt-out of t…"
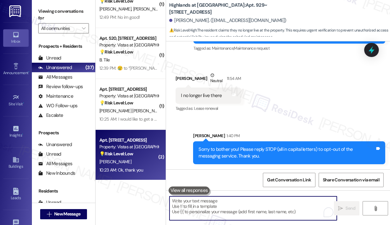
scroll to position [1178, 0]
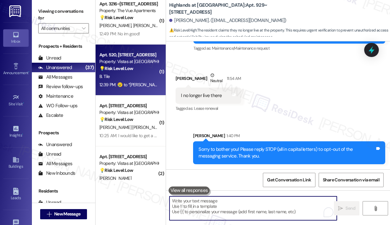
click at [135, 87] on div "12:39 PM:  ​😢​ to “ Sarah (Vistas at Dreaming Creek): Hi Bob! Our office will b…" at bounding box center [379, 85] width 560 height 6
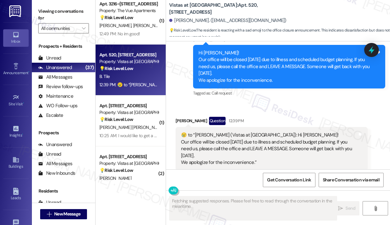
scroll to position [884, 0]
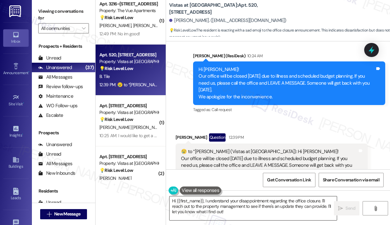
click at [272, 215] on textarea "Hi {{first_name}}, I understand your disappointment regarding the office closur…" at bounding box center [252, 208] width 167 height 24
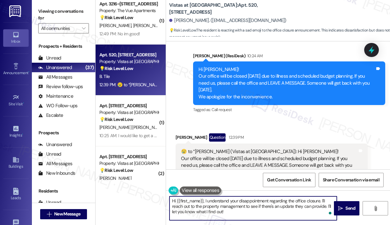
click at [272, 215] on textarea "Hi {{first_name}}, I understand your disappointment regarding the office closur…" at bounding box center [252, 208] width 167 height 24
drag, startPoint x: 321, startPoint y: 200, endPoint x: 323, endPoint y: 218, distance: 18.0
click at [323, 218] on textarea "Hi {{first_name}}, I understand your disappointment regarding the office closur…" at bounding box center [252, 208] width 167 height 24
type textarea "Hi {{first_name}}, I understand your disappointment regarding the office closur…"
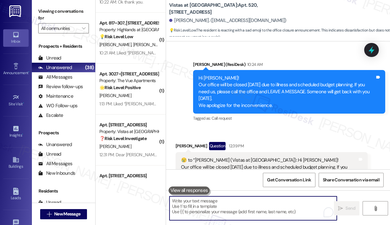
scroll to position [872, 0]
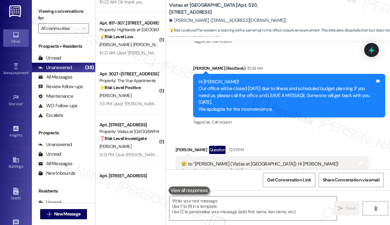
drag, startPoint x: 270, startPoint y: 14, endPoint x: 262, endPoint y: 61, distance: 47.8
click at [262, 61] on div "Announcement, sent via SMS Sarah (ResiDesk) 10:24 AM Hi Bob! Our office will be…" at bounding box center [289, 95] width 202 height 71
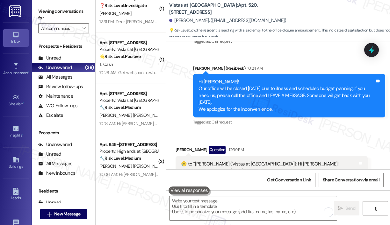
scroll to position [1592, 0]
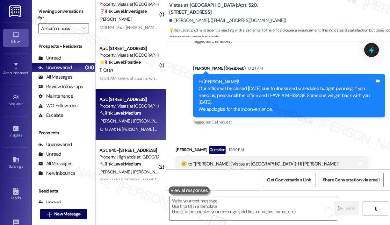
click at [132, 114] on strong "🔧 Risk Level: Medium" at bounding box center [119, 113] width 41 height 6
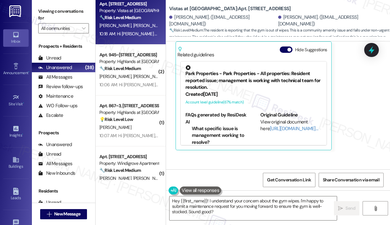
scroll to position [3254, 0]
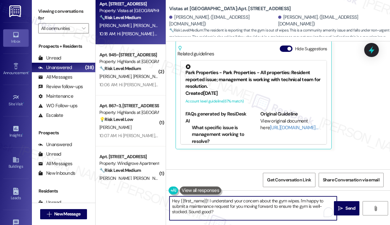
click at [261, 214] on textarea "Hey {{first_name}}! I understand your concern about the gym wipes. I'm happy to…" at bounding box center [252, 208] width 167 height 24
click at [267, 212] on textarea "Hey {{first_name}}! I understand your concern about the gym wipes. I'm happy to…" at bounding box center [252, 208] width 167 height 24
drag, startPoint x: 267, startPoint y: 211, endPoint x: 193, endPoint y: 212, distance: 74.5
click at [190, 213] on textarea "Hey {{first_name}}! I understand your concern about the gym wipes. I'm happy to…" at bounding box center [252, 208] width 167 height 24
type textarea "Hey {{first_name}}! I understand your concern about the gym wipes. I'm happy to…"
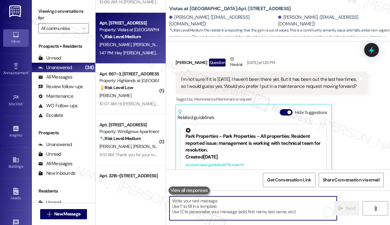
scroll to position [3063, 0]
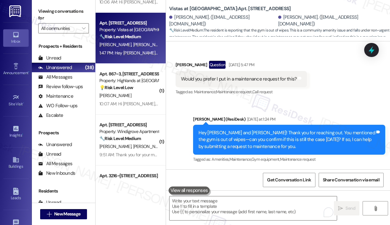
click at [293, 56] on div "Received via SMS Joseph Baca Question Aug 22, 2025 at 5:47 PM Would you prefer …" at bounding box center [241, 79] width 141 height 46
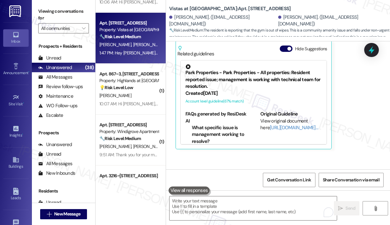
scroll to position [3389, 0]
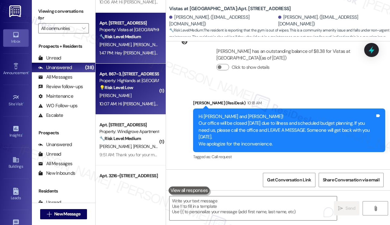
click at [149, 96] on div "T. Ristow" at bounding box center [129, 96] width 60 height 8
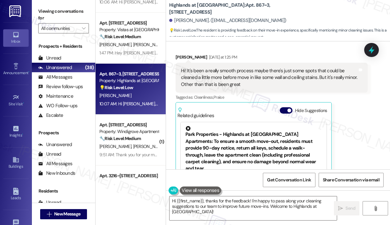
scroll to position [55, 0]
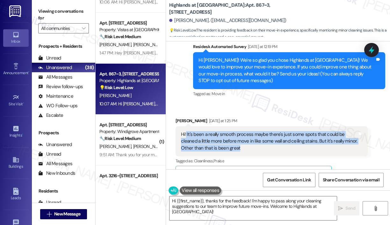
drag, startPoint x: 254, startPoint y: 147, endPoint x: 186, endPoint y: 133, distance: 70.3
click at [186, 133] on div "Hi! It's been a really smooth process maybe there's just some spots that could …" at bounding box center [269, 141] width 176 height 20
copy div "It's been a really smooth process maybe there's just some spots that could be c…"
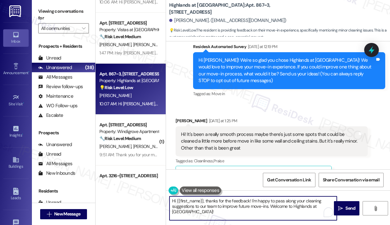
drag, startPoint x: 217, startPoint y: 212, endPoint x: 206, endPoint y: 199, distance: 17.0
click at [206, 200] on textarea "Hi {{first_name}}, thanks for the feedback! I'm happy to pass along your cleani…" at bounding box center [252, 208] width 167 height 24
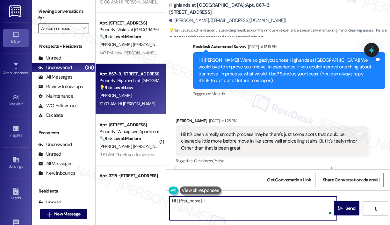
paste textarea "Thank you for sharing your feedback—we’re glad to hear the move-in process has …"
type textarea "Hi {{first_name}}! Thank you for sharing your feedback—we’re glad to hear the m…"
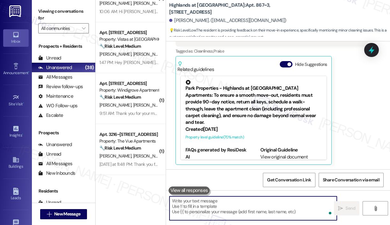
scroll to position [1783, 0]
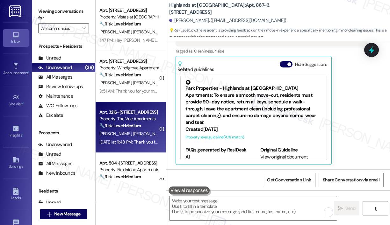
click at [133, 132] on span "Y. Chen" at bounding box center [149, 134] width 32 height 6
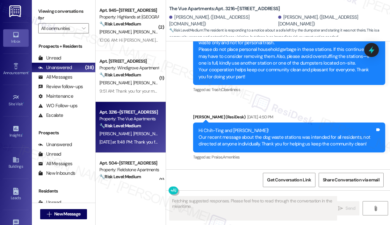
scroll to position [302, 0]
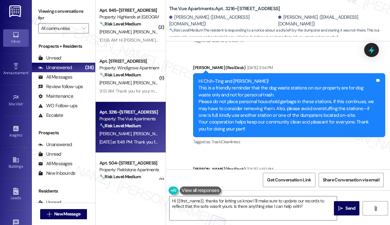
click at [183, 150] on div "Survey, sent via SMS Residesk Automated Survey Jul 30, 2025 at 12:22 PM Hi ther…" at bounding box center [278, 147] width 224 height 317
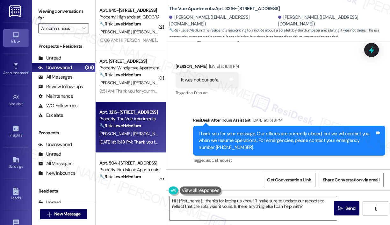
scroll to position [560, 0]
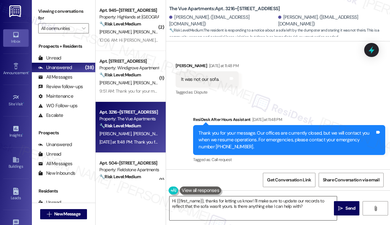
click at [243, 202] on textarea "Hi {{first_name}}, thanks for letting us know! I'll make sure to update our rec…" at bounding box center [252, 208] width 167 height 24
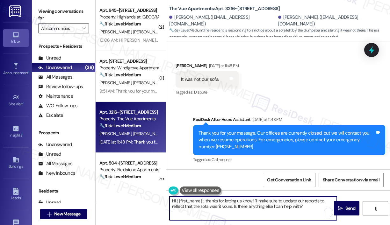
paste textarea "Thank you for reaching out. Please disregard the announcement you received—it w…"
type textarea "Thank you for reaching out. Please disregard the announcement you received—it w…"
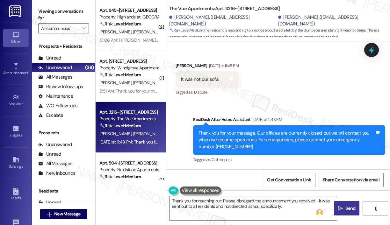
click at [345, 206] on span "Send" at bounding box center [350, 208] width 10 height 7
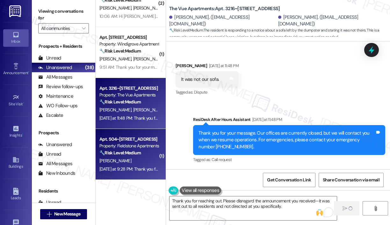
click at [139, 151] on strong "🔧 Risk Level: Medium" at bounding box center [119, 153] width 41 height 6
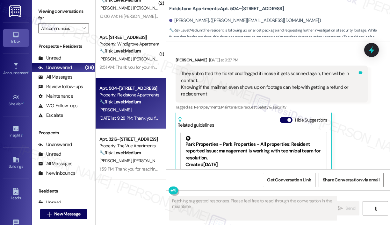
scroll to position [1914, 0]
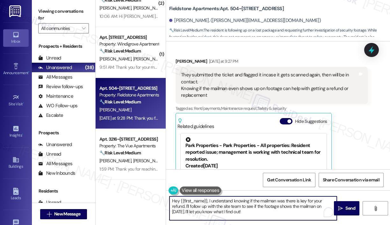
click at [267, 214] on textarea "Hey {{first_name}}, I understand knowing if the mailman was there is key for yo…" at bounding box center [252, 208] width 167 height 24
click at [352, 146] on div "Andrew Kane Yesterday at 9:27 PM They submitted the ticket and flagged it incas…" at bounding box center [271, 140] width 192 height 164
click at [270, 214] on textarea "Hey {{first_name}}, I understand knowing if the mailman was there is key for yo…" at bounding box center [252, 208] width 167 height 24
drag, startPoint x: 270, startPoint y: 213, endPoint x: 164, endPoint y: 200, distance: 106.8
click at [164, 200] on div "( 1 ) Apt. 314, 7612 Timberlake Road Property: Vistas at Dreaming Creek 🌟 Risk …" at bounding box center [243, 112] width 294 height 225
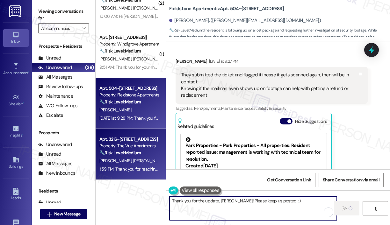
type textarea "Thank you for the update, Andrew! Please keep us posted. :)"
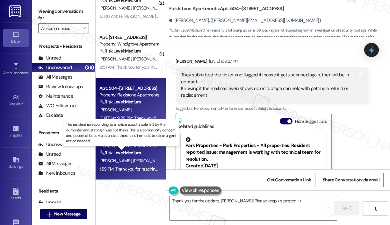
click at [134, 152] on strong "🔧 Risk Level: Medium" at bounding box center [119, 153] width 41 height 6
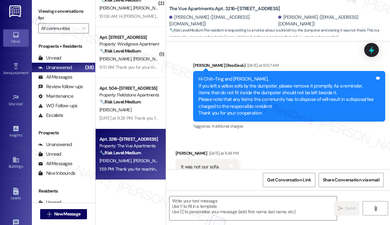
type textarea "Fetching suggested responses. Please feel free to read through the conversation…"
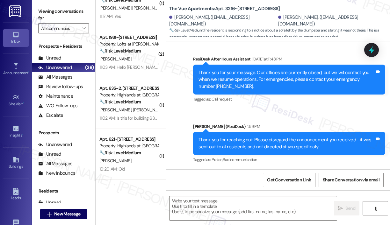
scroll to position [896, 0]
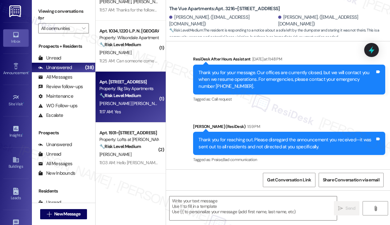
click at [132, 101] on div "E. Garcia Deleon" at bounding box center [129, 104] width 60 height 8
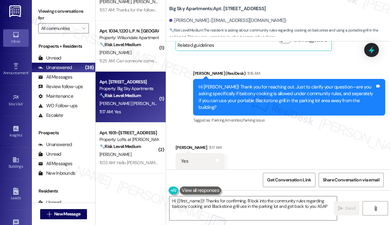
type textarea "Hi {{first_name}}! Thanks for confirming. I'll look into the community rules re…"
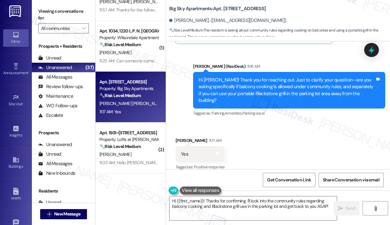
click at [334, 139] on div "Received via SMS Erik Garcia Deleon 11:17 AM Yes Tags and notes Tagged as: Posi…" at bounding box center [278, 150] width 224 height 54
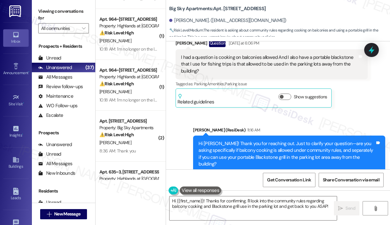
scroll to position [387, 0]
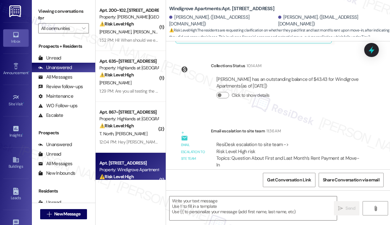
scroll to position [2308, 0]
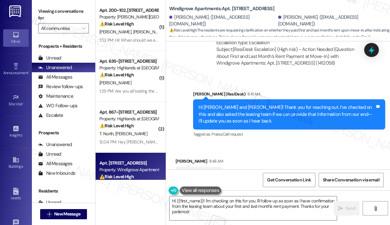
click at [289, 146] on div "Received via SMS [PERSON_NAME] 11:48 AM Thank you! Tags and notes Tagged as: Pr…" at bounding box center [278, 171] width 224 height 54
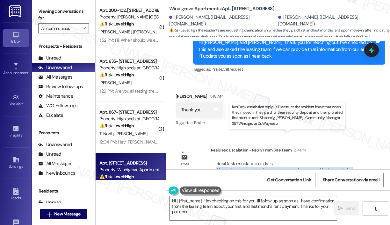
drag, startPoint x: 321, startPoint y: 149, endPoint x: 217, endPoint y: 143, distance: 104.6
click at [217, 160] on div "ResiDesk escalation reply -> Please let the resident know that when they moved …" at bounding box center [285, 173] width 139 height 27
copy div "Please let the resident know that when they moved in they paid for their securi…"
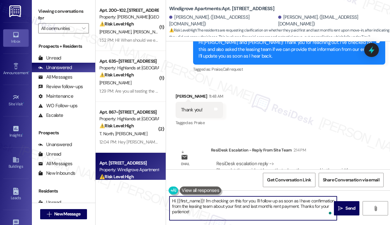
drag, startPoint x: 203, startPoint y: 213, endPoint x: 204, endPoint y: 202, distance: 11.9
click at [204, 202] on textarea "Hi {{first_name}}! I'm checking on this for you. I'll follow up as soon as I ha…" at bounding box center [252, 208] width 167 height 24
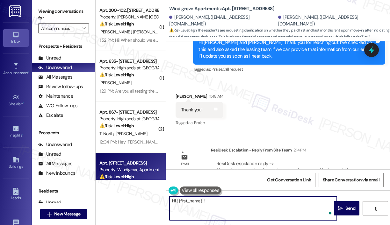
paste textarea "The site team asked me to share that at the time of your move-in, you paid your…"
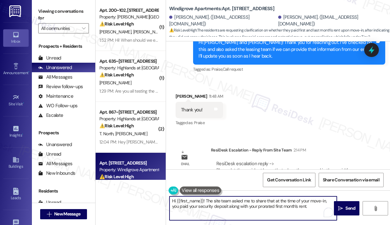
click at [241, 210] on textarea "Hi {{first_name}}! The site team asked me to share that at the time of your mov…" at bounding box center [252, 208] width 167 height 24
type textarea "Hi {{first_name}}! The site team asked me to share that at the time of your mov…"
click at [345, 210] on span "Send" at bounding box center [350, 208] width 10 height 7
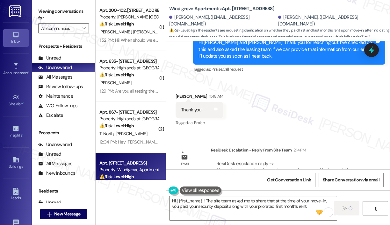
click at [264, 80] on div "Received via SMS [PERSON_NAME] 11:48 AM Thank you! Tags and notes Tagged as: Pr…" at bounding box center [278, 106] width 224 height 54
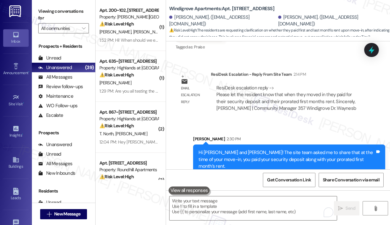
scroll to position [2469, 0]
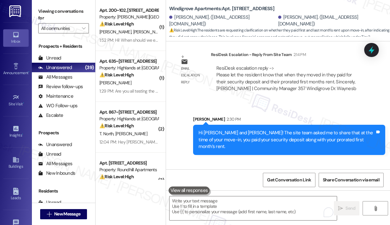
click at [265, 160] on div "Received via SMS [PERSON_NAME] 2:31 PM Ok thanks Tags and notes" at bounding box center [278, 182] width 224 height 44
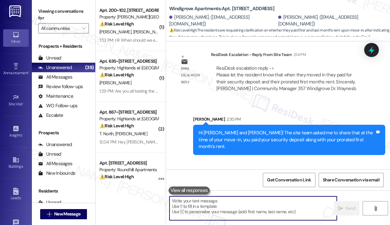
click at [216, 208] on textarea "To enrich screen reader interactions, please activate Accessibility in Grammarl…" at bounding box center [252, 208] width 167 height 24
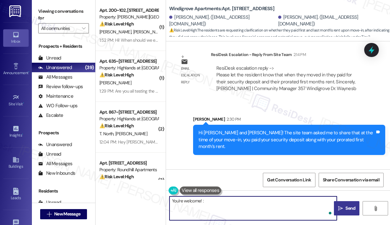
type textarea "You're welcome! :)"
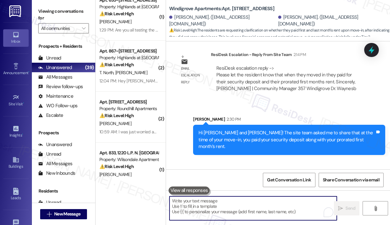
scroll to position [64, 0]
